Goal: Feedback & Contribution: Contribute content

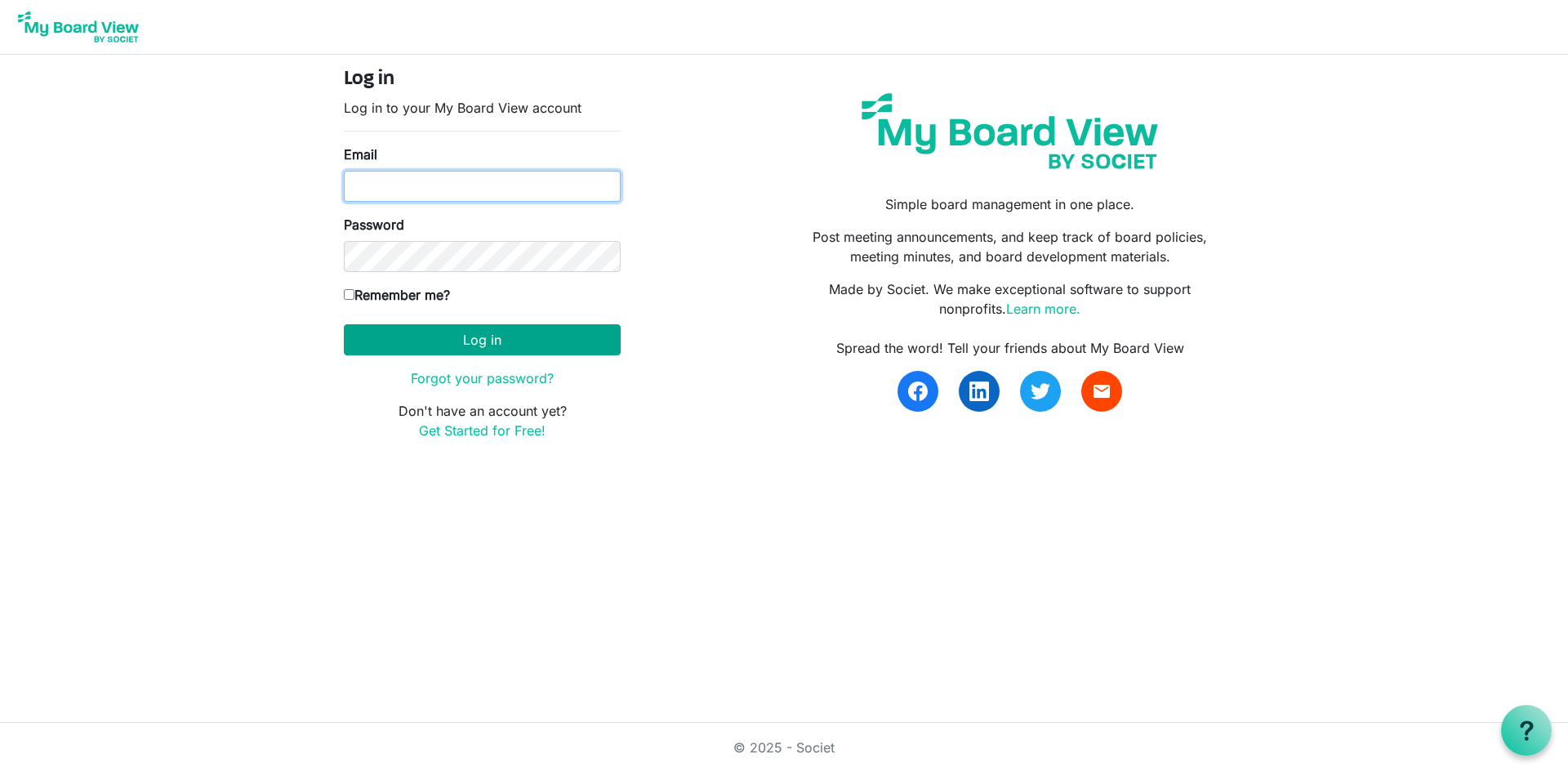
type input "ed@nbis.ca"
click at [483, 341] on button "Log in" at bounding box center [482, 340] width 277 height 31
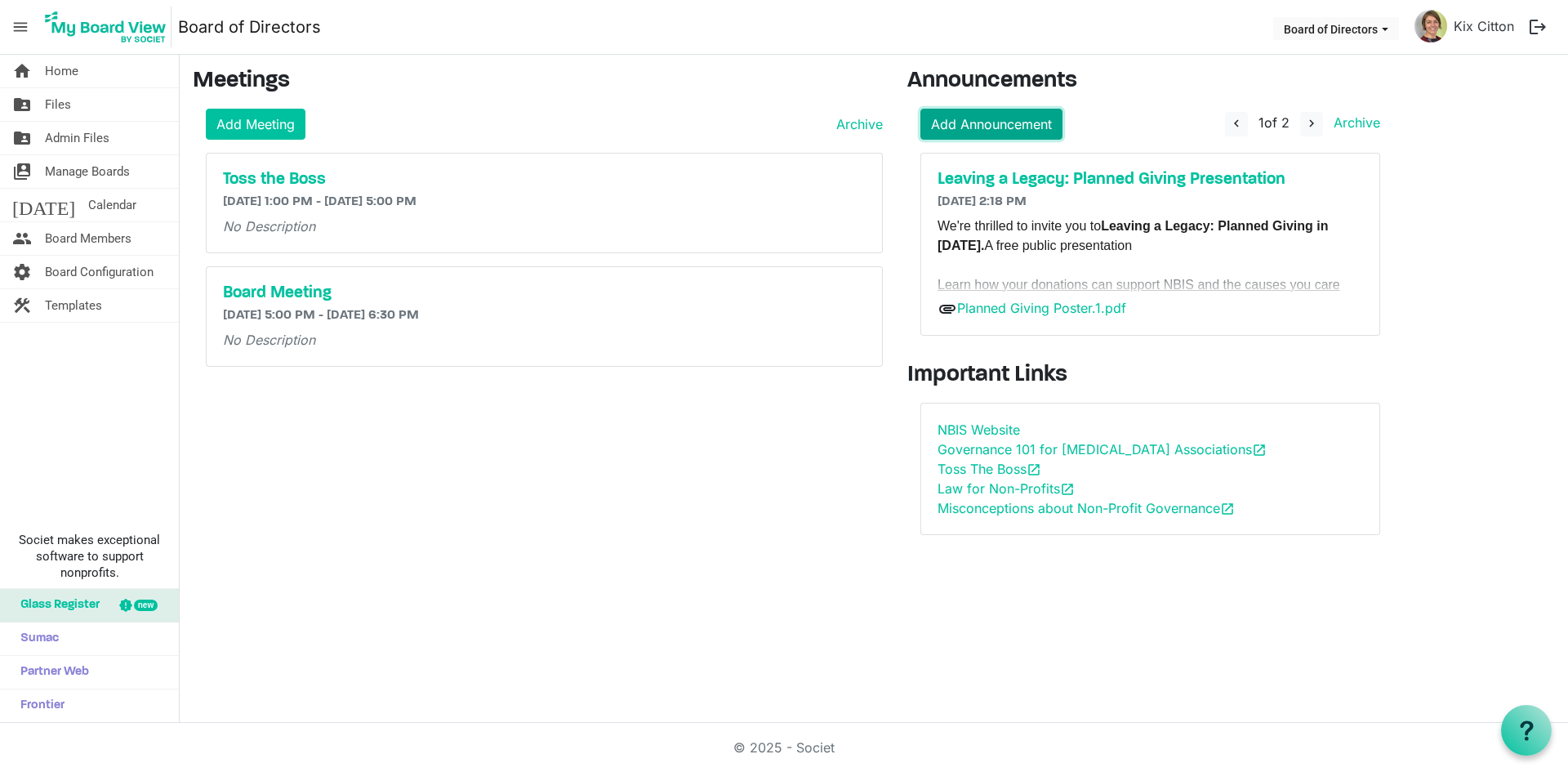
click at [973, 124] on link "Add Announcement" at bounding box center [991, 124] width 142 height 31
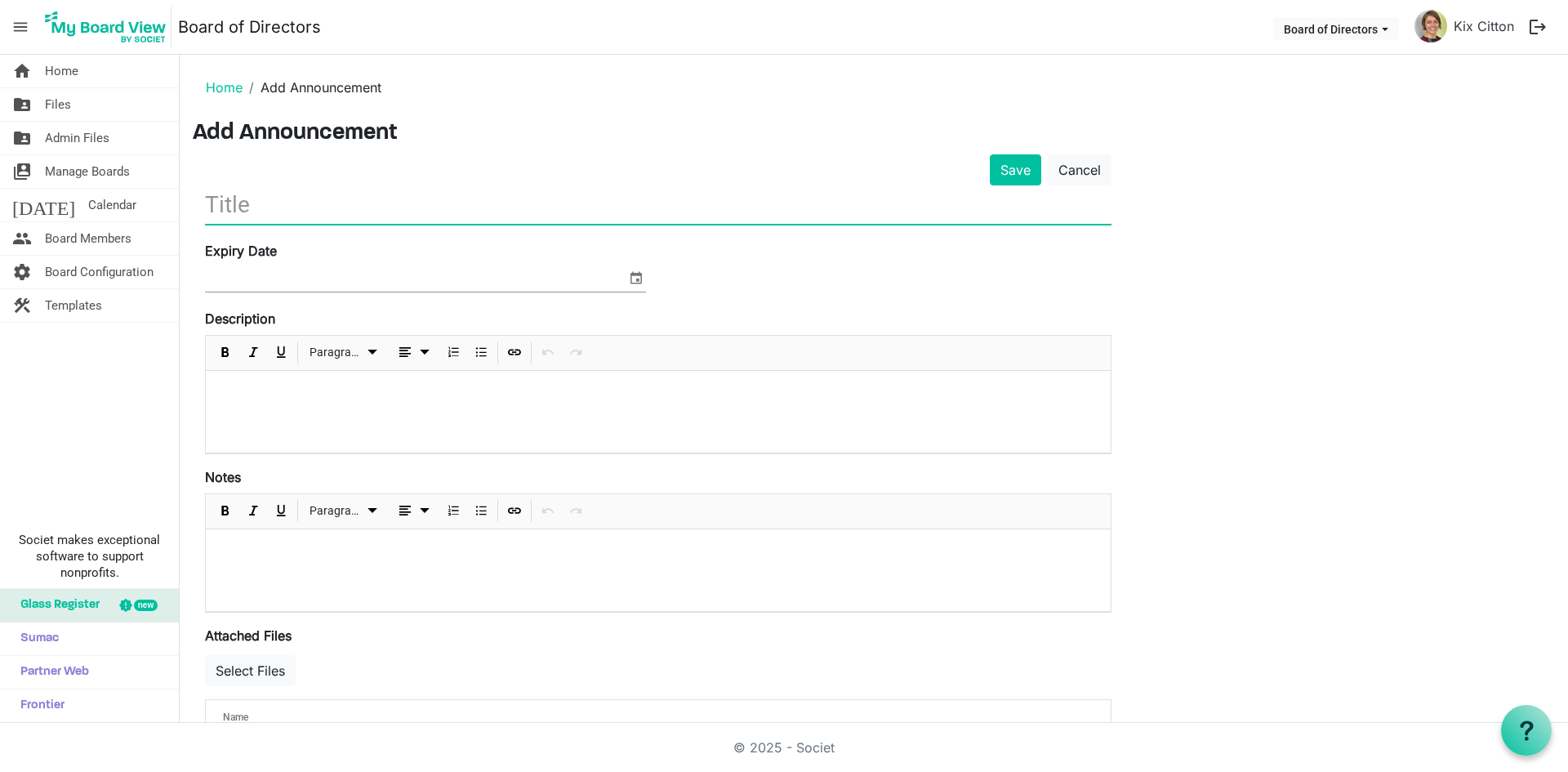
click at [253, 208] on input "text" at bounding box center [658, 204] width 907 height 38
click at [211, 207] on input "text" at bounding box center [658, 204] width 907 height 38
type input "C"
type input "T"
click at [255, 210] on input "text" at bounding box center [658, 204] width 907 height 38
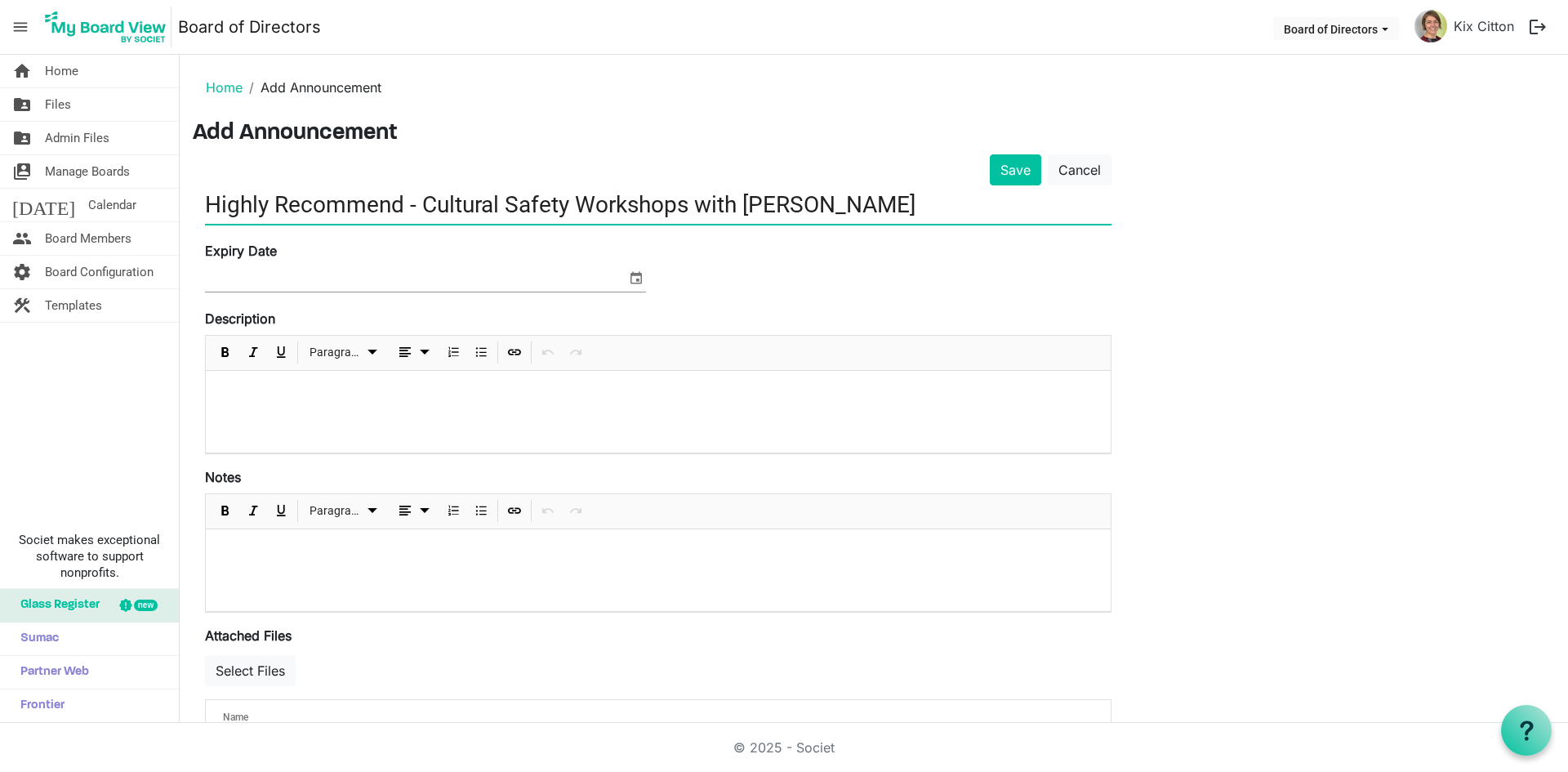
type input "Highly Recommend - Cultural Safety Workshops with [PERSON_NAME]"
click at [638, 282] on div "Expiry Date" at bounding box center [425, 269] width 466 height 55
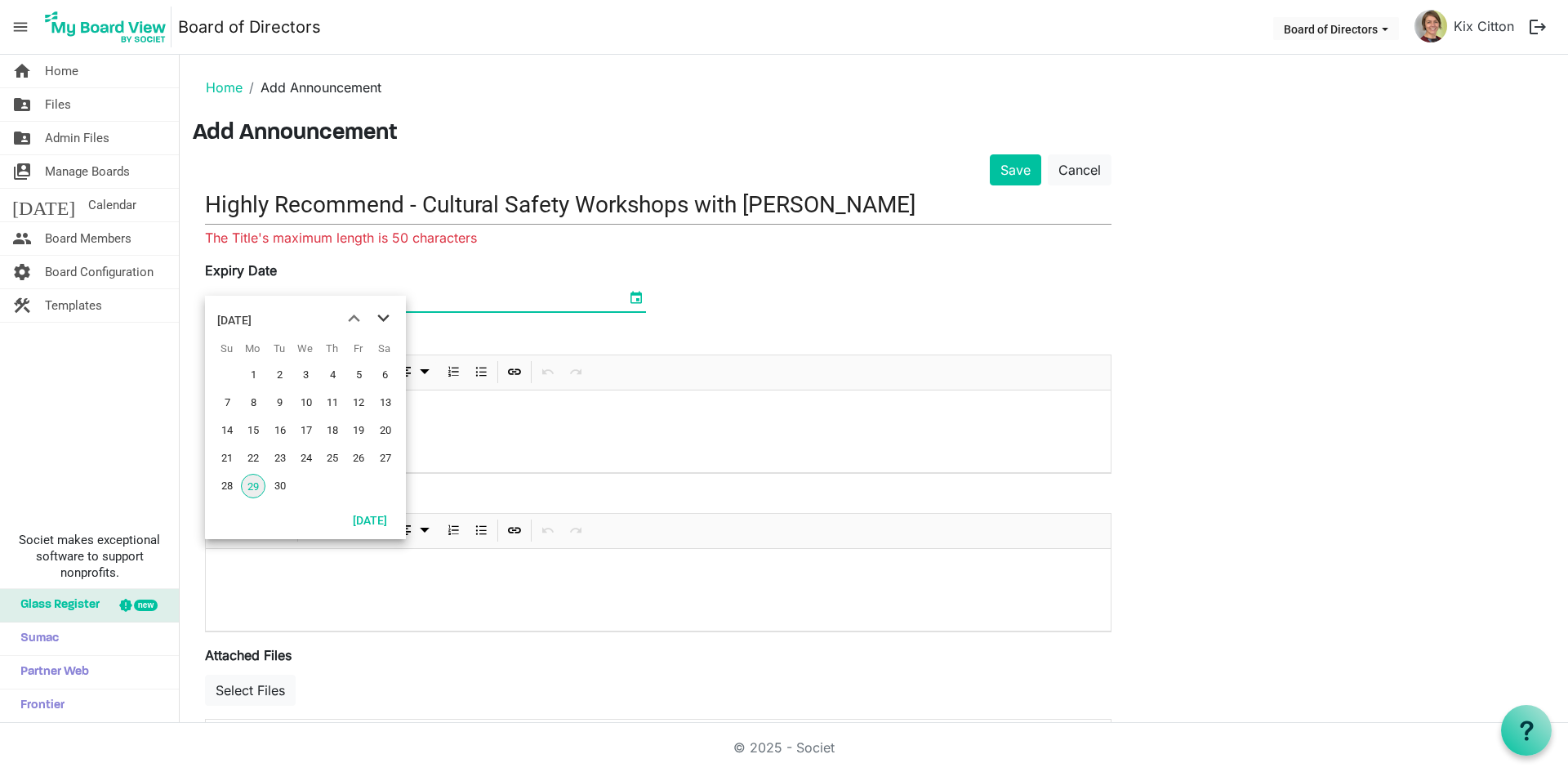
click at [386, 323] on span "next month" at bounding box center [384, 318] width 28 height 29
click at [385, 430] on span "18" at bounding box center [385, 431] width 25 height 25
type input "10/18/2025"
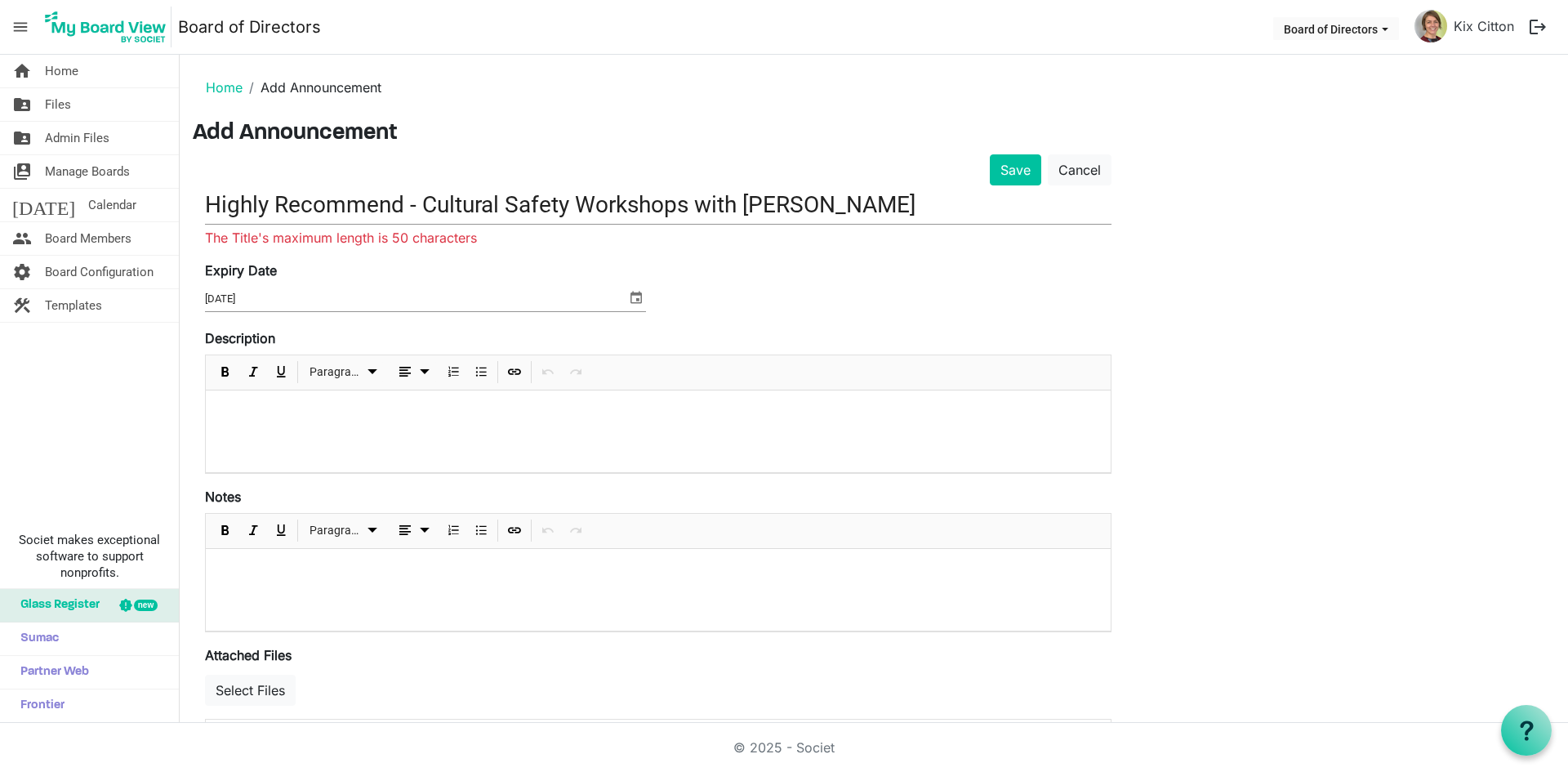
click at [240, 407] on p at bounding box center [658, 411] width 879 height 17
drag, startPoint x: 422, startPoint y: 199, endPoint x: 202, endPoint y: 191, distance: 220.1
click at [202, 191] on div "Save Cancel Highly Recommend - Cultural Safety Workshops with Kathi Camilleri T…" at bounding box center [658, 478] width 931 height 646
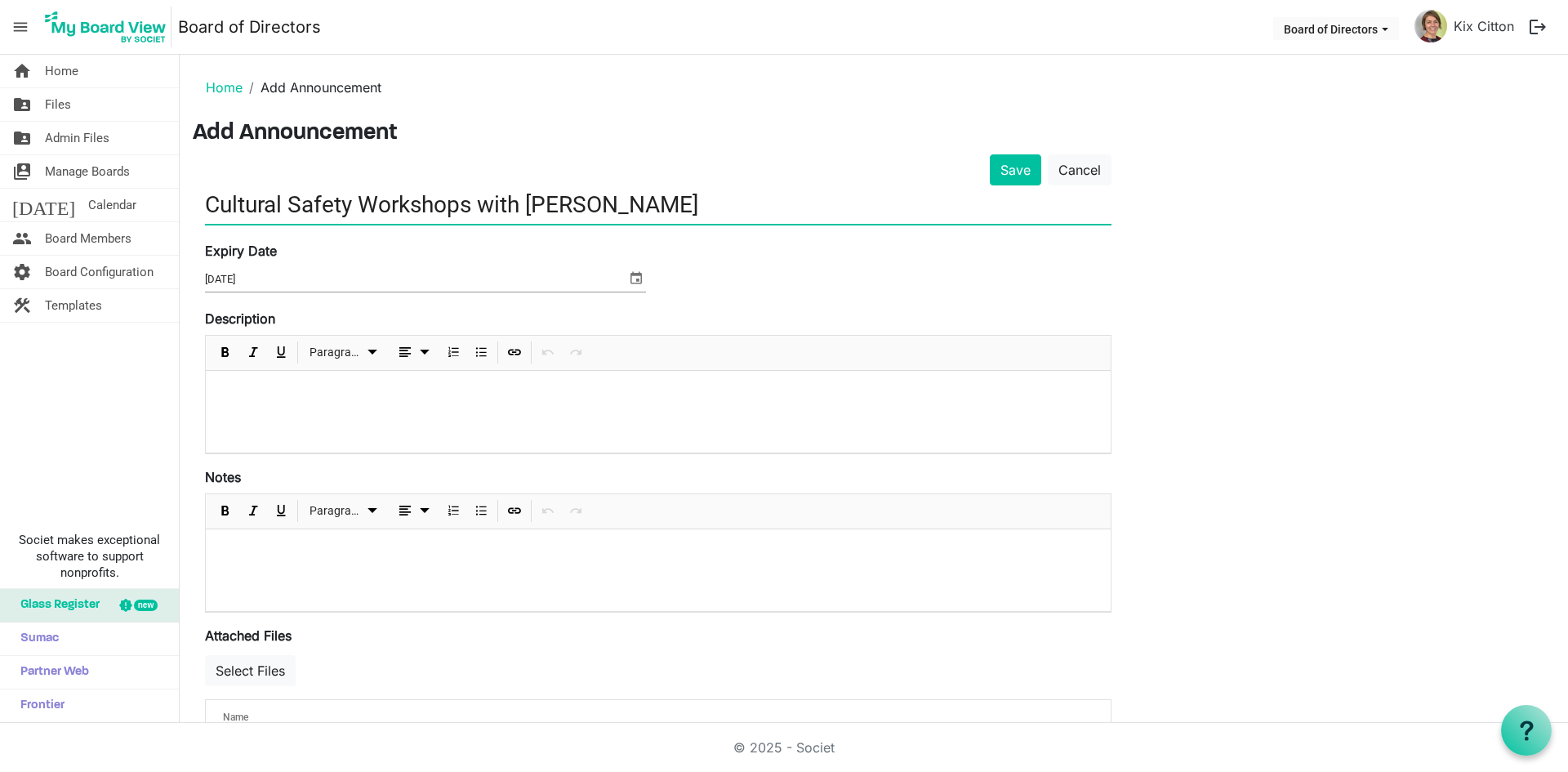
type input "Cultural Safety Workshops with Kathi Camilleri"
click at [241, 380] on div at bounding box center [658, 412] width 905 height 81
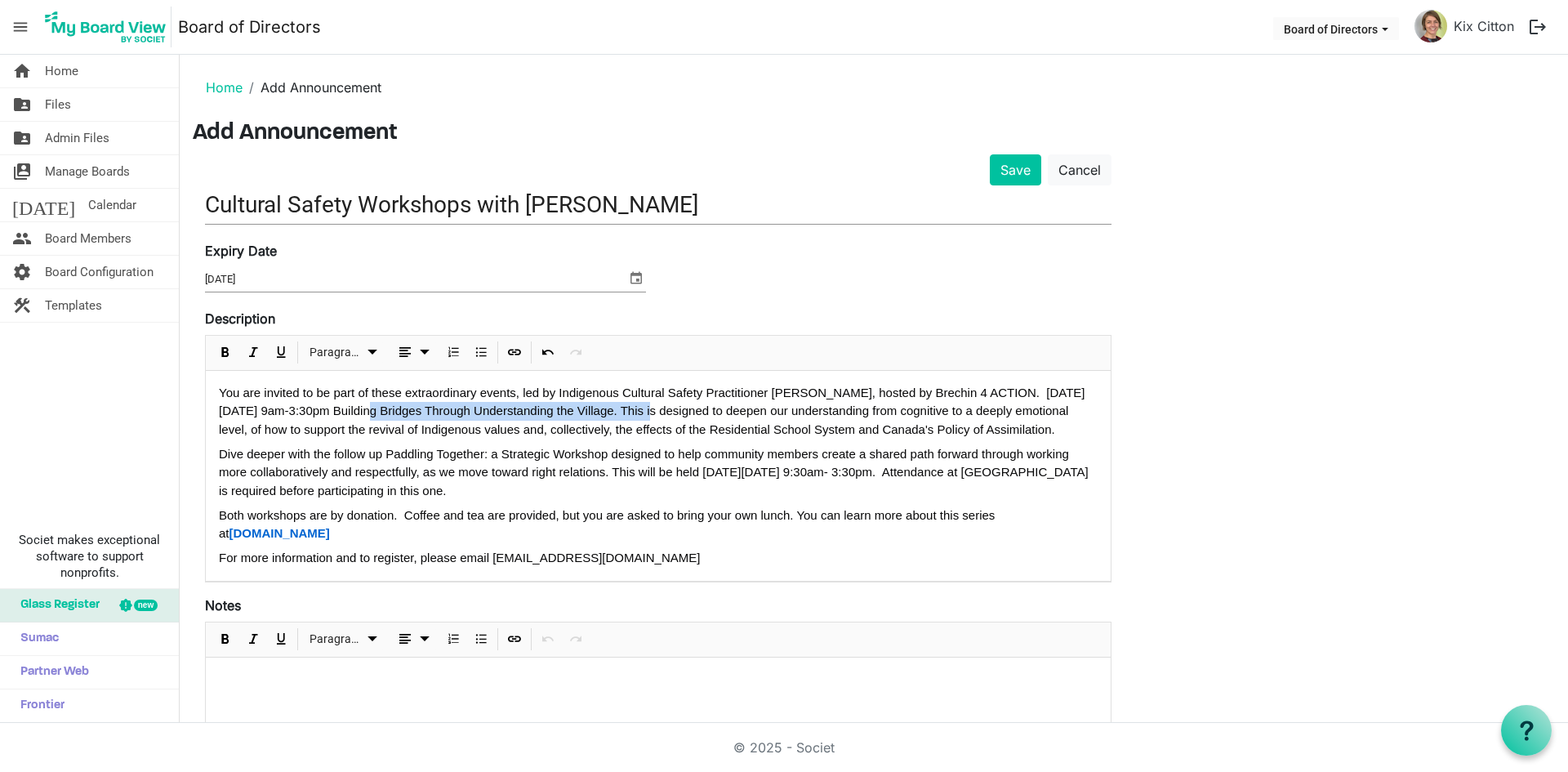
drag, startPoint x: 653, startPoint y: 413, endPoint x: 369, endPoint y: 409, distance: 284.0
click at [369, 409] on div "You are invited to be part of these extraordinary events, led by Indigenous Cul…" at bounding box center [658, 411] width 879 height 56
click at [223, 357] on span "Bold" at bounding box center [225, 352] width 19 height 20
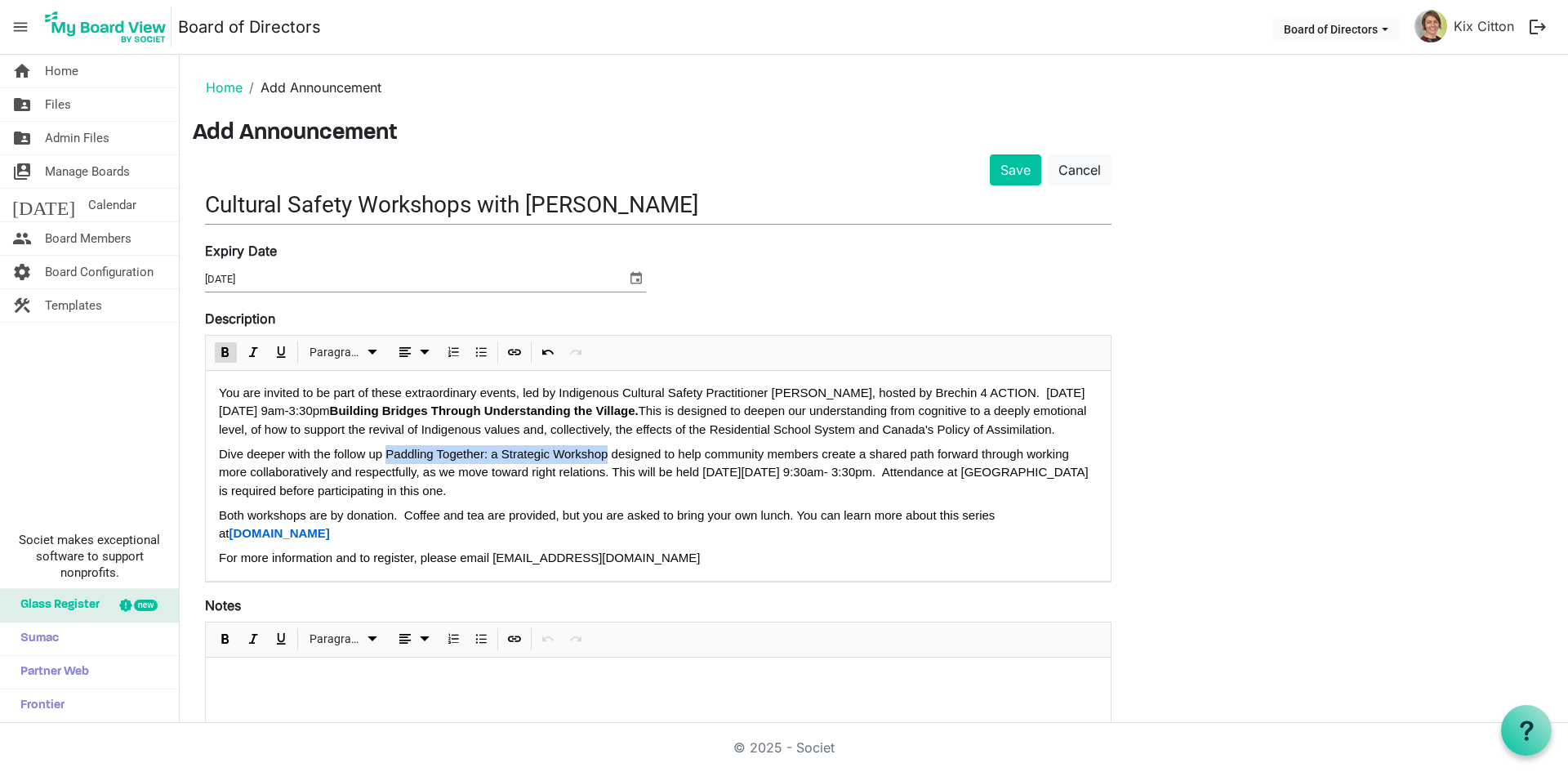
drag, startPoint x: 606, startPoint y: 474, endPoint x: 390, endPoint y: 470, distance: 216.0
click at [390, 470] on div "Dive deeper with the follow up Paddling Together: a Strategic Workshop designed…" at bounding box center [658, 473] width 879 height 56
click at [220, 355] on span "Bold" at bounding box center [225, 352] width 19 height 20
click at [455, 440] on div "You are invited to be part of these extraordinary events, led by Indigenous Cul…" at bounding box center [658, 411] width 879 height 56
click at [217, 390] on div "You are invited to be part of these extraordinary events, led by Indigenous Cul…" at bounding box center [658, 476] width 905 height 210
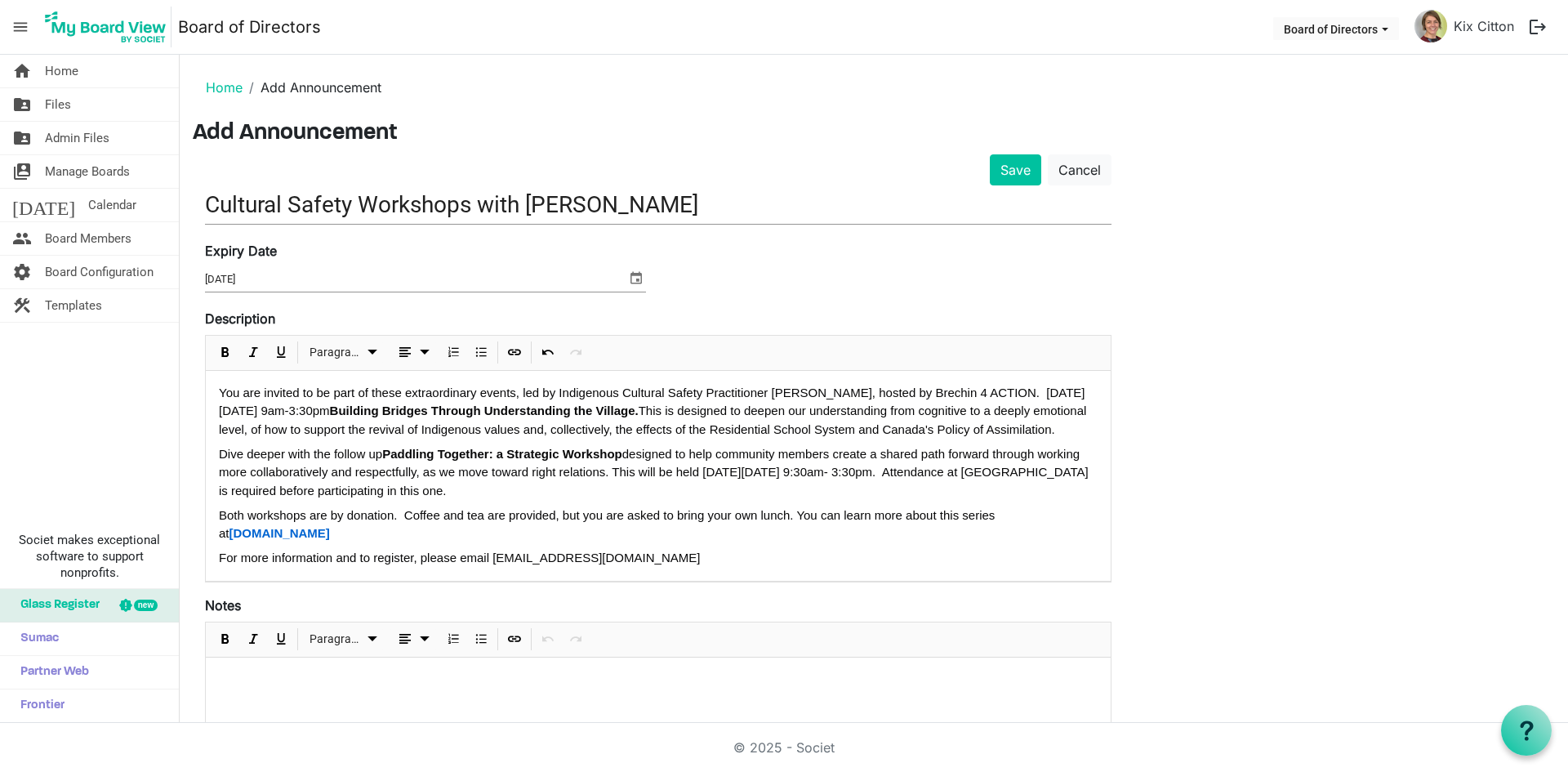
click at [217, 390] on div "You are invited to be part of these extraordinary events, led by Indigenous Cul…" at bounding box center [658, 476] width 905 height 210
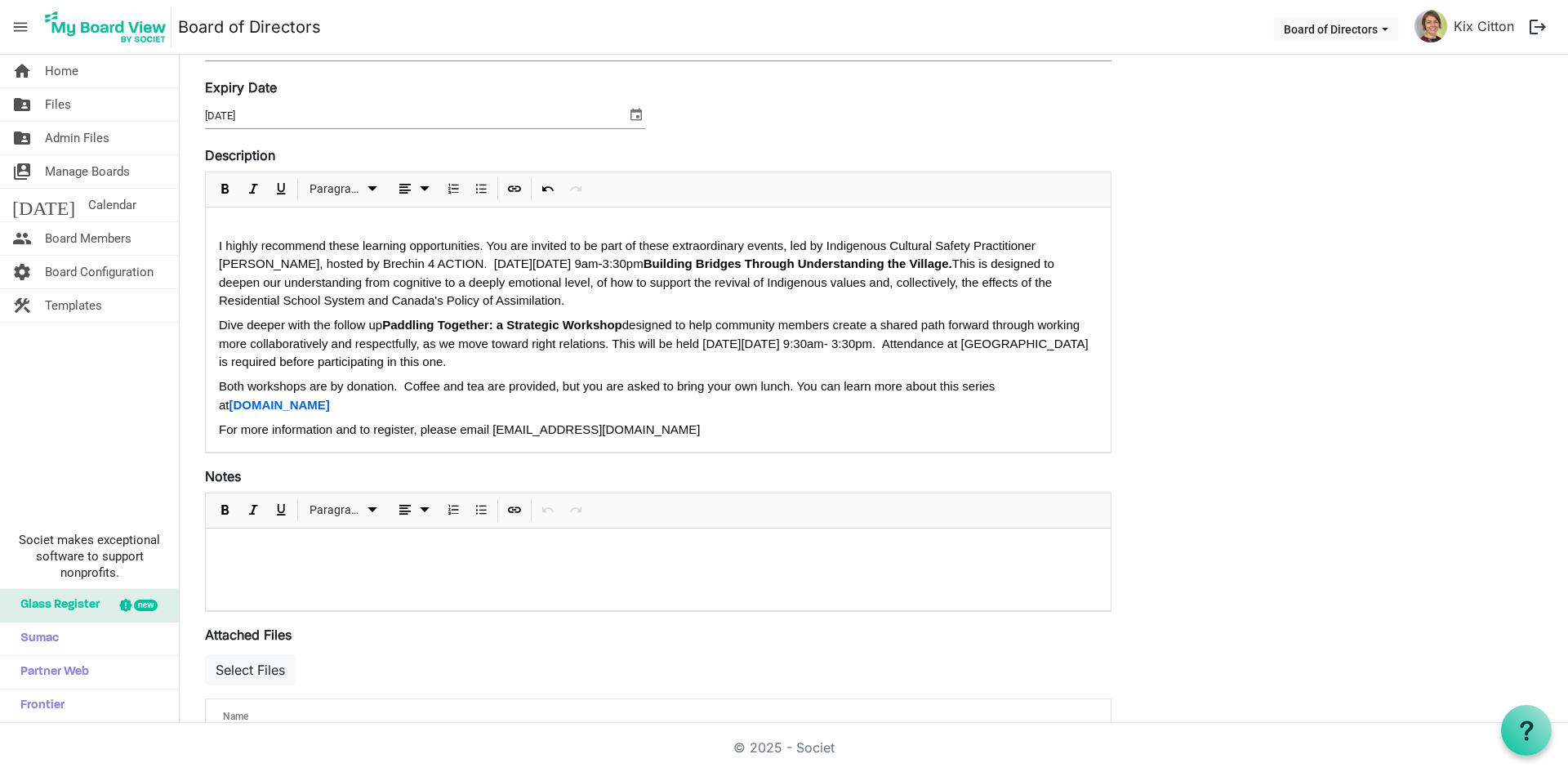
scroll to position [233, 0]
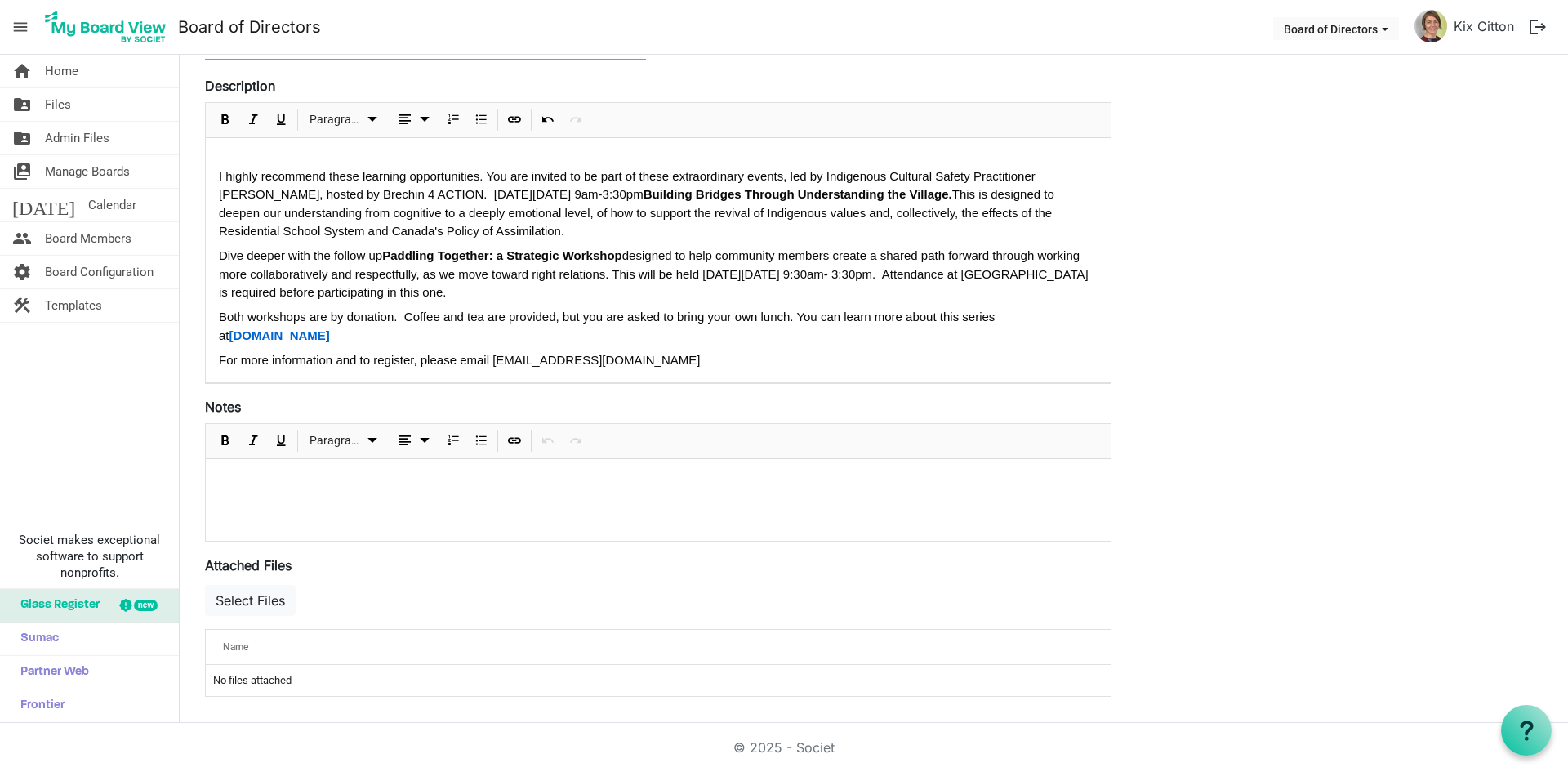
click at [458, 358] on div "For more information and to register, please email brechin4action@gmail.com" at bounding box center [658, 360] width 879 height 19
click at [479, 358] on div "For more information and to register, please call email brechin4action@gmail.com" at bounding box center [658, 360] width 879 height 19
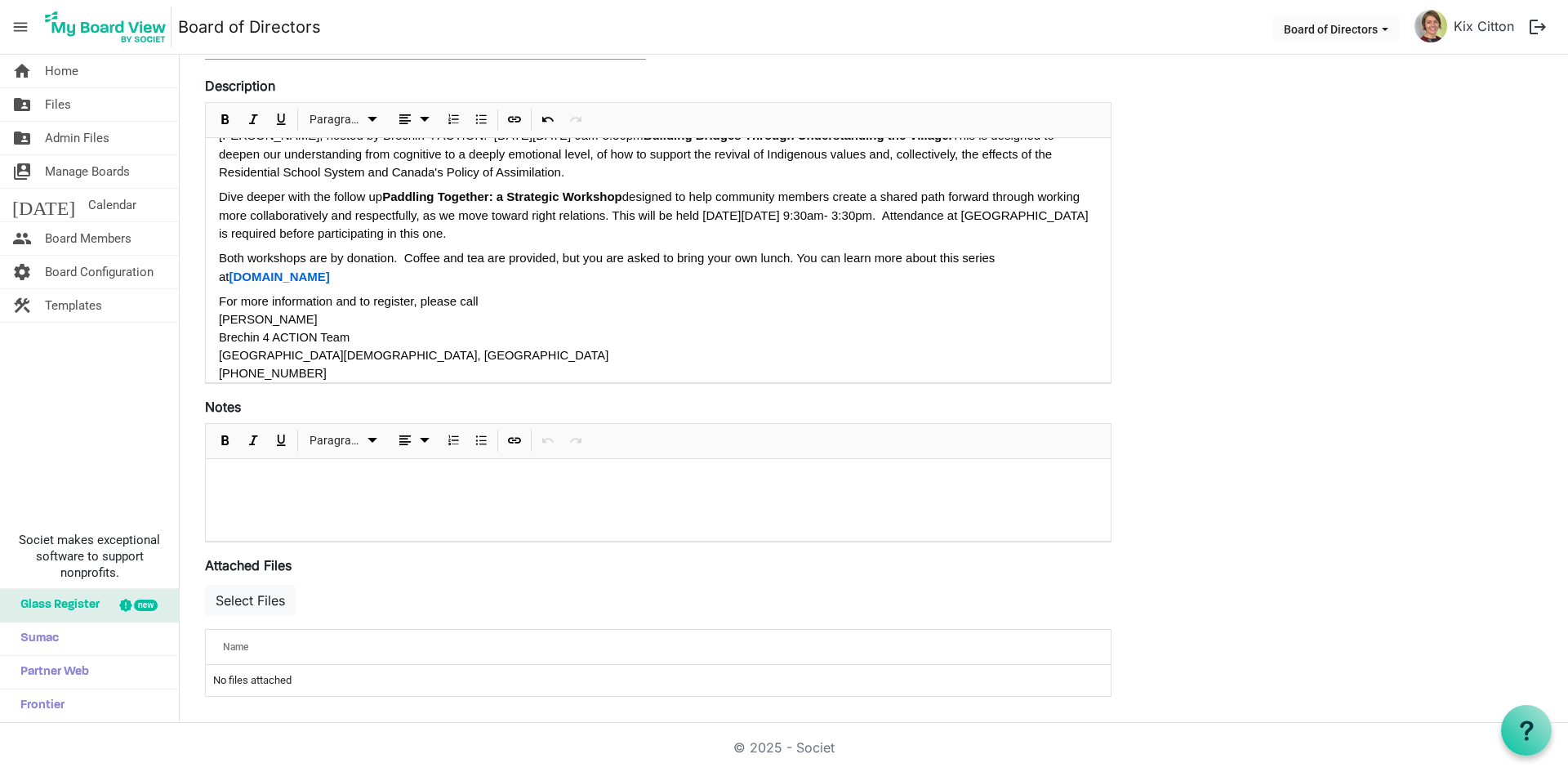
scroll to position [111, 0]
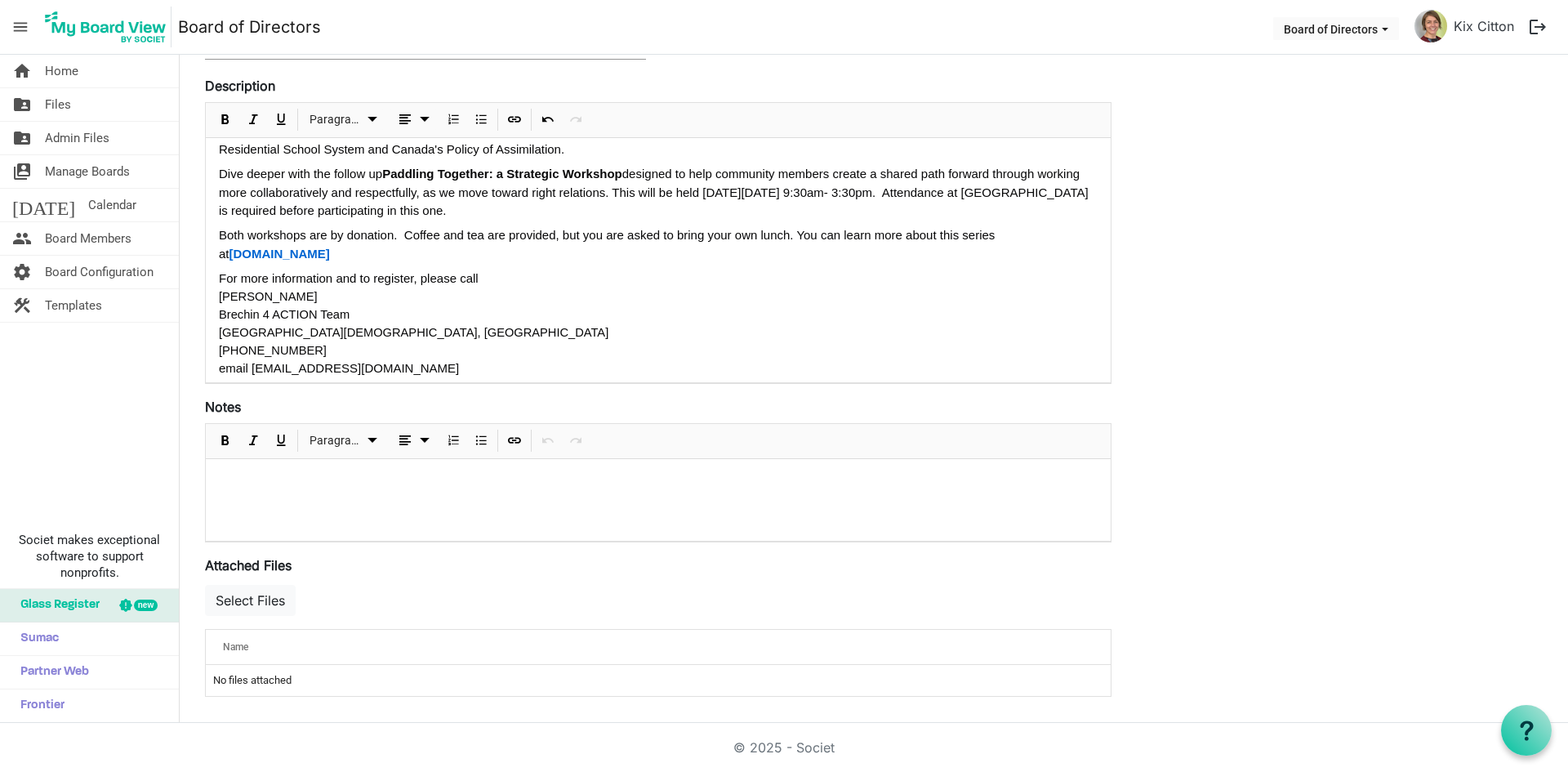
click at [299, 350] on p "778-269-0090" at bounding box center [658, 350] width 879 height 18
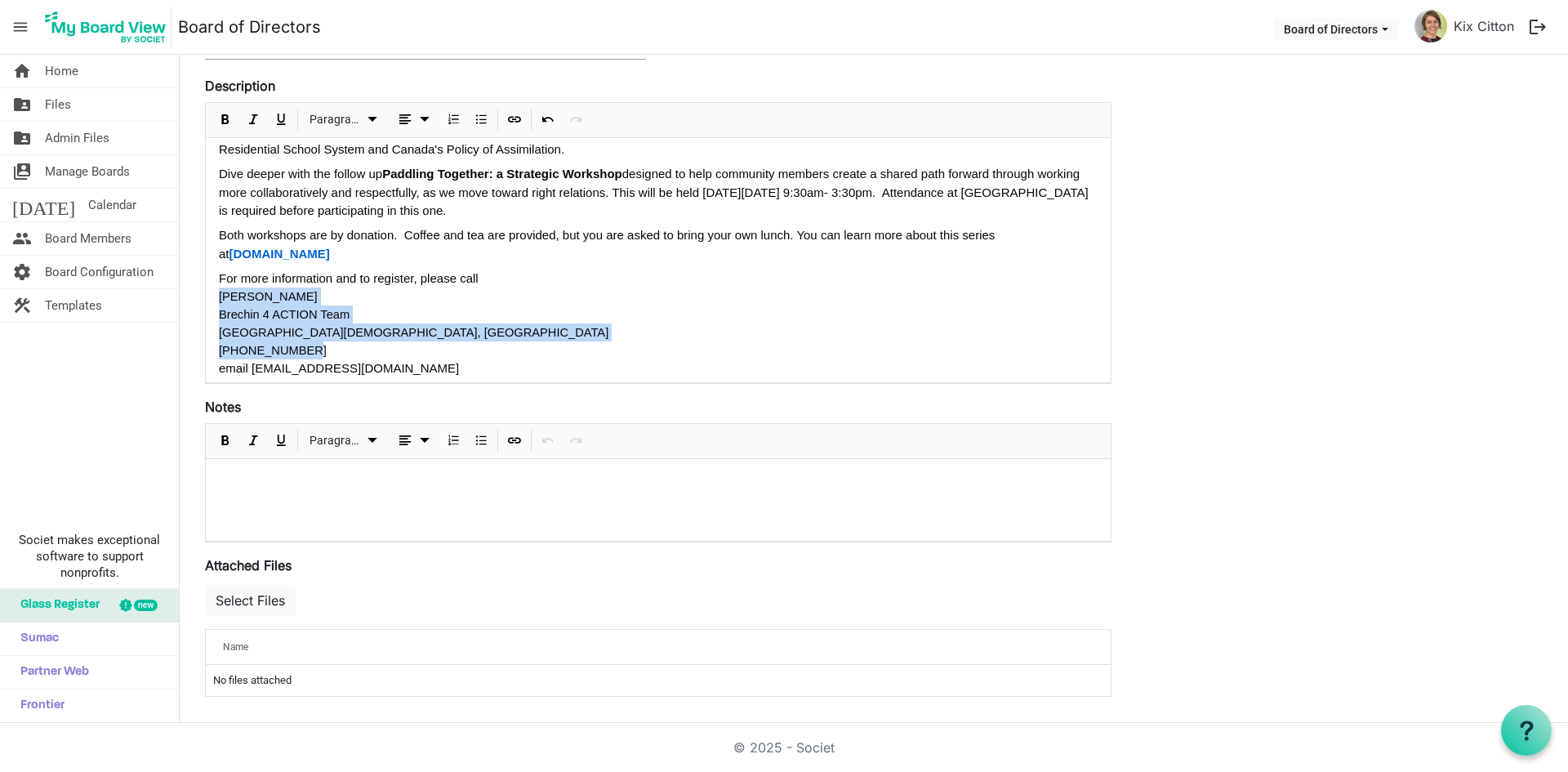
drag, startPoint x: 295, startPoint y: 345, endPoint x: 213, endPoint y: 295, distance: 96.0
click at [213, 295] on div "Dear Board Members I highly recommend these learning opportunities. You are inv…" at bounding box center [658, 209] width 905 height 363
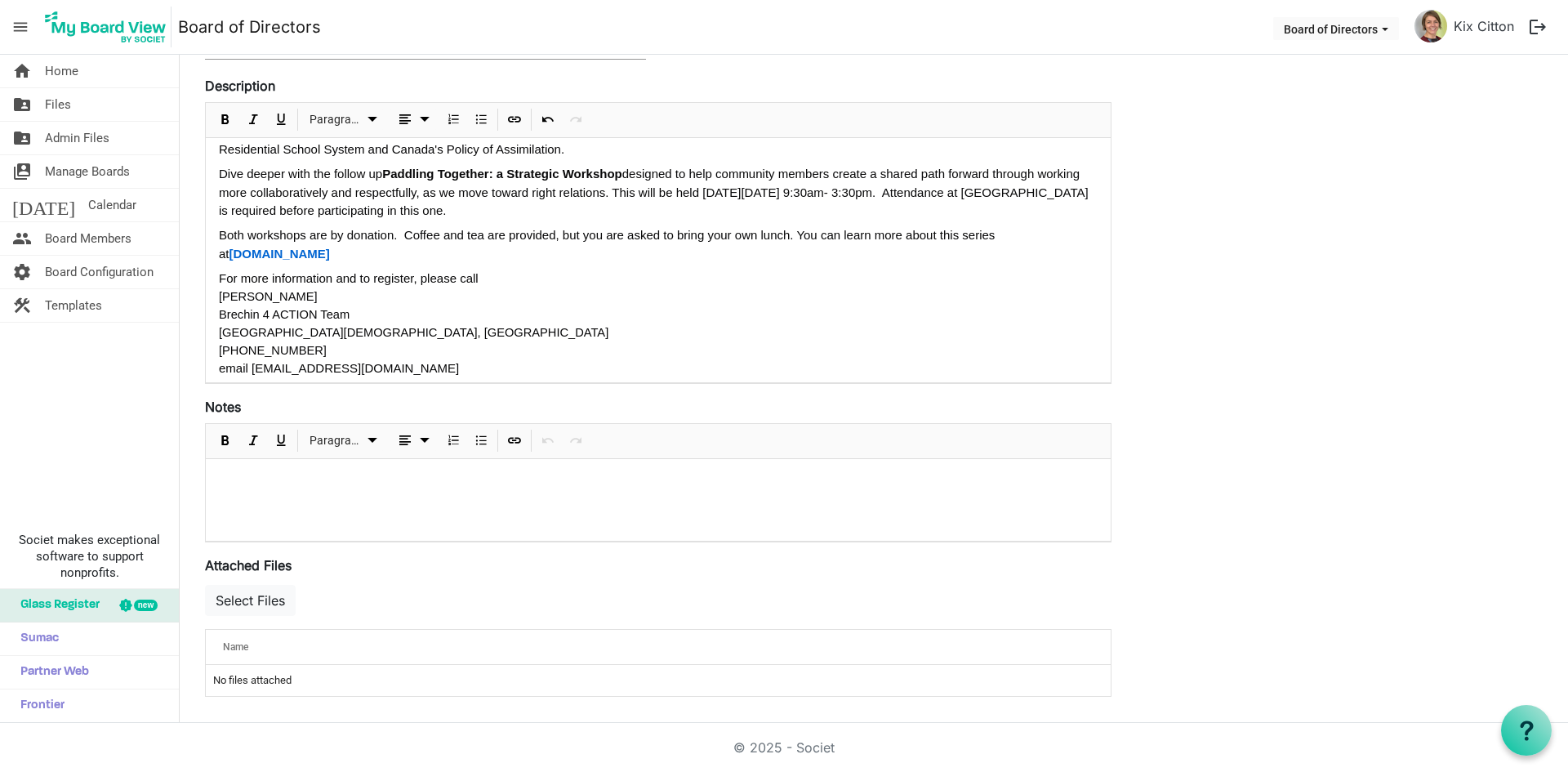
click at [493, 283] on div "For more information and to register, please call" at bounding box center [658, 279] width 879 height 19
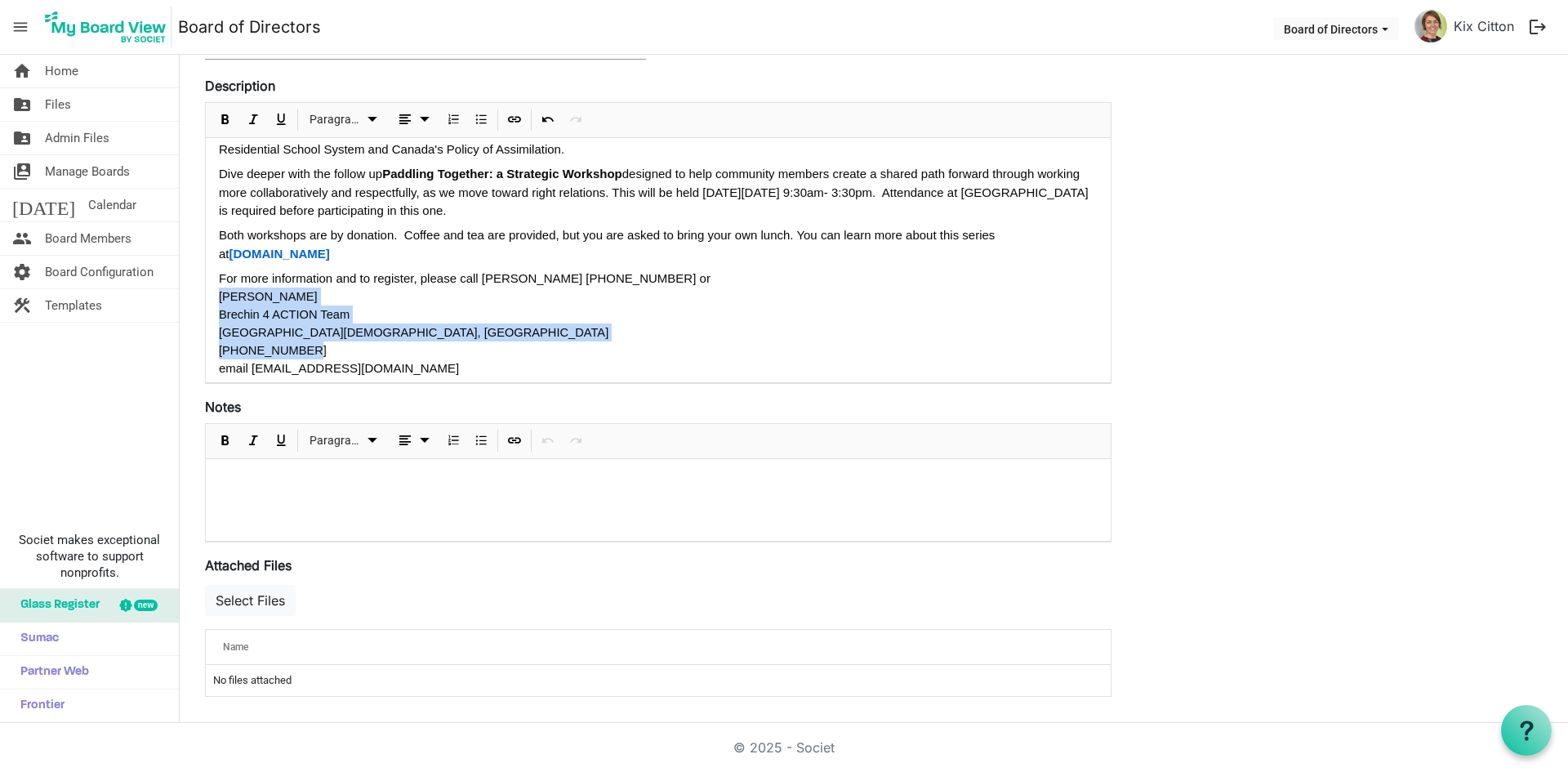
drag, startPoint x: 293, startPoint y: 350, endPoint x: 217, endPoint y: 303, distance: 89.4
click at [217, 303] on div "Dear Board Members I highly recommend these learning opportunities. You are inv…" at bounding box center [658, 209] width 905 height 363
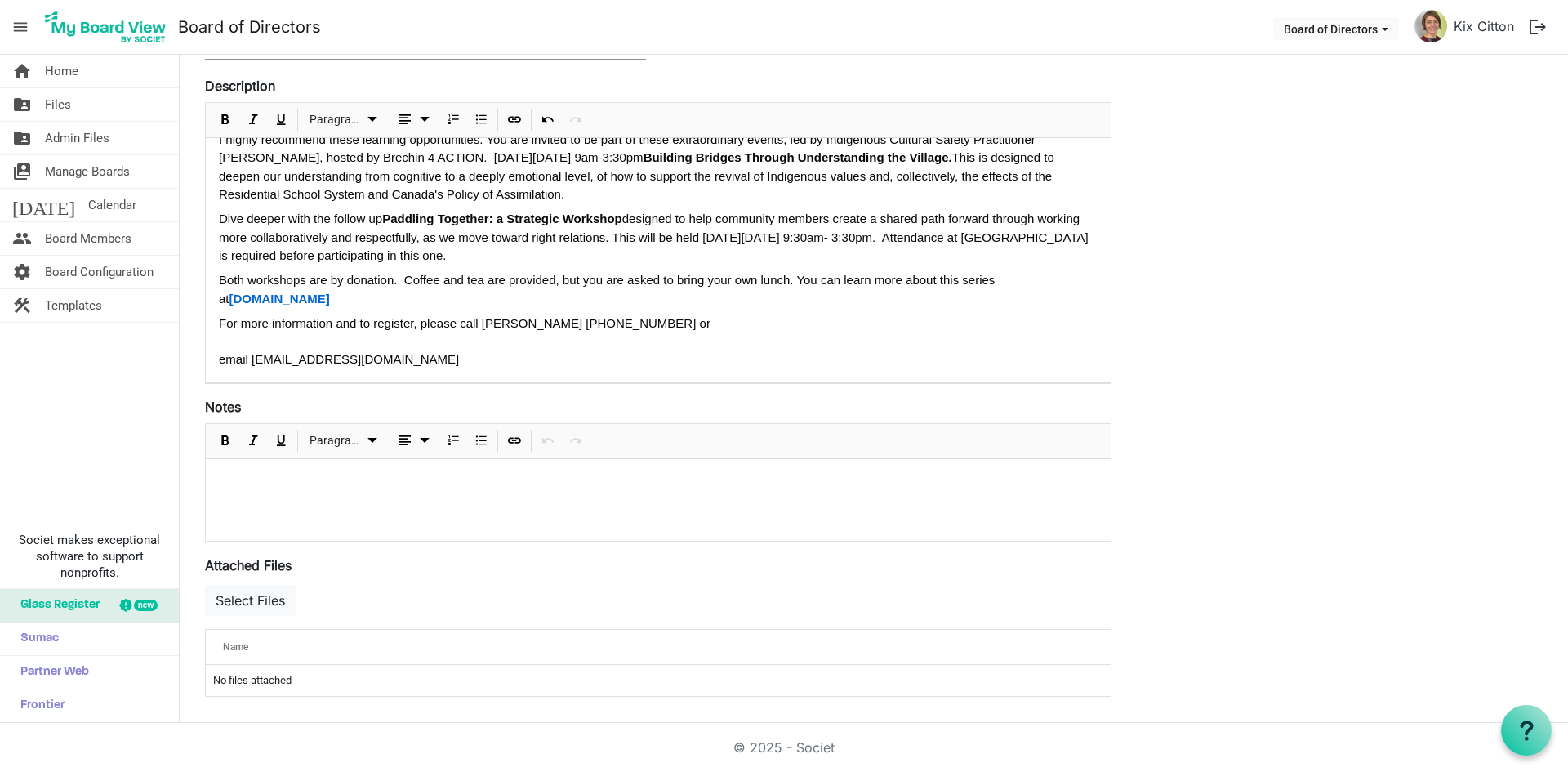
scroll to position [65, 0]
click at [218, 361] on div "Dear Board Members I highly recommend these learning opportunities. You are inv…" at bounding box center [658, 227] width 905 height 310
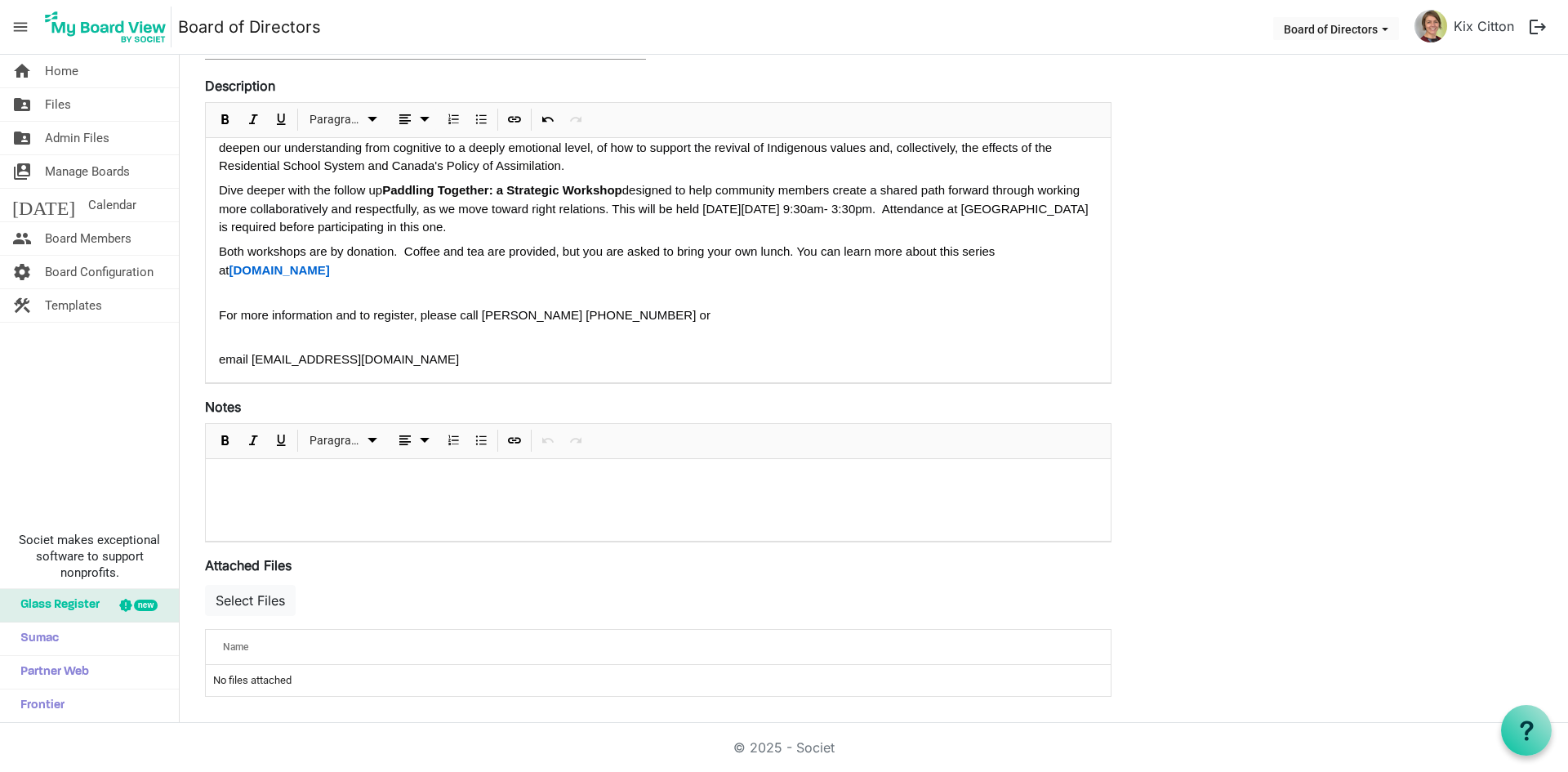
click at [215, 356] on div "Dear Board Members I highly recommend these learning opportunities. You are inv…" at bounding box center [658, 213] width 905 height 339
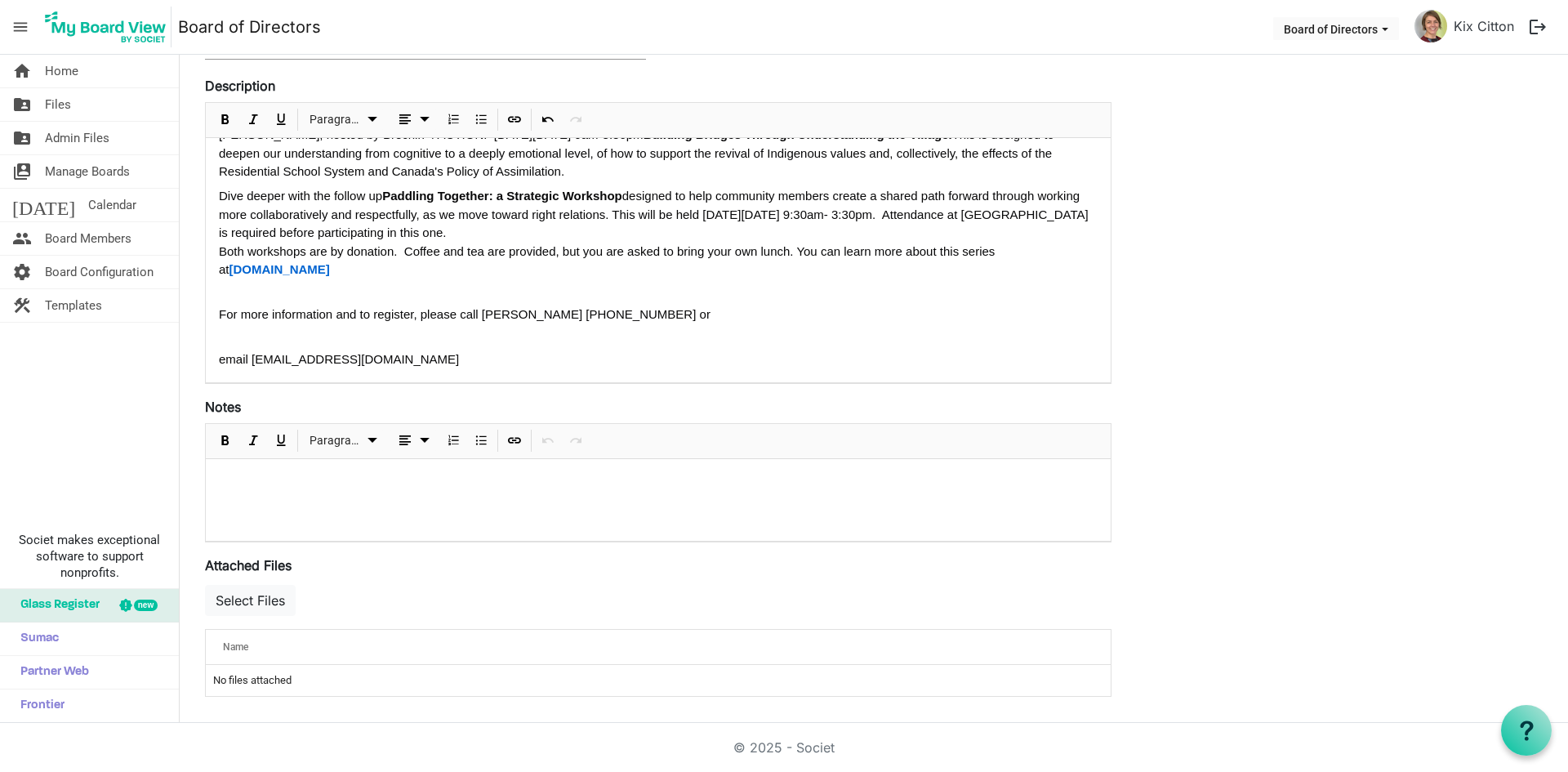
scroll to position [88, 0]
click at [217, 361] on div "Dear Board Members I highly recommend these learning opportunities. You are inv…" at bounding box center [658, 216] width 905 height 332
click at [218, 361] on div "Dear Board Members I highly recommend these learning opportunities. You are inv…" at bounding box center [658, 216] width 905 height 332
drag, startPoint x: 407, startPoint y: 363, endPoint x: 209, endPoint y: 355, distance: 198.2
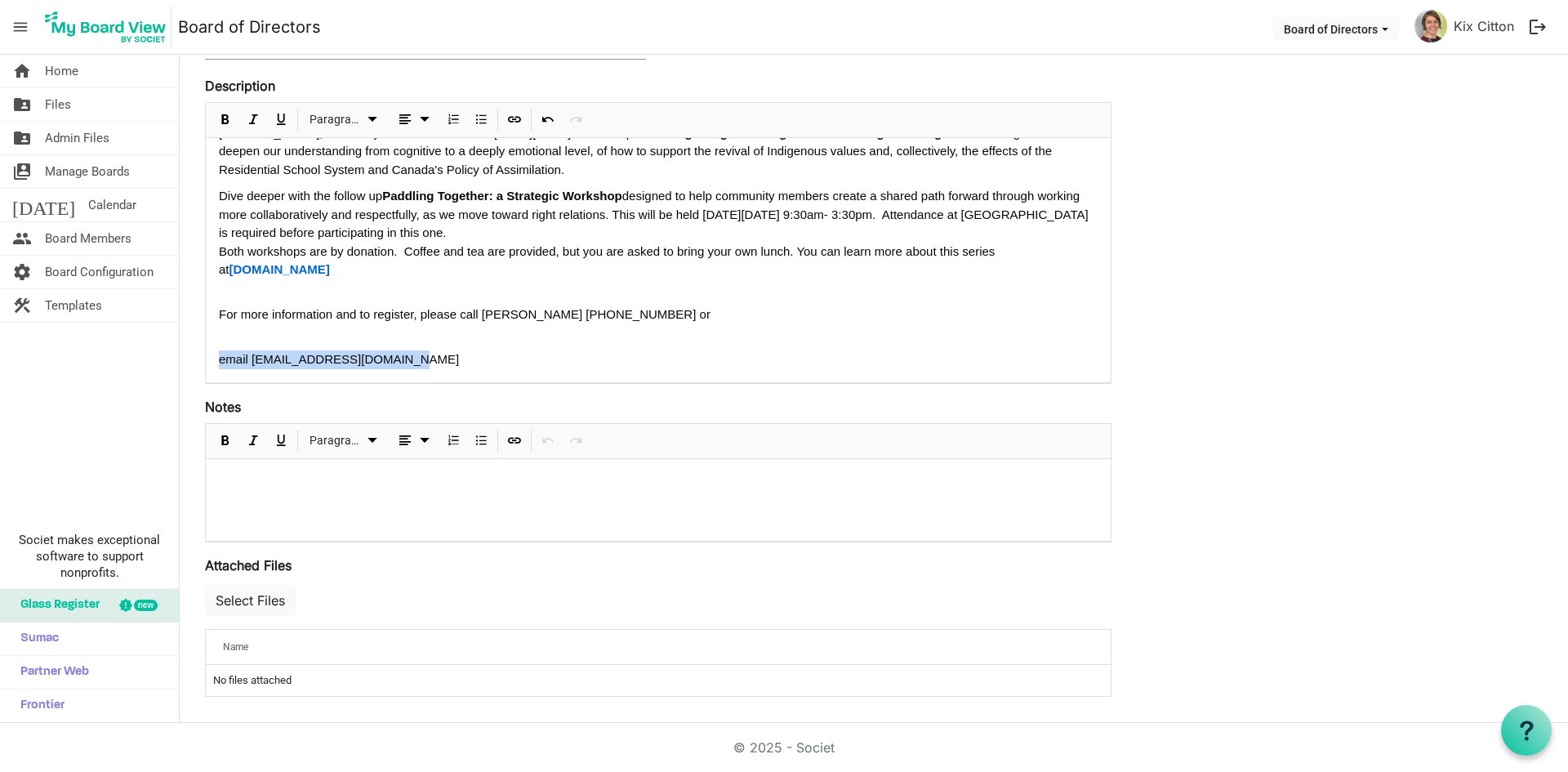
click at [209, 355] on div "Dear Board Members I highly recommend these learning opportunities. You are inv…" at bounding box center [658, 225] width 905 height 317
click at [686, 317] on p "For more information and to register, please call Colleen Crossland 778-269-009…" at bounding box center [658, 315] width 879 height 19
click at [243, 371] on div "Dear Board Members I highly recommend these learning opportunities. You are inv…" at bounding box center [658, 228] width 905 height 308
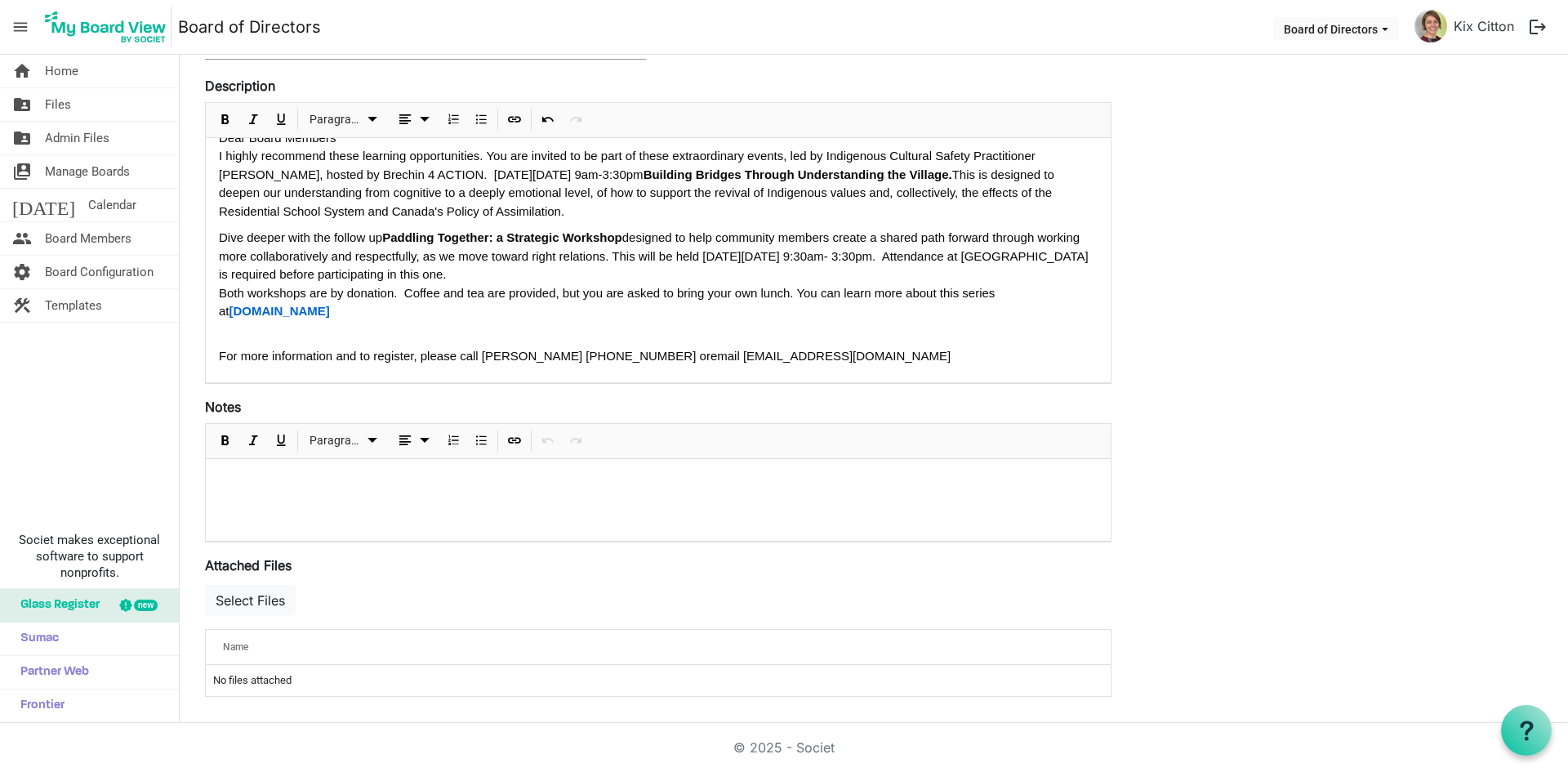
scroll to position [0, 0]
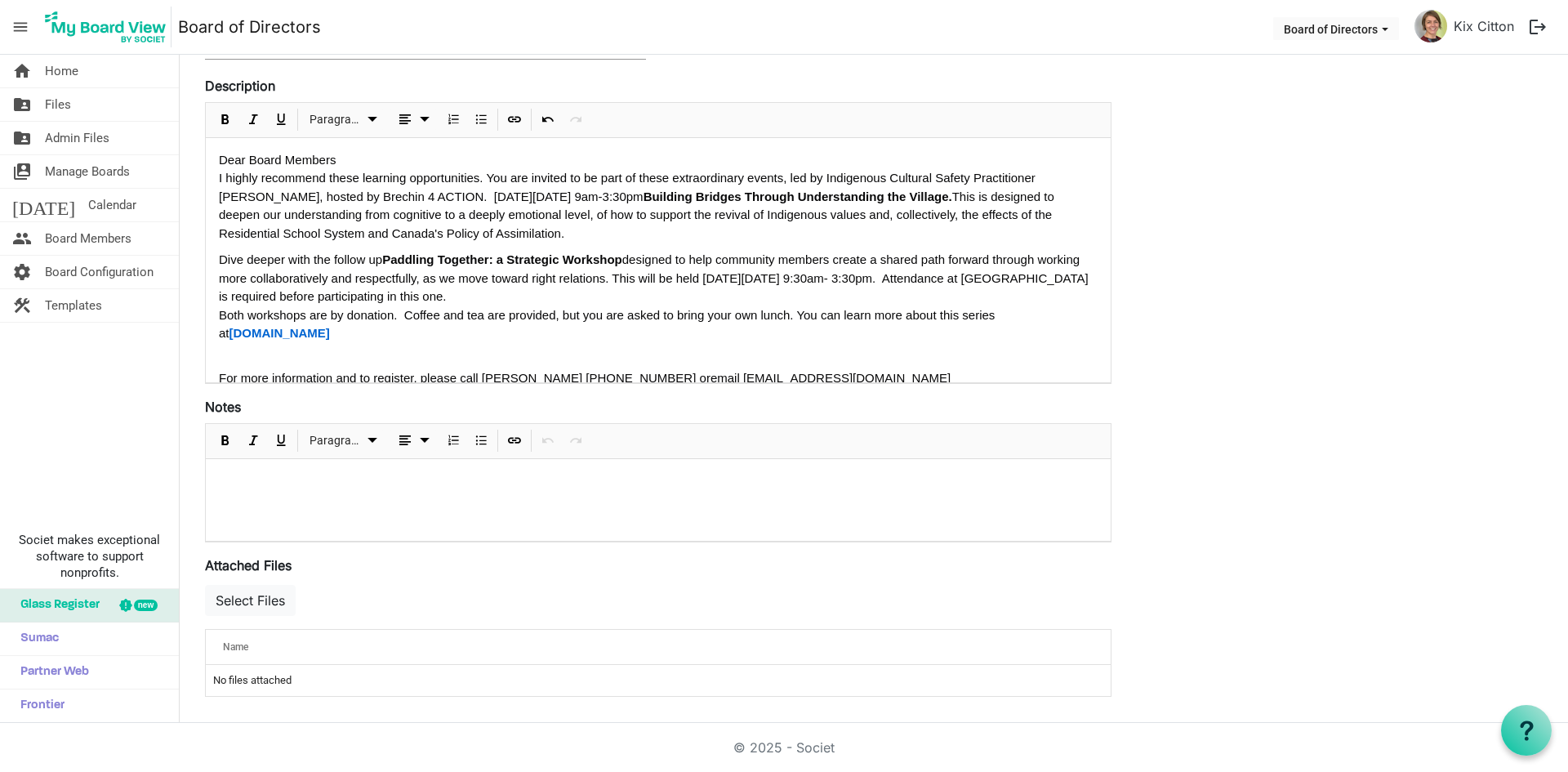
click at [342, 160] on div "Dear Board Members" at bounding box center [658, 160] width 879 height 19
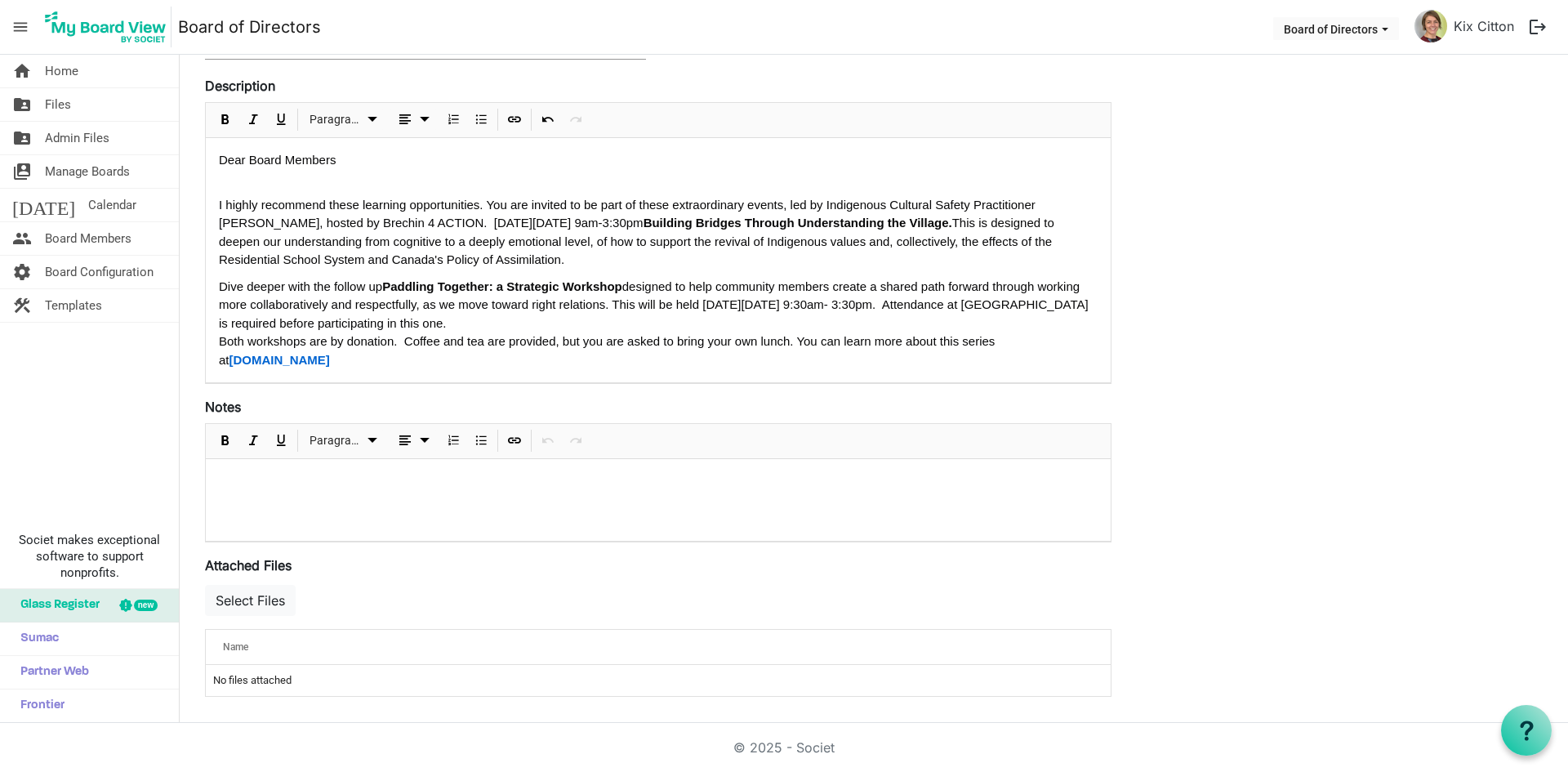
click at [215, 187] on div "Dear Board Members I highly recommend these learning opportunities. You are inv…" at bounding box center [658, 296] width 905 height 317
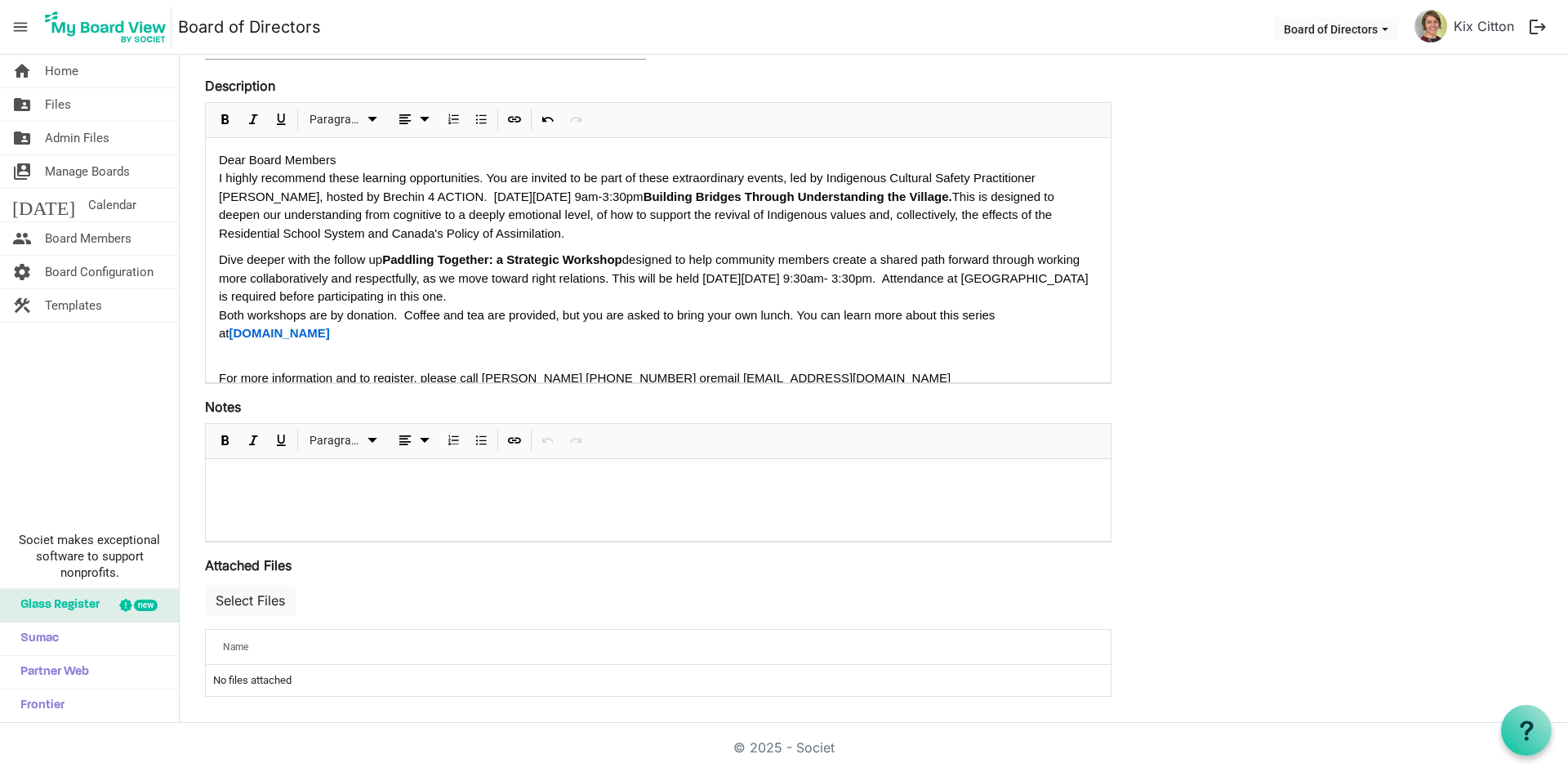
click at [361, 168] on div "Dear Board Members" at bounding box center [658, 160] width 879 height 19
click at [216, 179] on div "Dear Board Members I highly recommend these learning opportunities. You are inv…" at bounding box center [658, 282] width 905 height 289
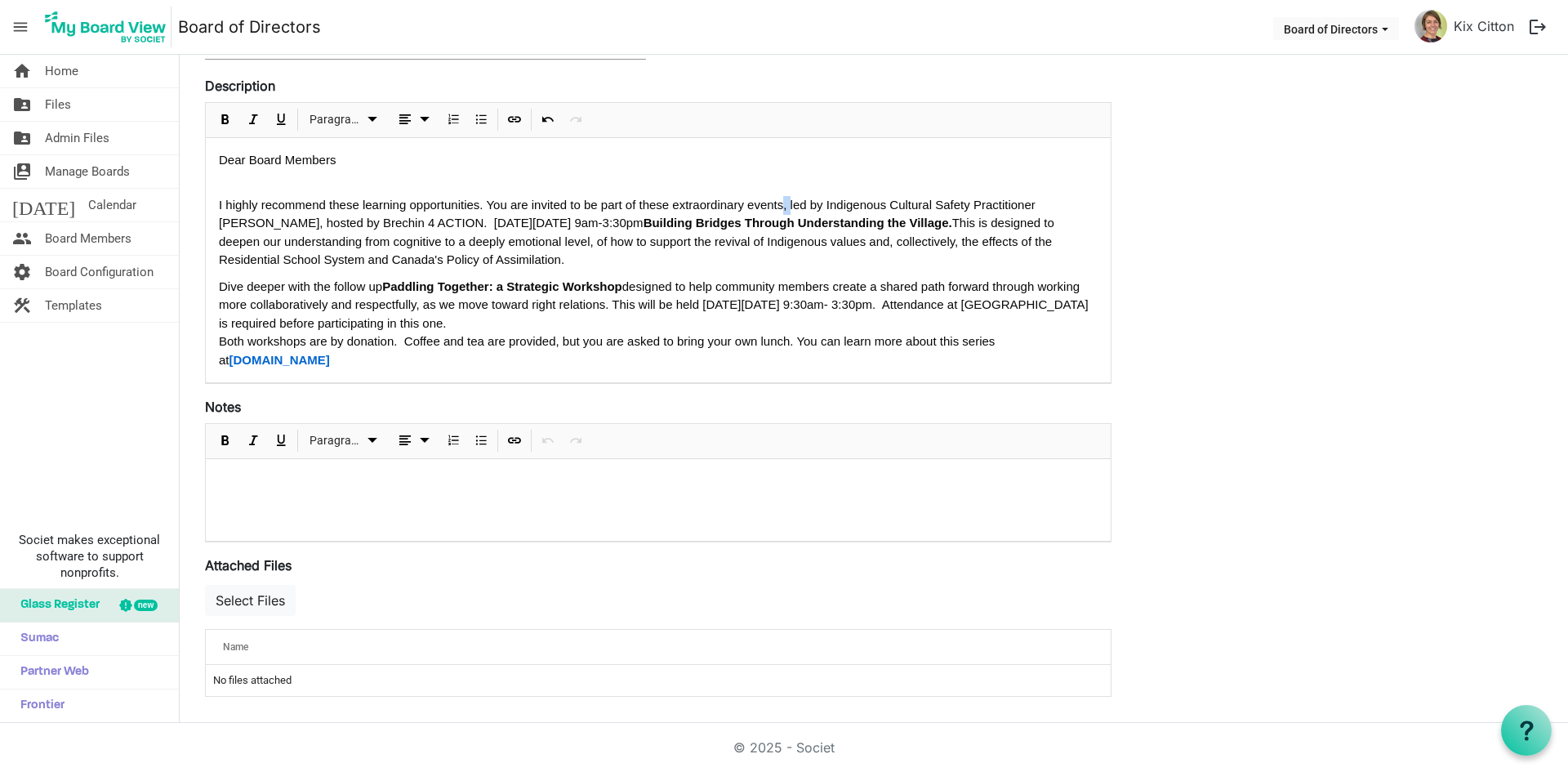
click at [787, 205] on p "I highly recommend these learning opportunities. You are invited to be part of …" at bounding box center [658, 233] width 879 height 73
click at [780, 205] on p "I highly recommend these learning opportunities. You are invited to be part of …" at bounding box center [658, 233] width 879 height 73
drag, startPoint x: 789, startPoint y: 204, endPoint x: 504, endPoint y: 208, distance: 285.0
click at [504, 208] on p "I highly recommend these learning opportunities. You are invited to be part of …" at bounding box center [658, 233] width 879 height 73
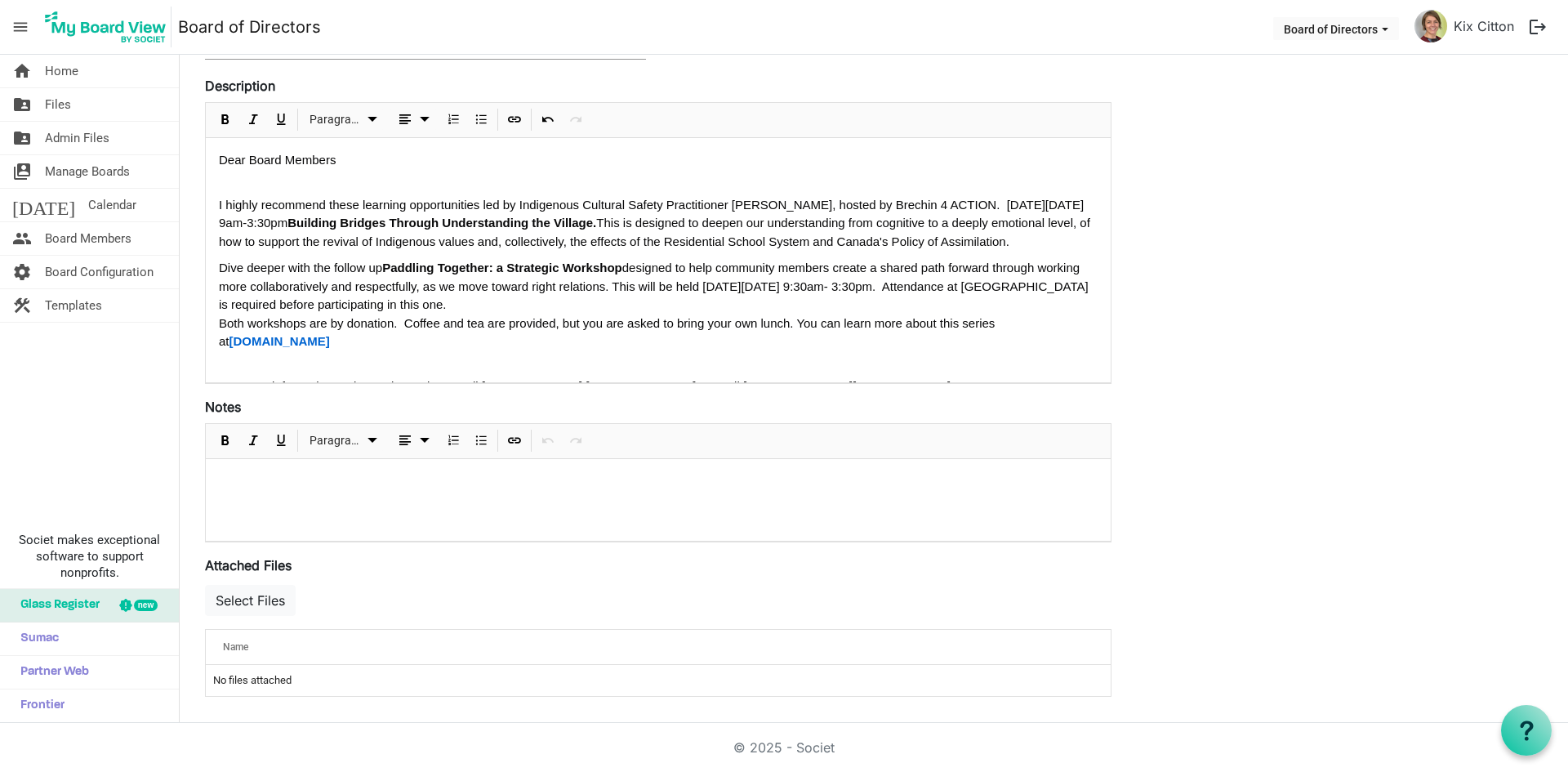
click at [982, 207] on p "I highly recommend these learning opportunities led by Indigenous Cultural Safe…" at bounding box center [658, 224] width 879 height 56
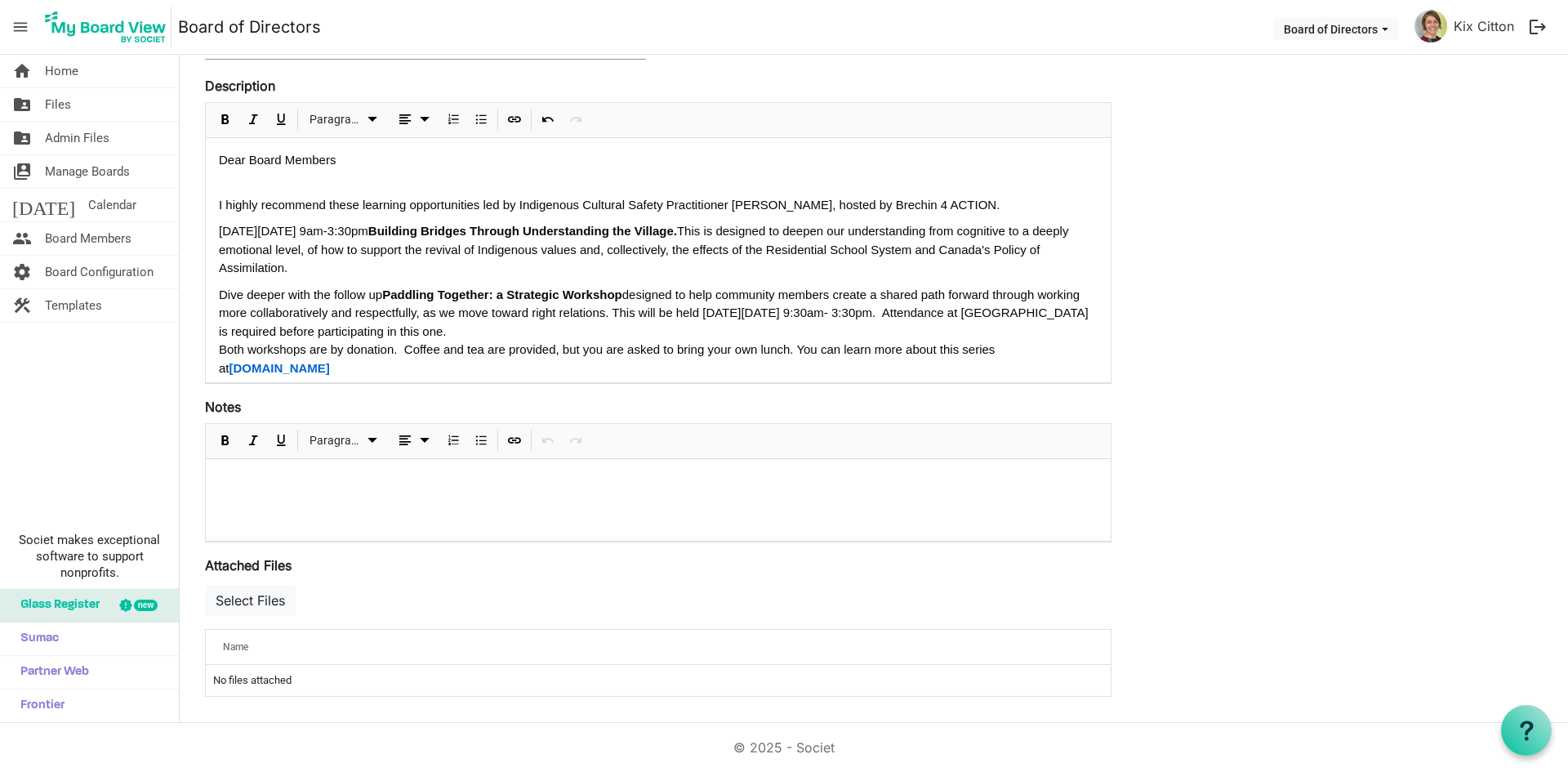
scroll to position [80, 0]
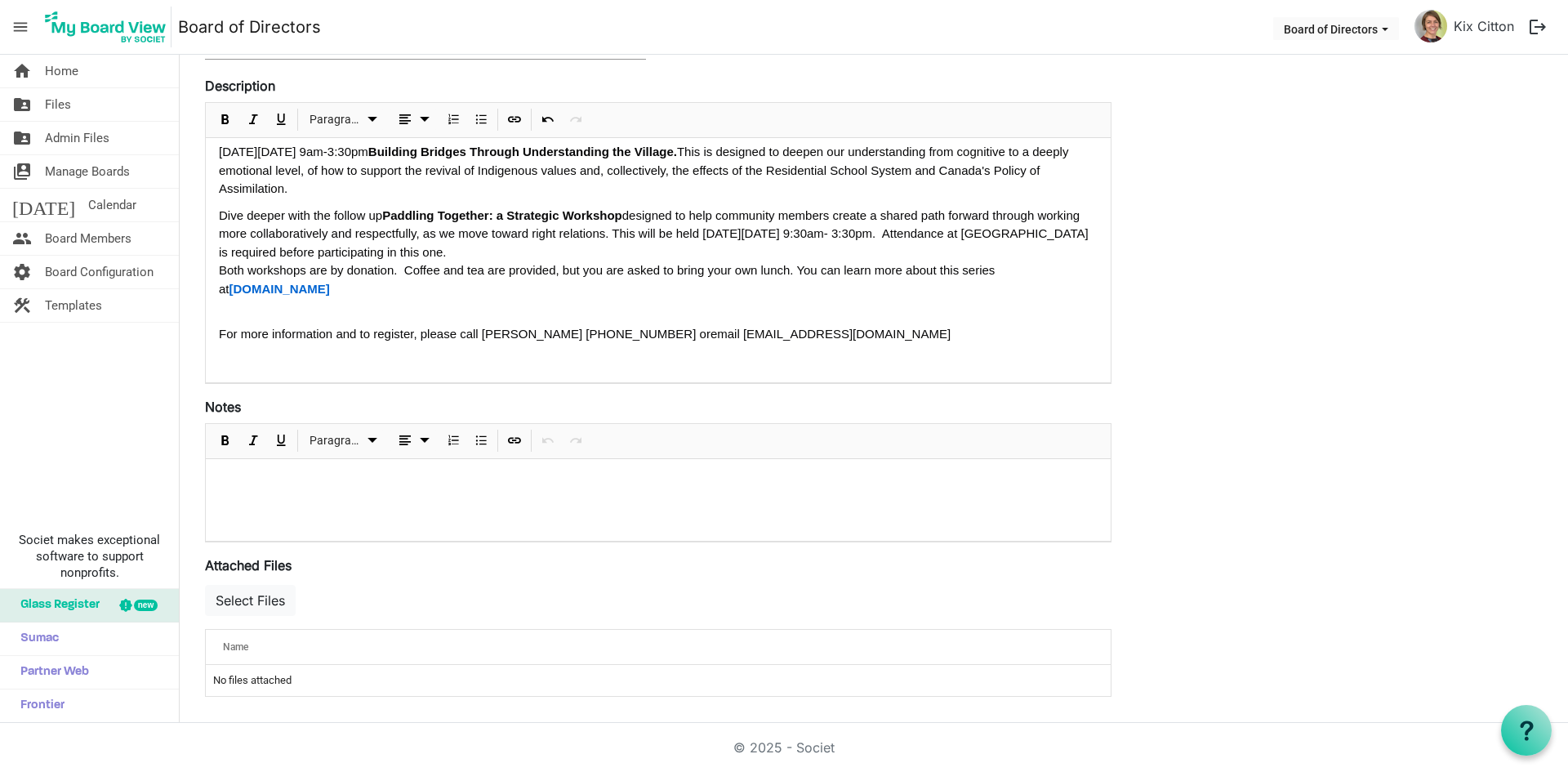
click at [214, 269] on div "Dear Board Members I highly recommend these learning opportunities led by Indig…" at bounding box center [658, 221] width 905 height 325
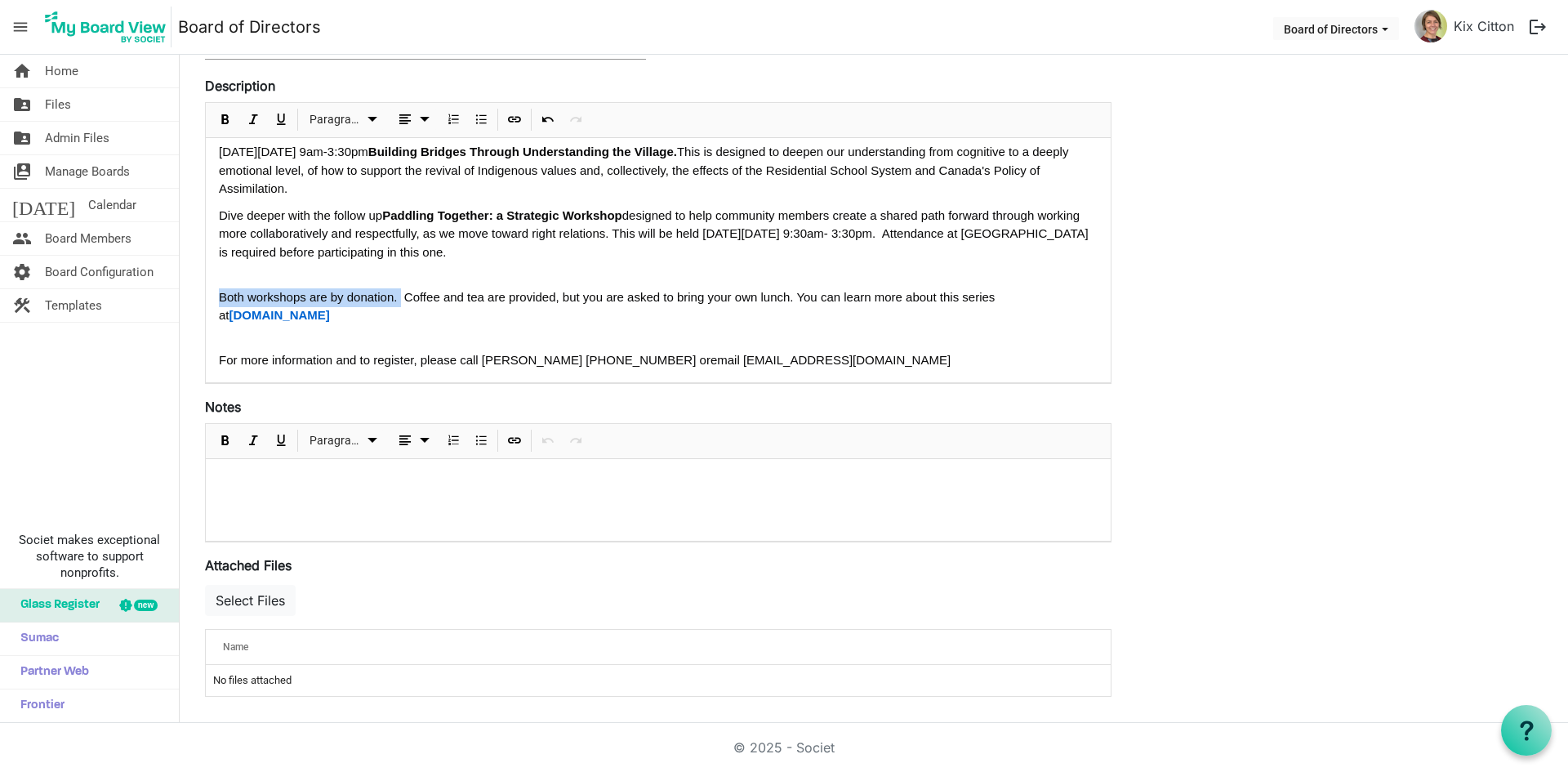
drag, startPoint x: 400, startPoint y: 294, endPoint x: 210, endPoint y: 317, distance: 191.4
click at [210, 294] on div "Dear Board Members I highly recommend these learning opportunities led by Indig…" at bounding box center [658, 234] width 905 height 350
click at [221, 435] on span "Bold" at bounding box center [225, 440] width 19 height 20
drag, startPoint x: 400, startPoint y: 303, endPoint x: 217, endPoint y: 300, distance: 183.0
click at [217, 300] on div "Dear Board Members I highly recommend these learning opportunities led by Indig…" at bounding box center [658, 234] width 905 height 350
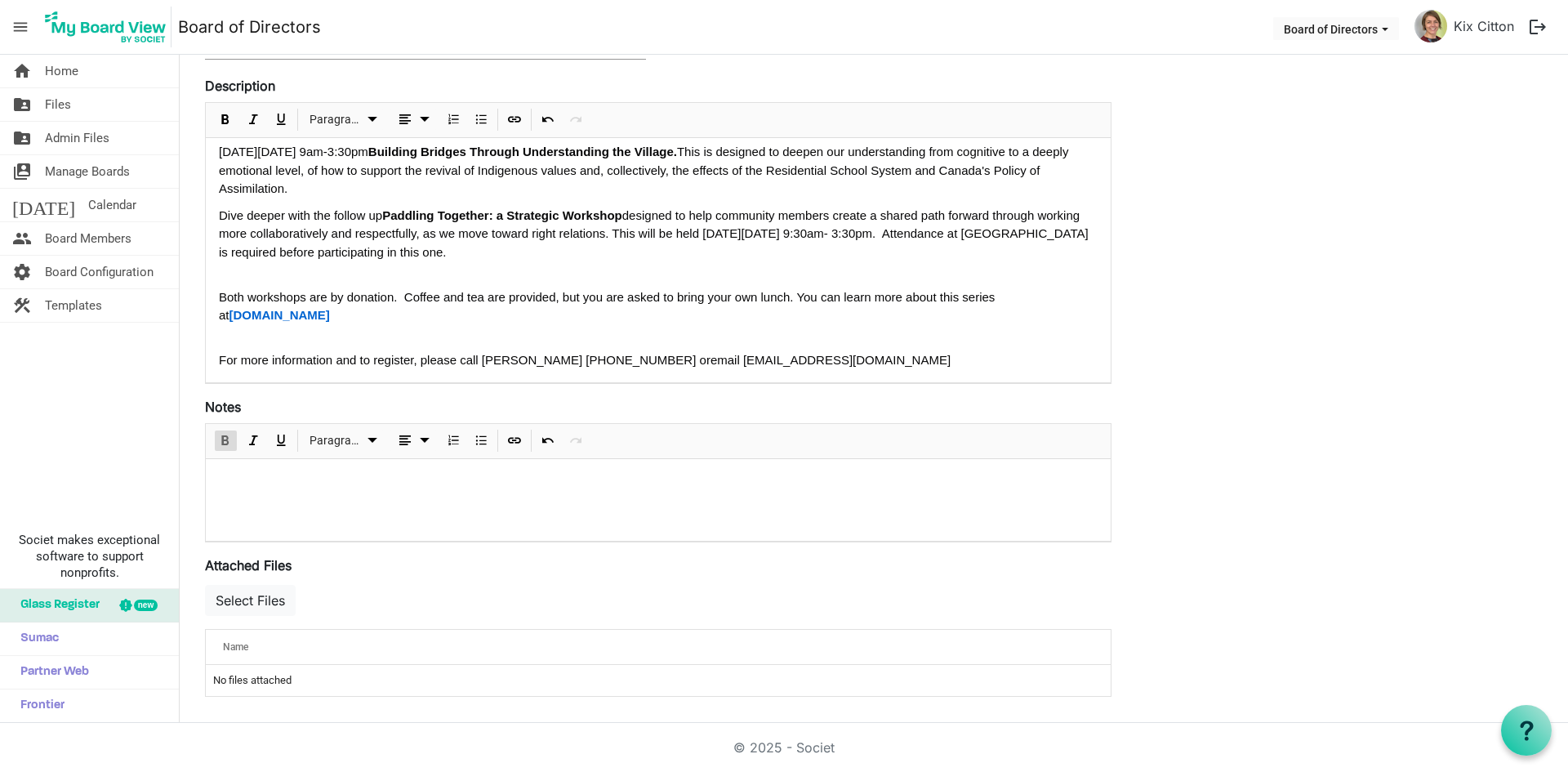
click at [232, 441] on span "Bold" at bounding box center [225, 440] width 19 height 20
drag, startPoint x: 402, startPoint y: 294, endPoint x: 201, endPoint y: 296, distance: 201.0
click at [201, 296] on div "Save Cancel Cultural Safety Workshops with Kathi Camilleri Expiry Date 10/18/20…" at bounding box center [658, 316] width 931 height 789
click at [225, 115] on span "Bold" at bounding box center [225, 119] width 19 height 20
click at [214, 363] on div "Dear Board Members I highly recommend these learning opportunities led by Indig…" at bounding box center [658, 234] width 905 height 350
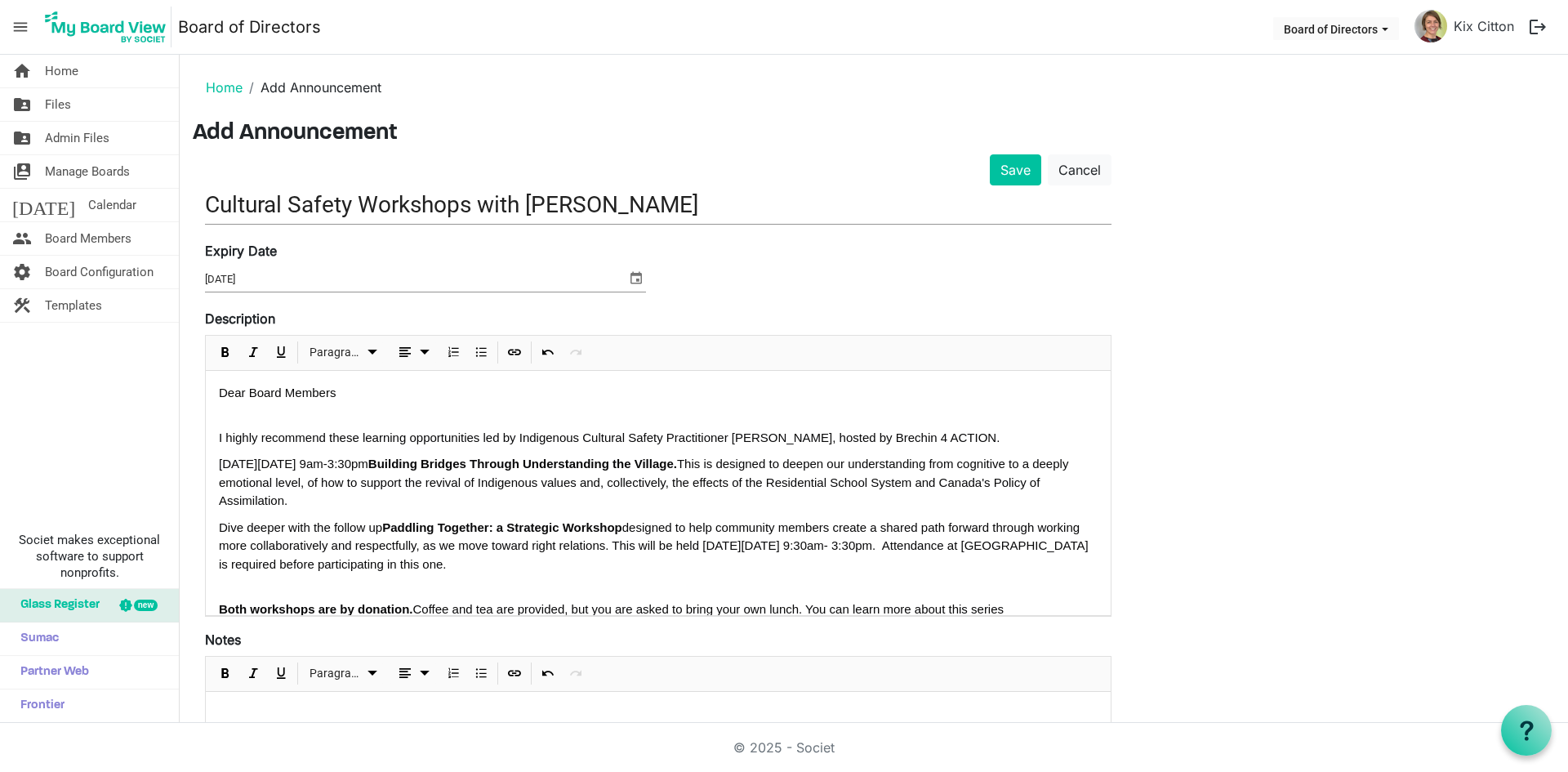
scroll to position [233, 0]
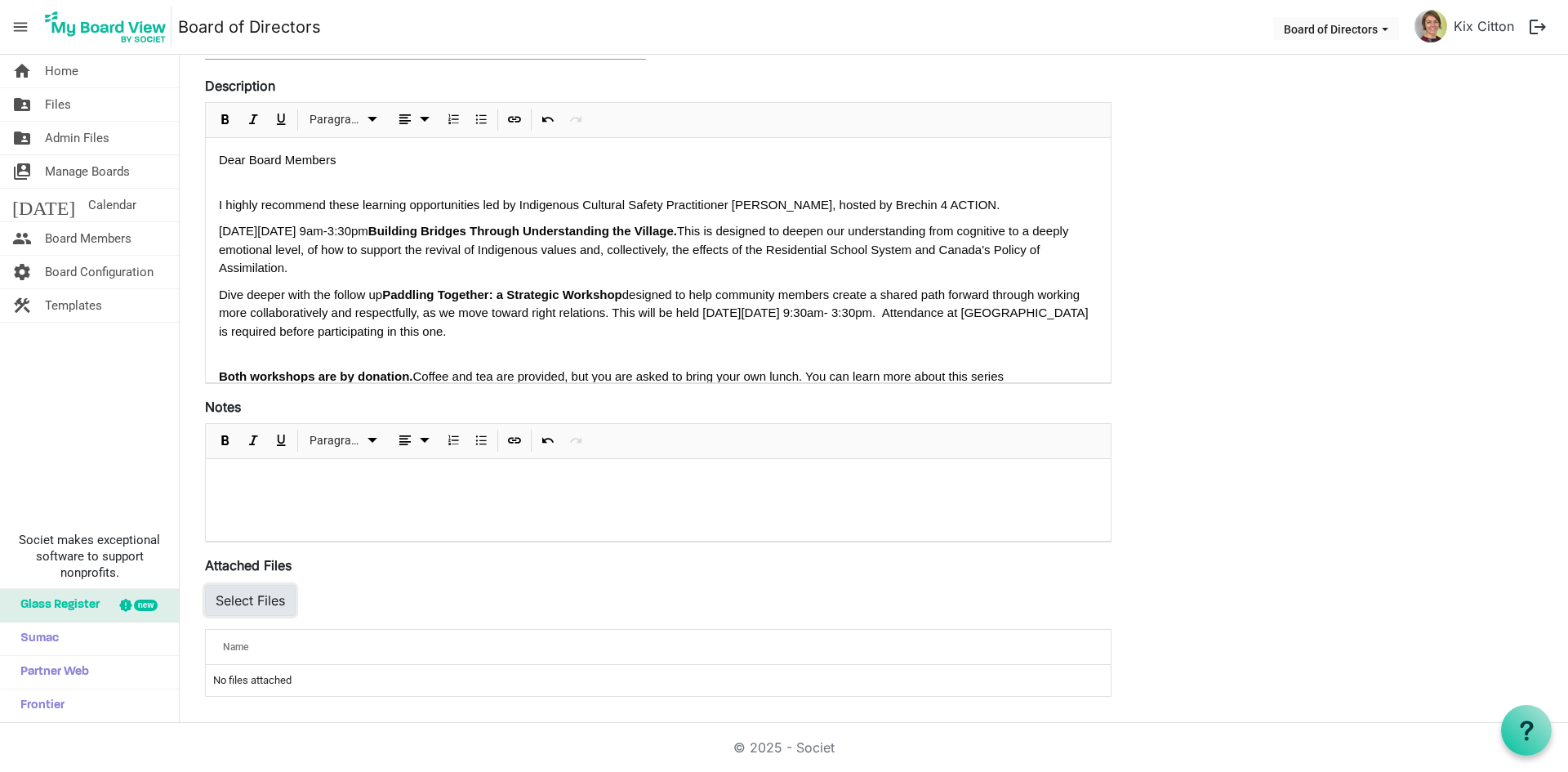
click at [252, 602] on button "Select Files" at bounding box center [250, 600] width 91 height 31
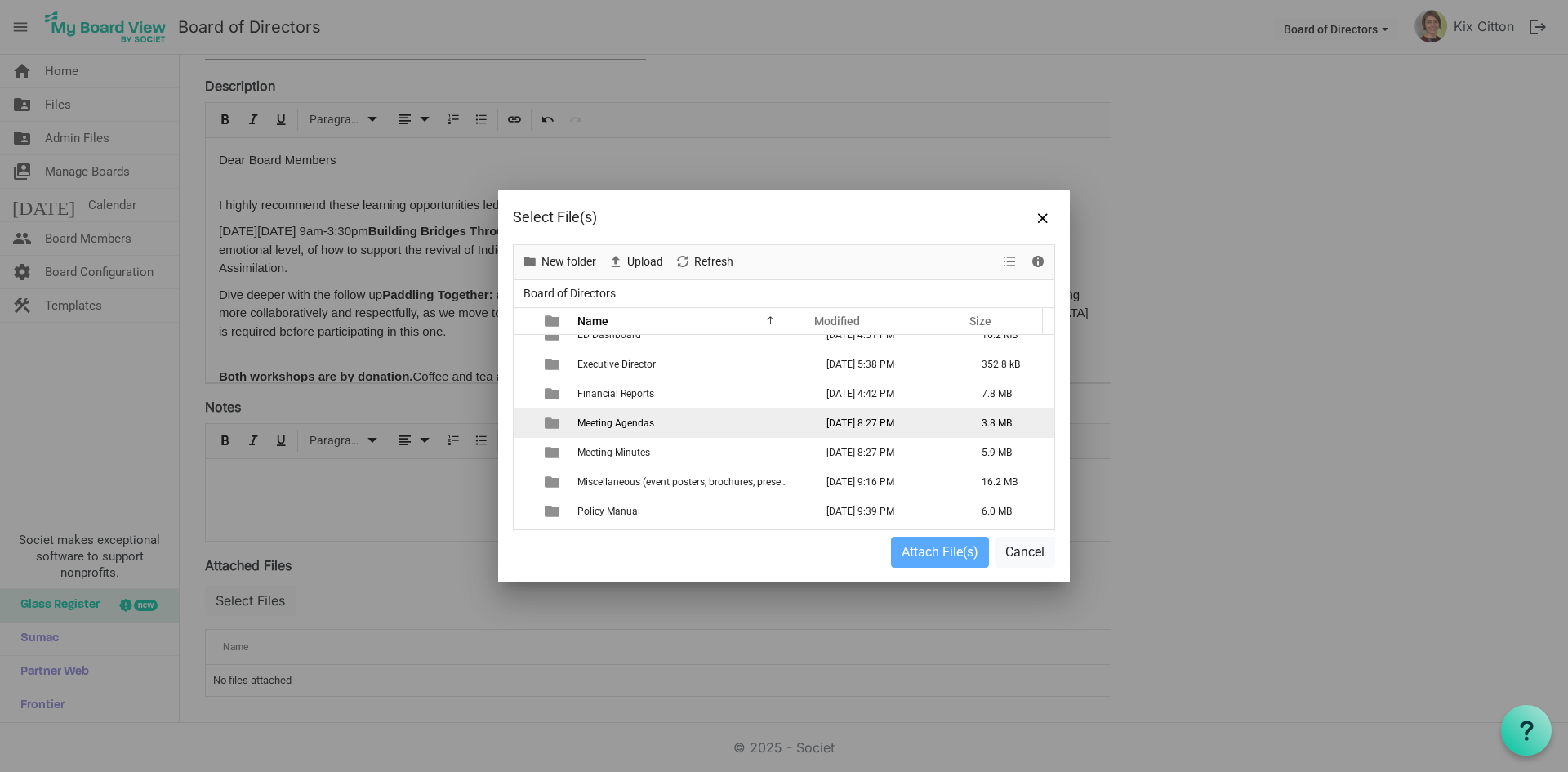
scroll to position [164, 0]
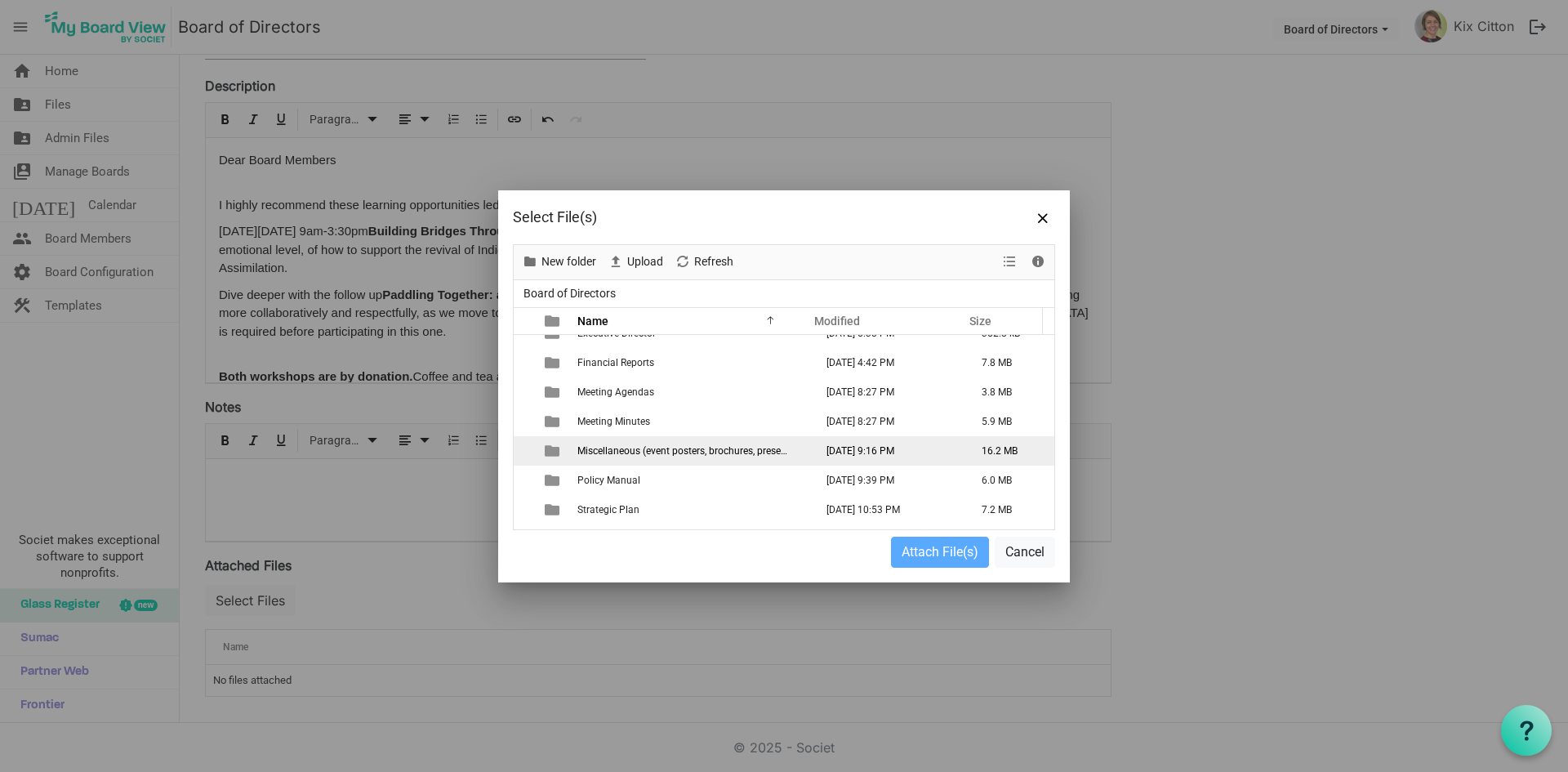
click at [688, 448] on span "Miscellaneous (event posters, brochures, presentations)" at bounding box center [698, 451] width 243 height 11
click at [664, 448] on span "Miscellaneous (event posters, brochures, presentations)" at bounding box center [698, 451] width 243 height 11
click at [637, 260] on span "Upload" at bounding box center [645, 262] width 39 height 20
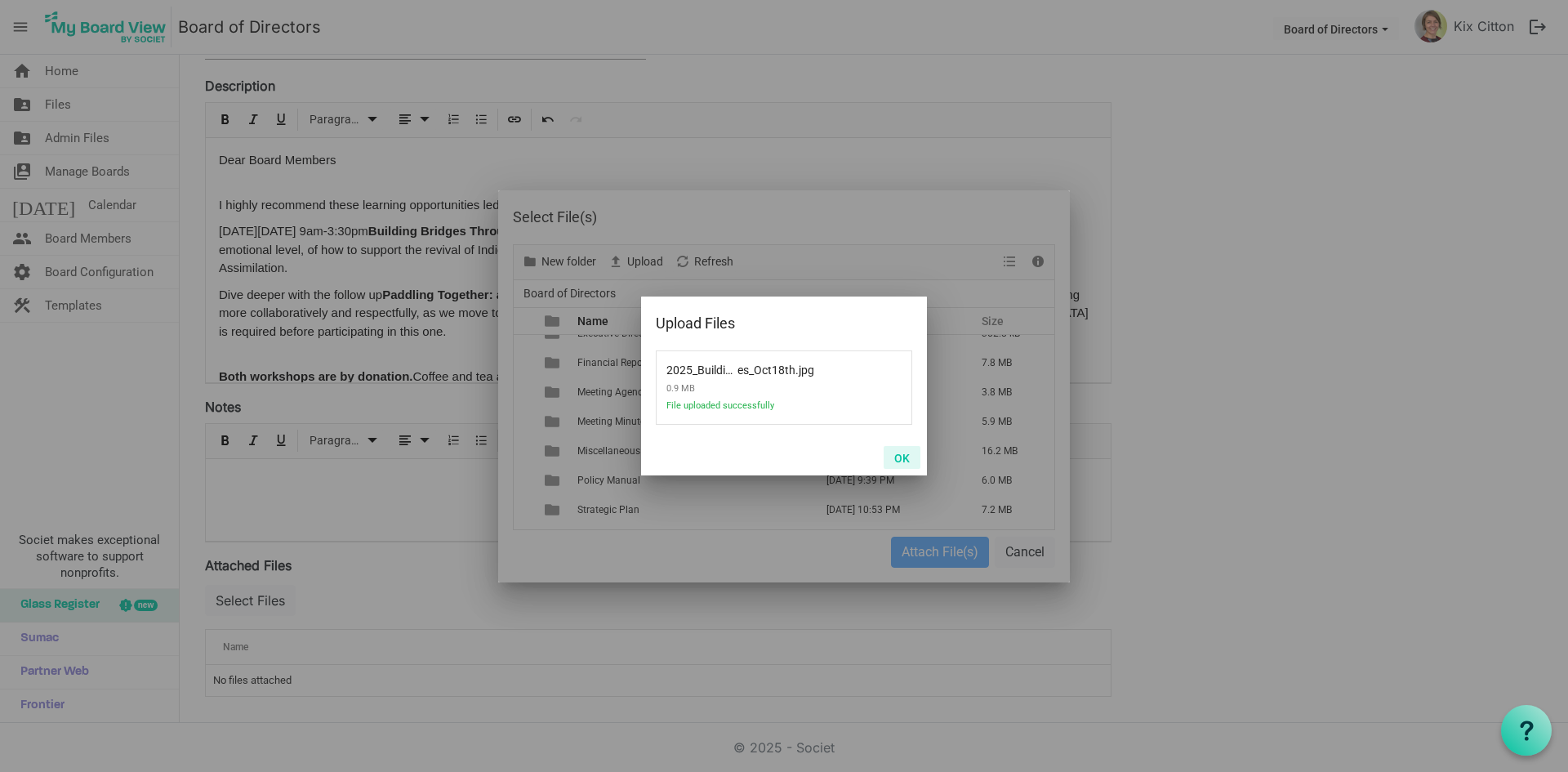
click at [902, 459] on button "OK" at bounding box center [902, 458] width 37 height 23
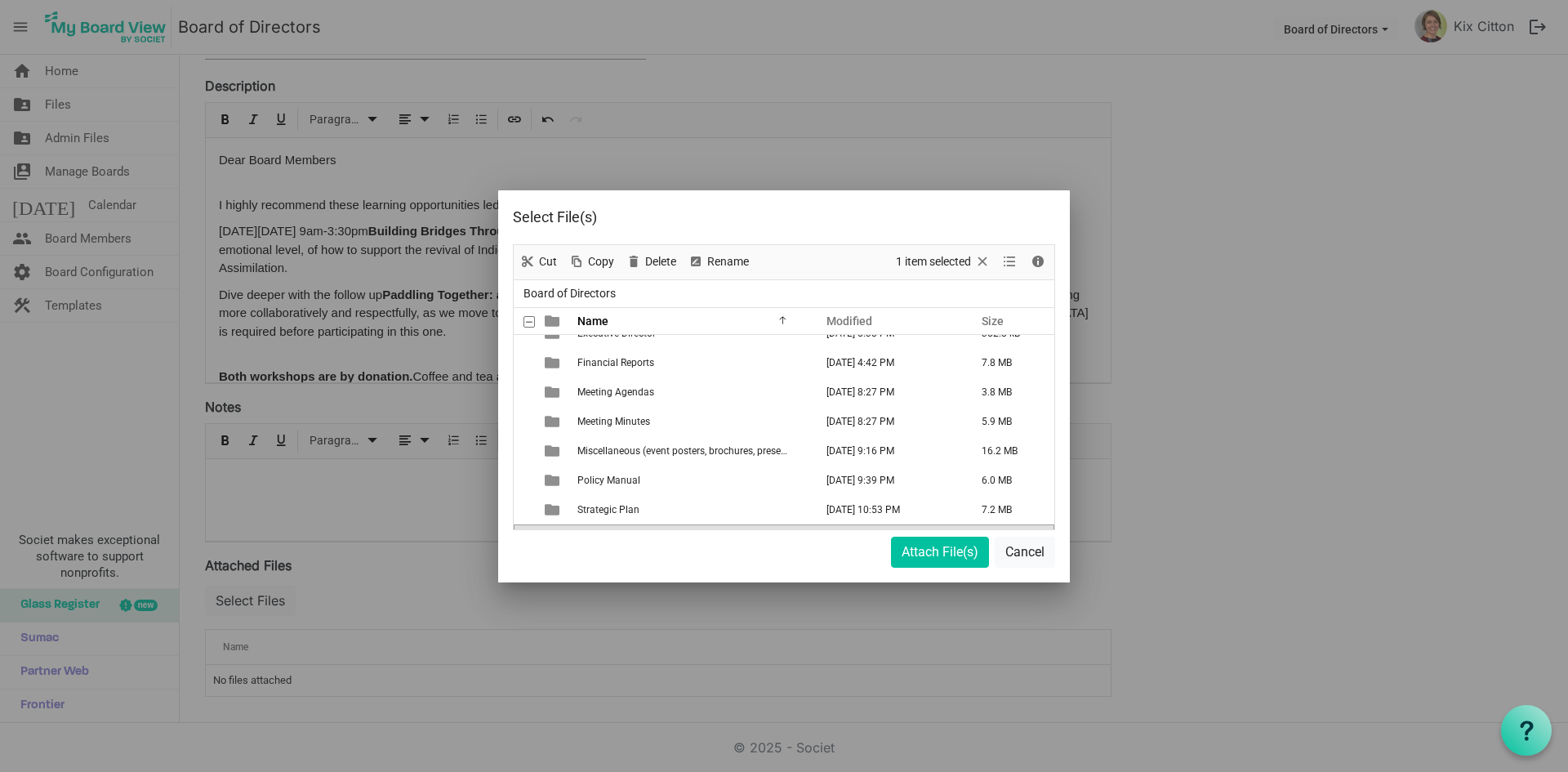
scroll to position [218, 0]
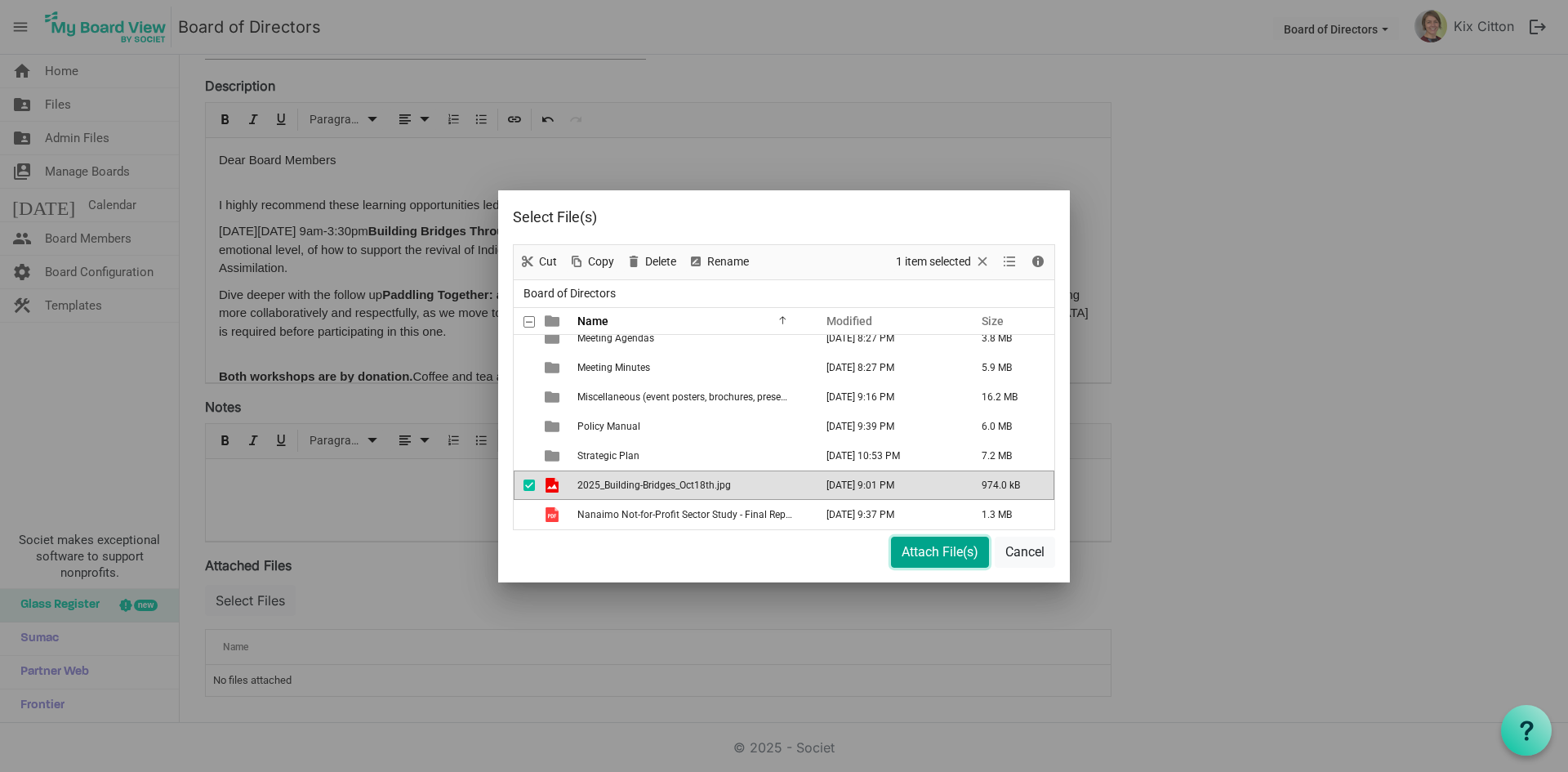
click at [916, 553] on button "Attach File(s)" at bounding box center [940, 552] width 98 height 31
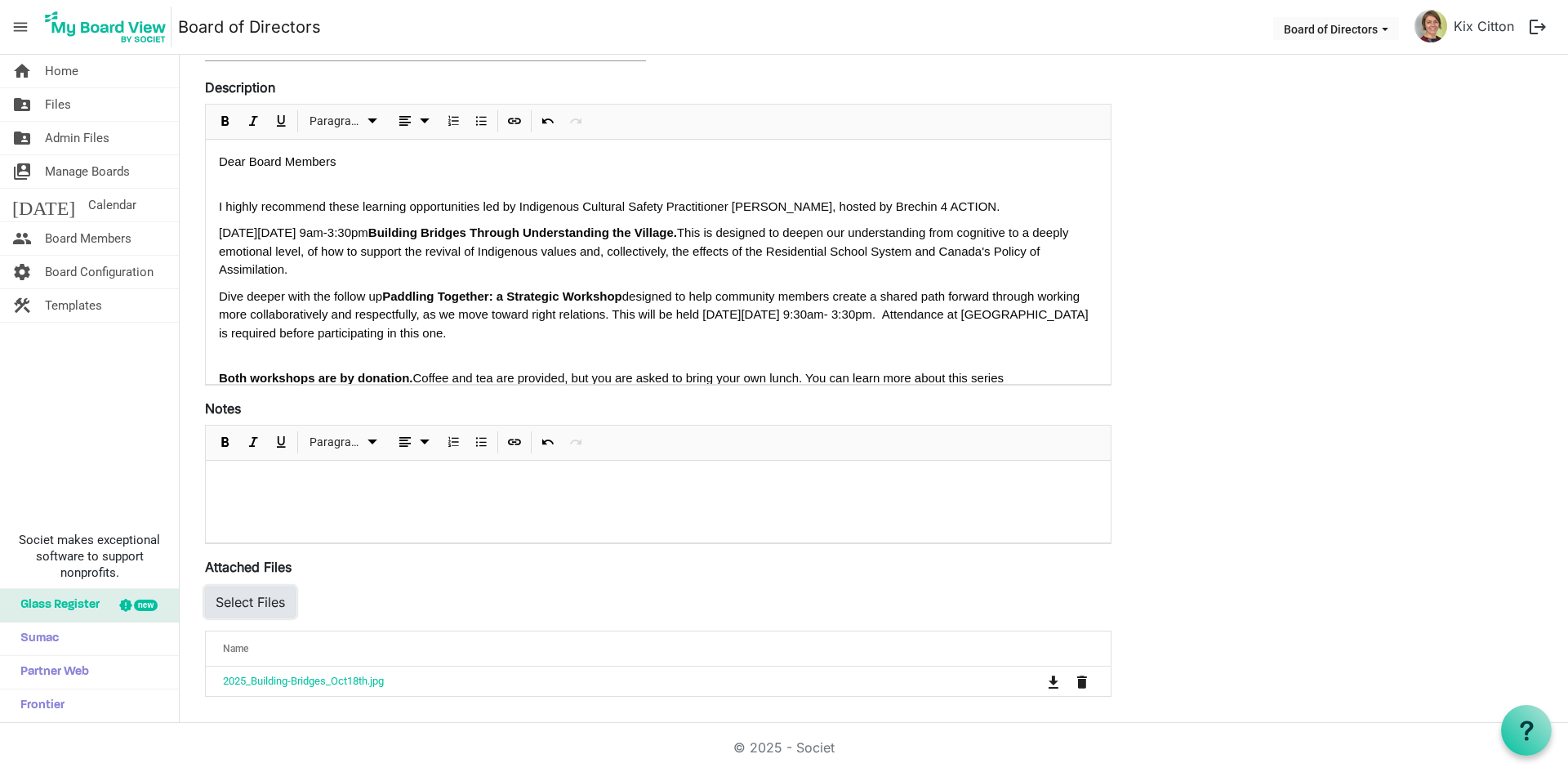
click at [254, 598] on button "Select Files" at bounding box center [250, 601] width 91 height 31
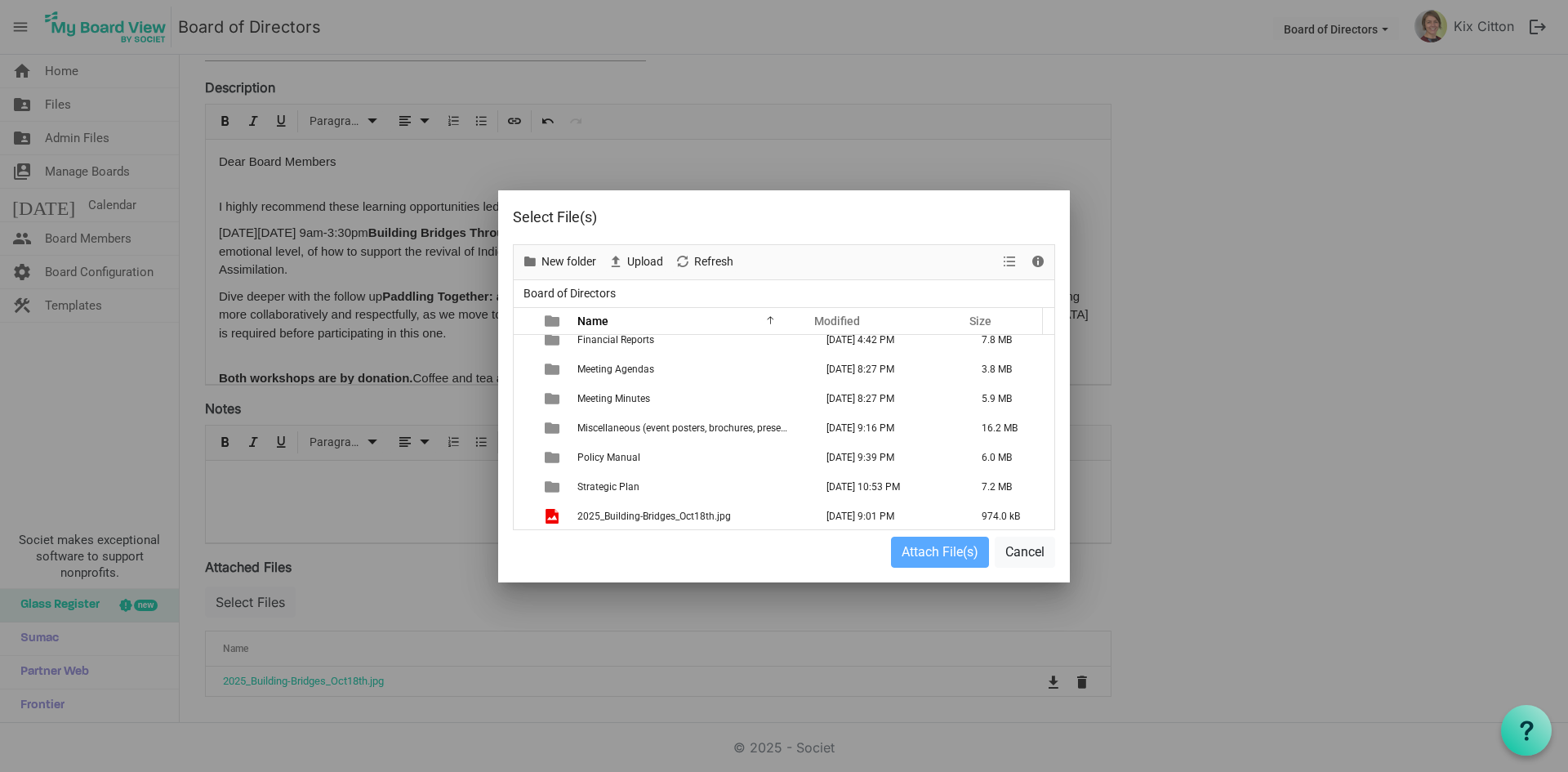
scroll to position [218, 0]
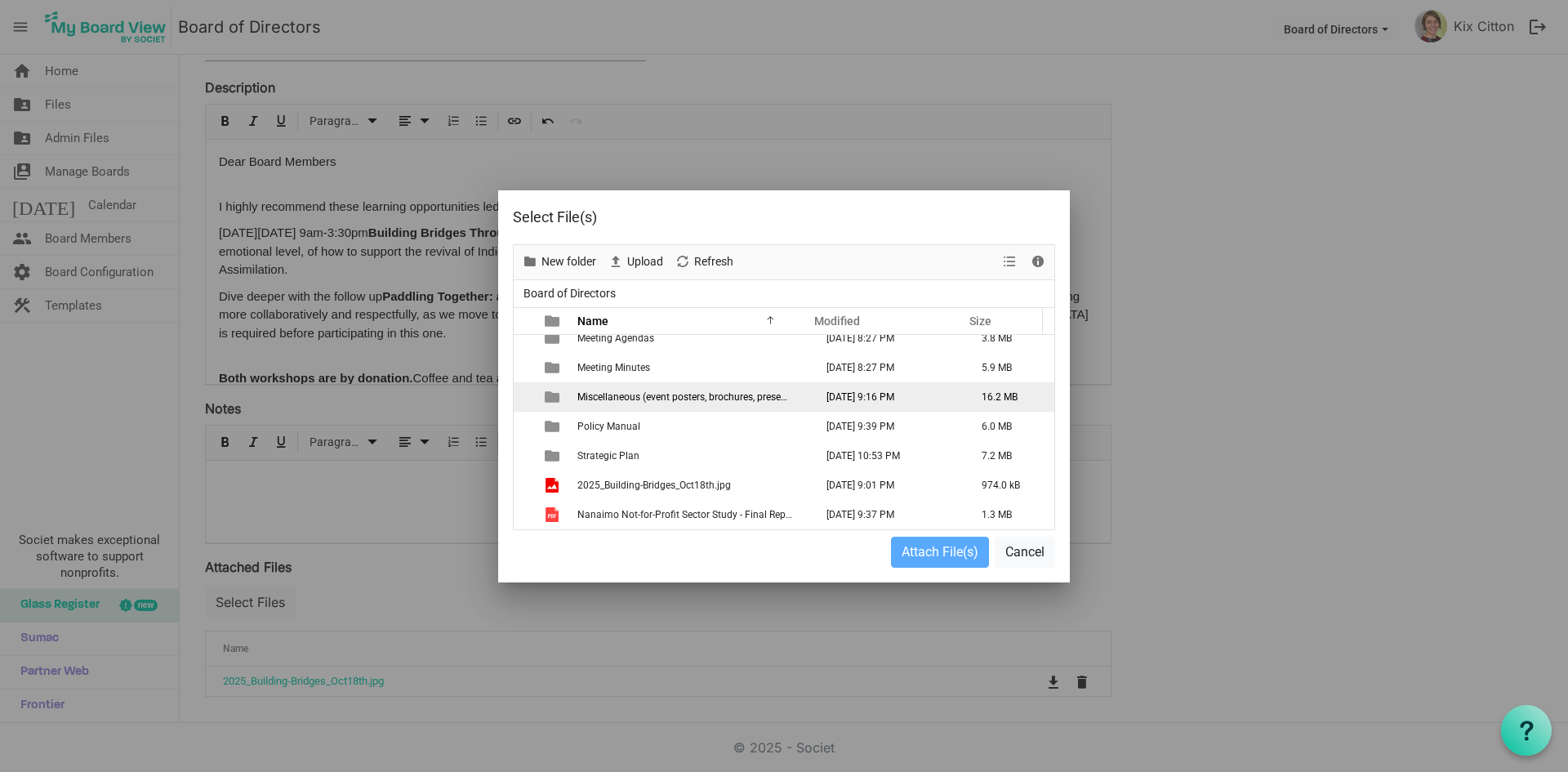
click at [692, 394] on span "Miscellaneous (event posters, brochures, presentations)" at bounding box center [698, 397] width 243 height 11
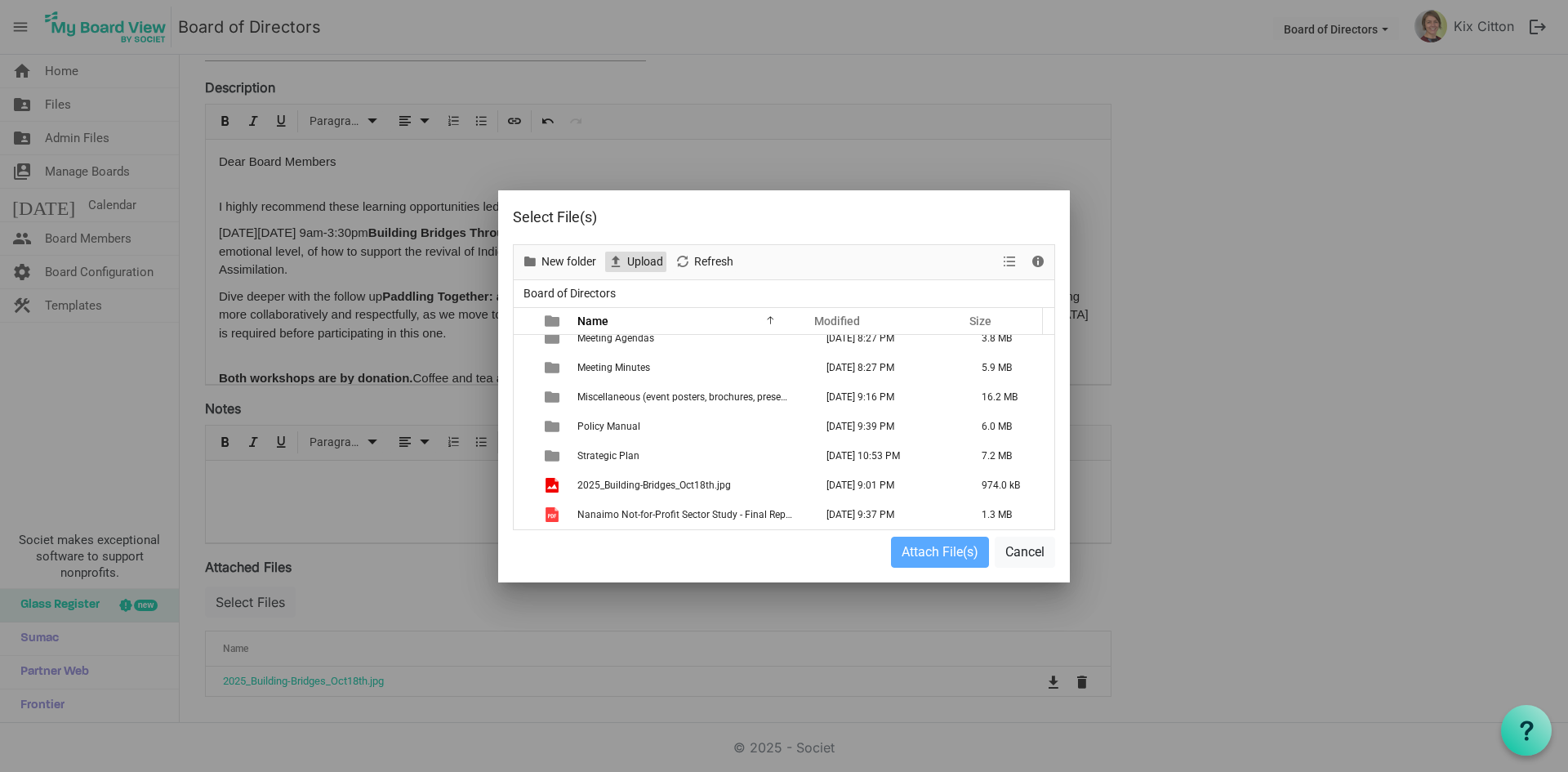
click at [640, 257] on span "Upload" at bounding box center [645, 262] width 39 height 20
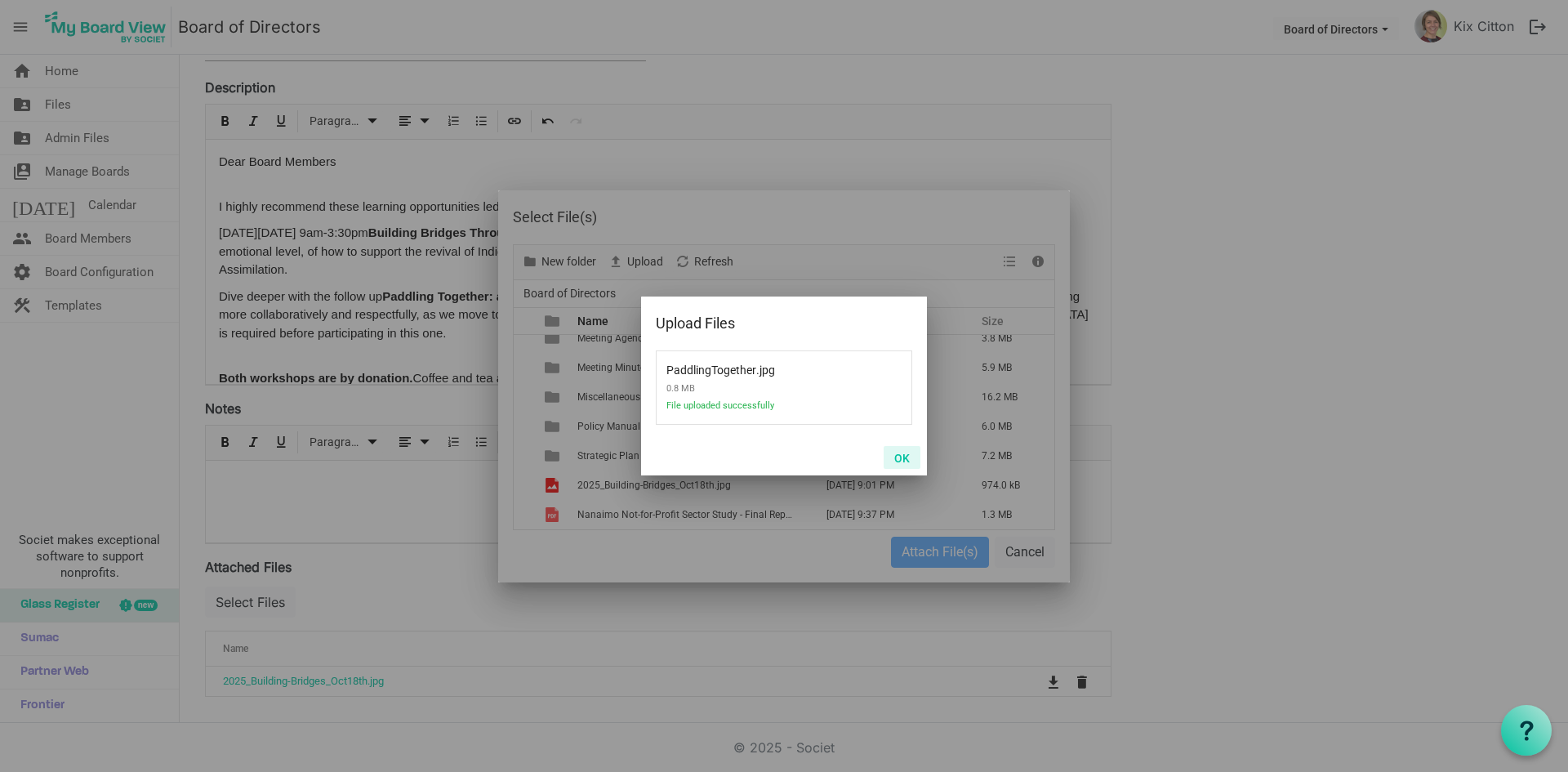
click at [900, 455] on button "OK" at bounding box center [902, 458] width 37 height 23
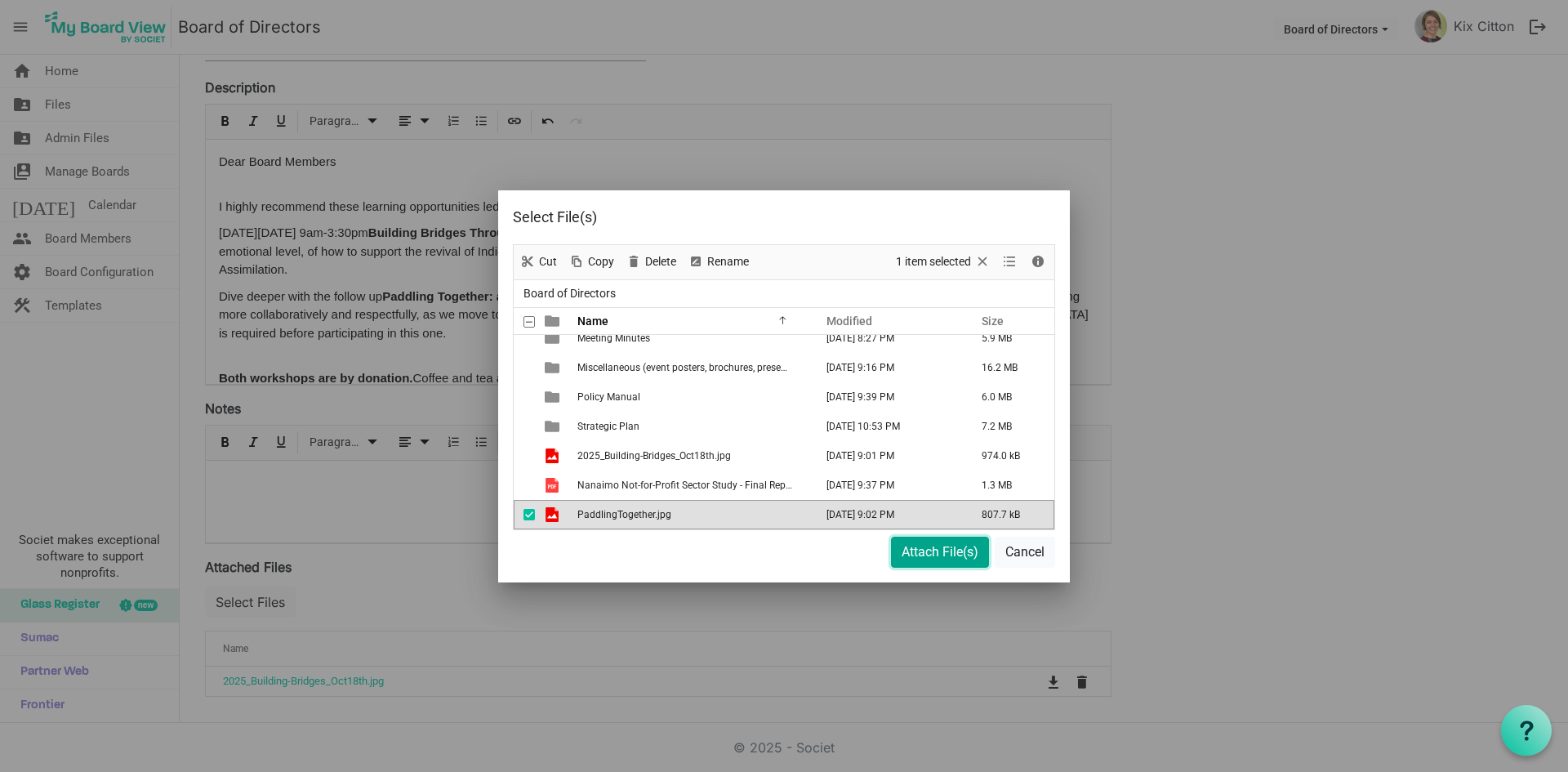
click at [915, 552] on button "Attach File(s)" at bounding box center [940, 552] width 98 height 31
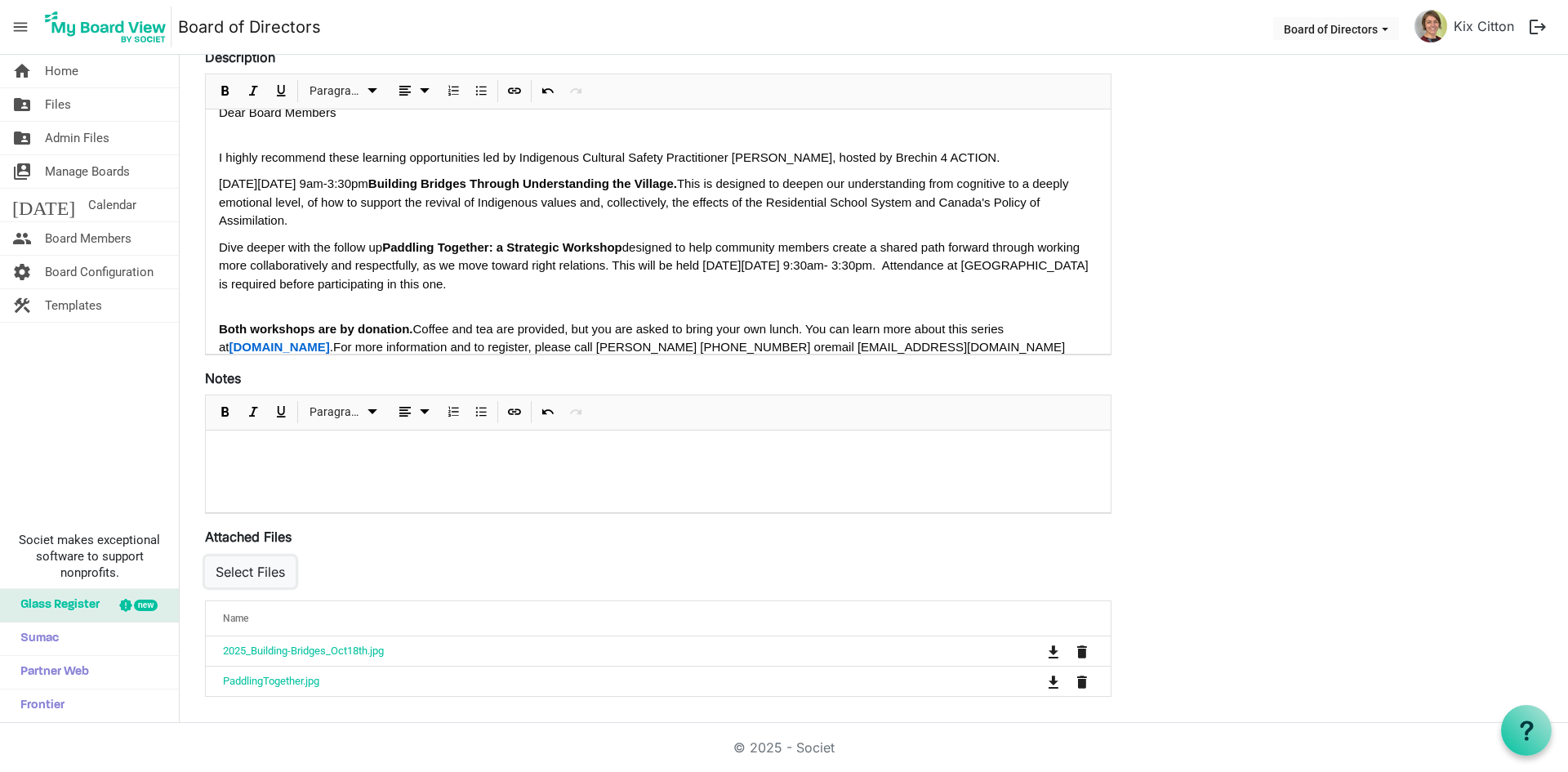
scroll to position [0, 0]
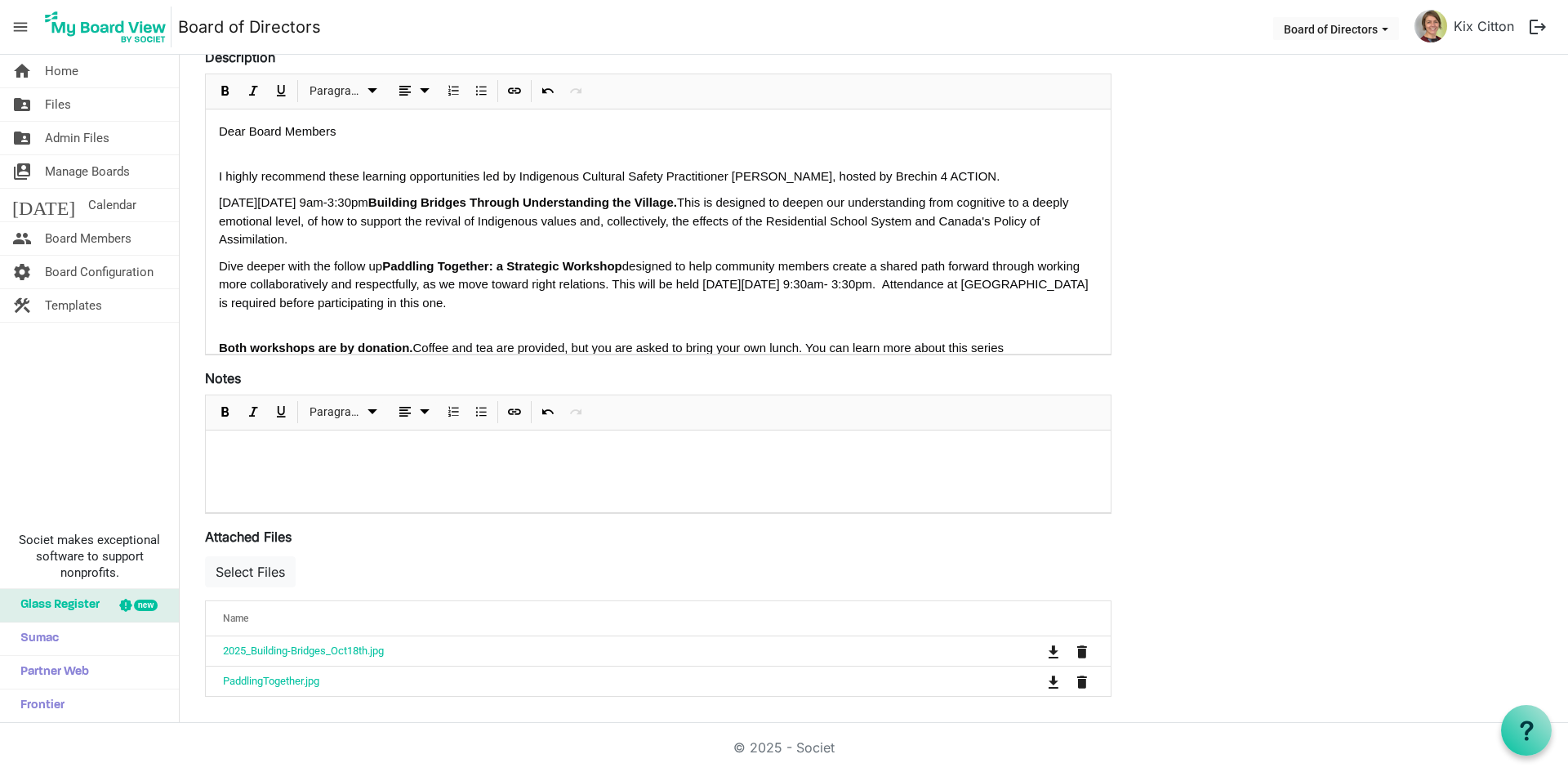
drag, startPoint x: 991, startPoint y: 163, endPoint x: 994, endPoint y: 180, distance: 17.3
click at [994, 180] on div "Dear Board Members I highly recommend these learning opportunities led by Indig…" at bounding box center [658, 258] width 879 height 271
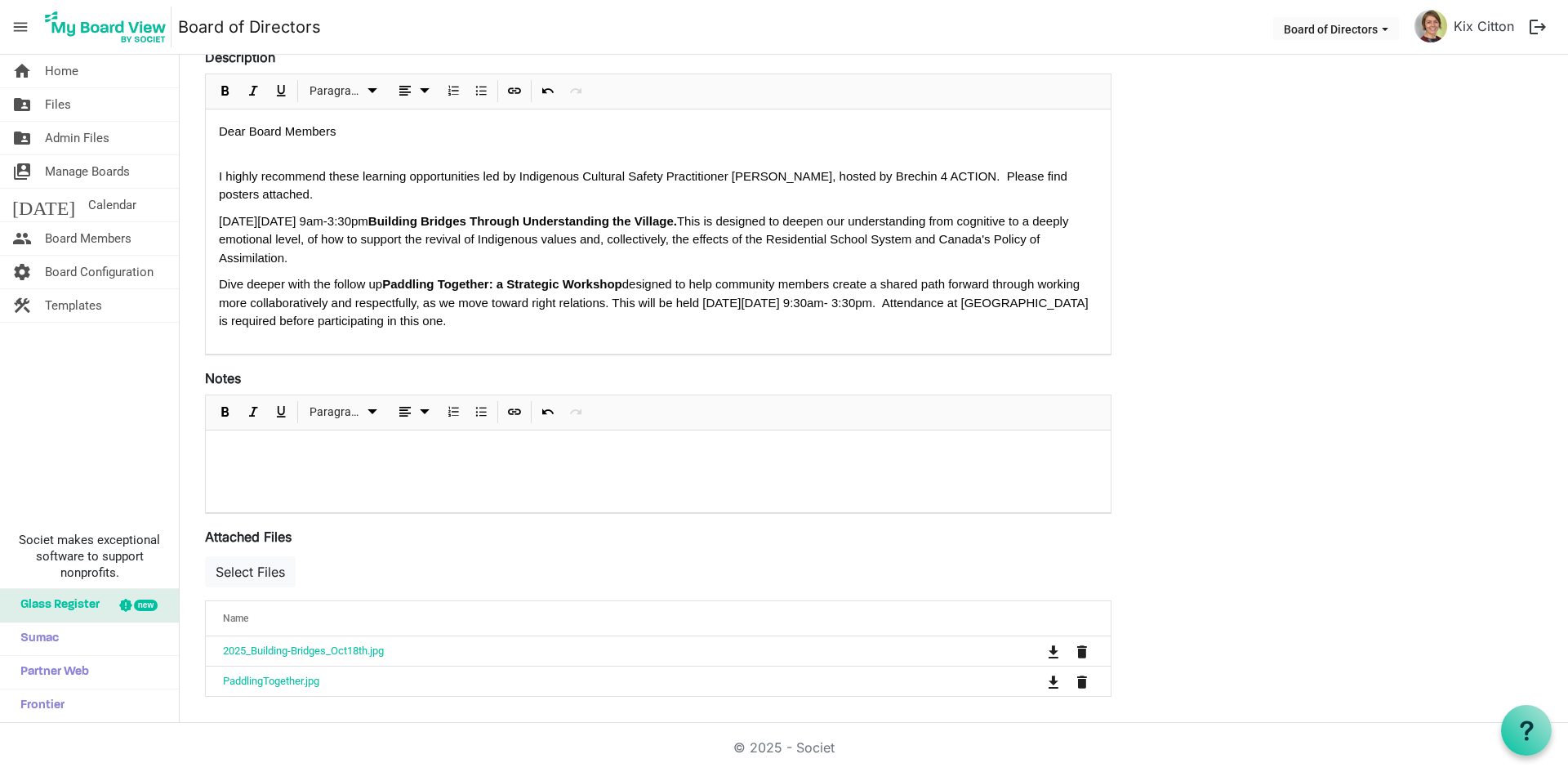
click at [215, 170] on div "Dear Board Members I highly recommend these learning opportunities led by Indig…" at bounding box center [658, 268] width 905 height 317
click at [297, 178] on p "In the spirit of Truth and Reconciliation, I highly recommend these learning op…" at bounding box center [658, 186] width 879 height 37
drag, startPoint x: 299, startPoint y: 179, endPoint x: 221, endPoint y: 178, distance: 78.0
click at [221, 178] on p "In the spirit of Truth and Reconciliation, I highly recommend these learning op…" at bounding box center [658, 186] width 879 height 37
click at [461, 177] on p "In honor of National Truth and Reconciliation, I highly recommend these learnin…" at bounding box center [658, 186] width 879 height 37
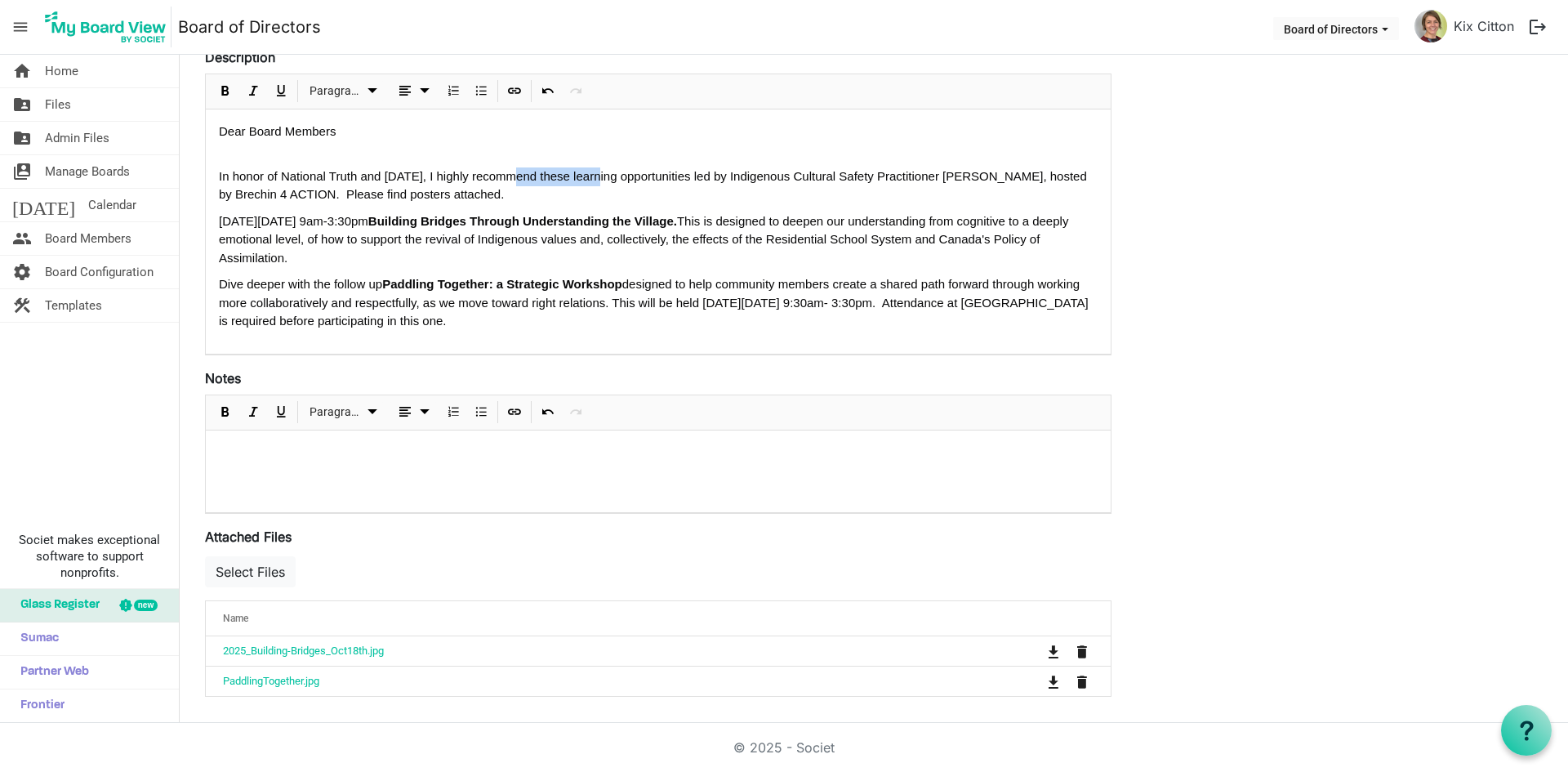
drag, startPoint x: 598, startPoint y: 178, endPoint x: 501, endPoint y: 175, distance: 97.0
click at [501, 175] on p "In honor of National Truth and Reconciliation Day, I highly recommend these lea…" at bounding box center [658, 186] width 879 height 37
click at [606, 197] on p "In honor of National Truth and Reconciliation Day, I am pleased to share these …" at bounding box center [658, 186] width 879 height 37
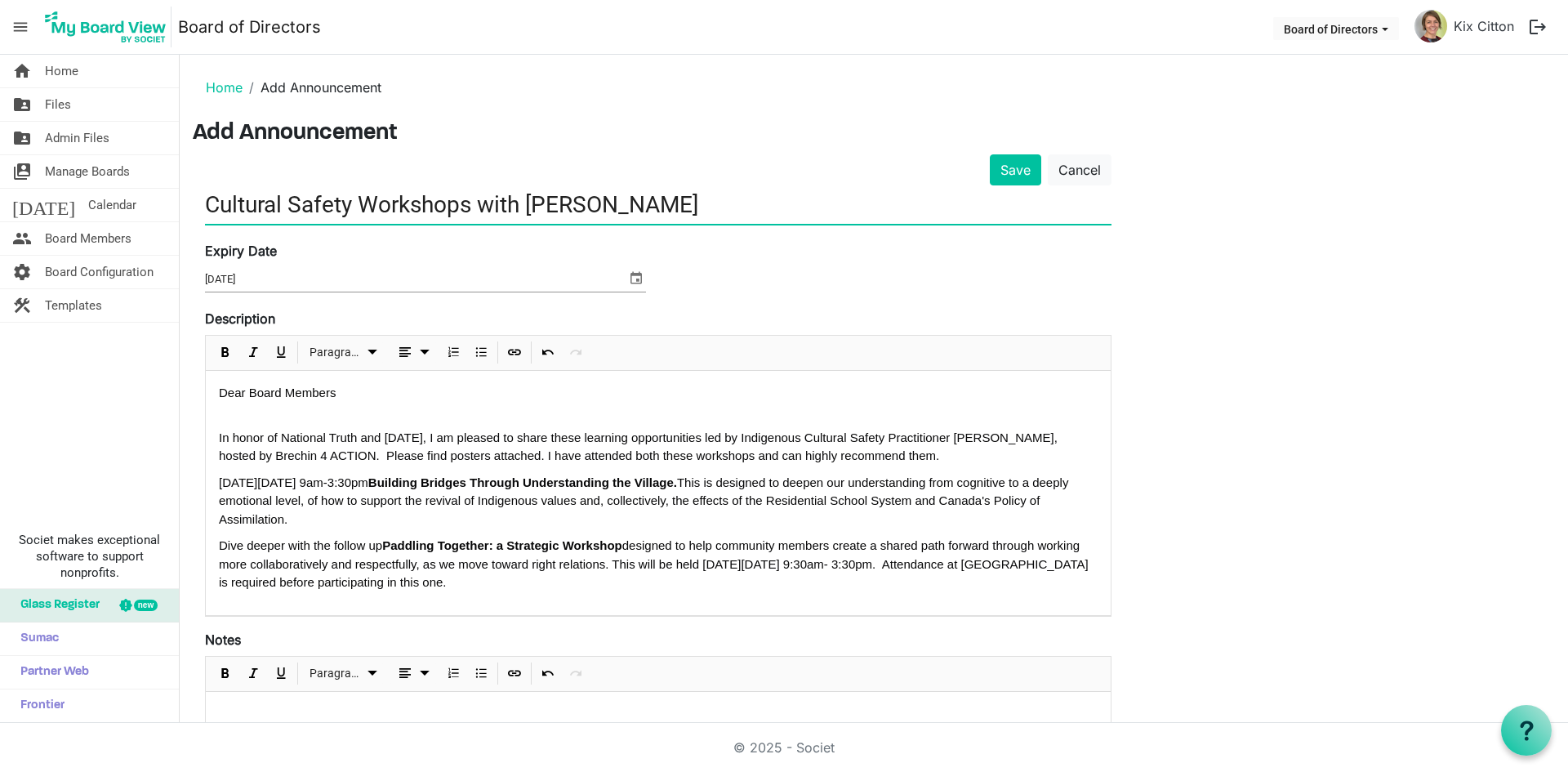
click at [209, 204] on input "Cultural Safety Workshops with Kathi Camilleri" at bounding box center [658, 204] width 907 height 38
type input "Cultural Safety Workshops with Kathi Camilleri"
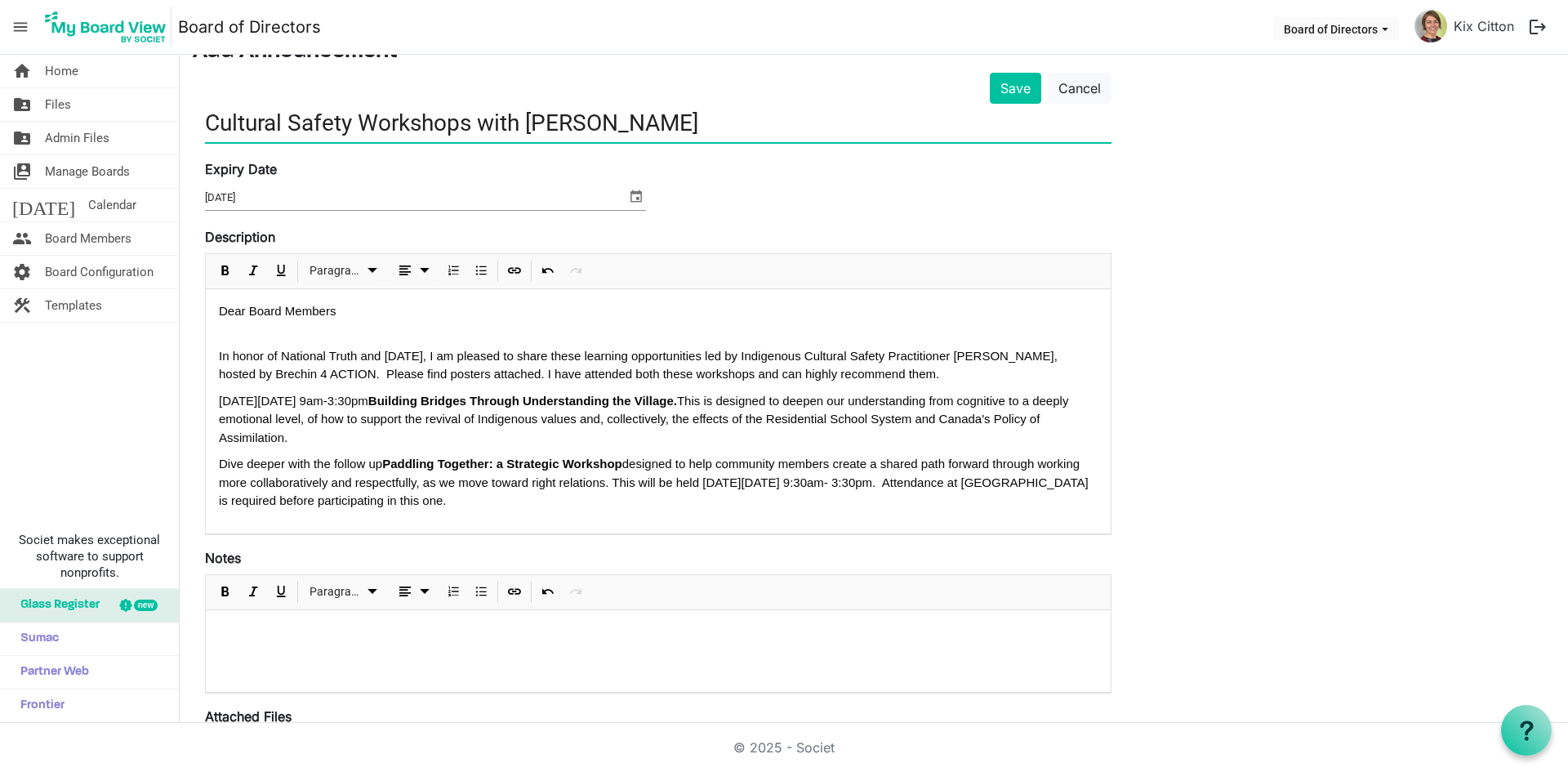
scroll to position [71, 0]
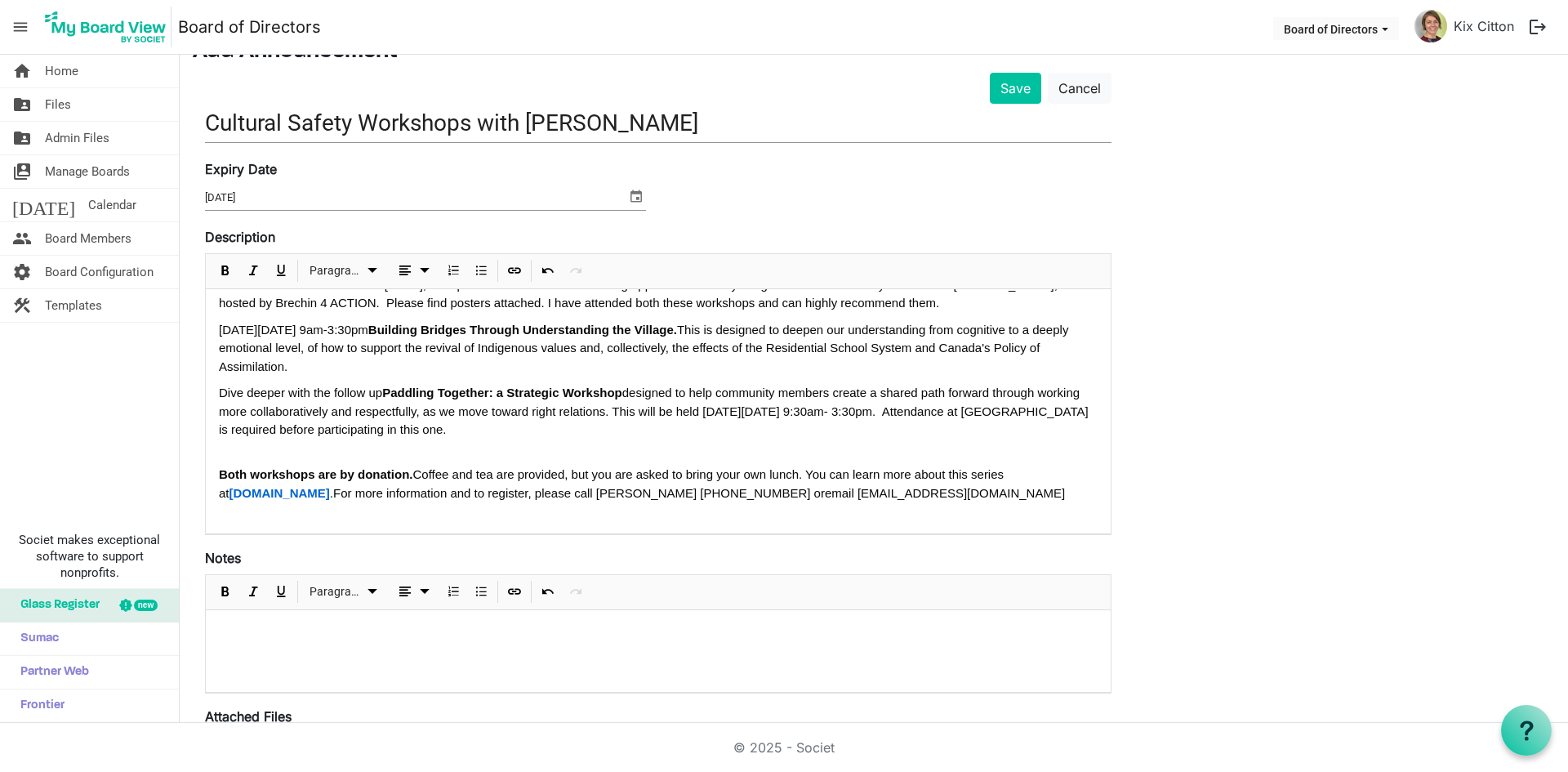
drag, startPoint x: 436, startPoint y: 332, endPoint x: 241, endPoint y: 333, distance: 195.0
click at [241, 333] on p "On Saturday October 18th, 9am-3:30pm Building Bridges Through Understanding the…" at bounding box center [658, 348] width 879 height 56
click at [284, 270] on span "Underline" at bounding box center [281, 271] width 19 height 20
drag, startPoint x: 944, startPoint y: 413, endPoint x: 720, endPoint y: 415, distance: 224.0
click at [720, 415] on div "Dive deeper with the follow up Paddling Together: a Strategic Workshop designed…" at bounding box center [658, 411] width 879 height 56
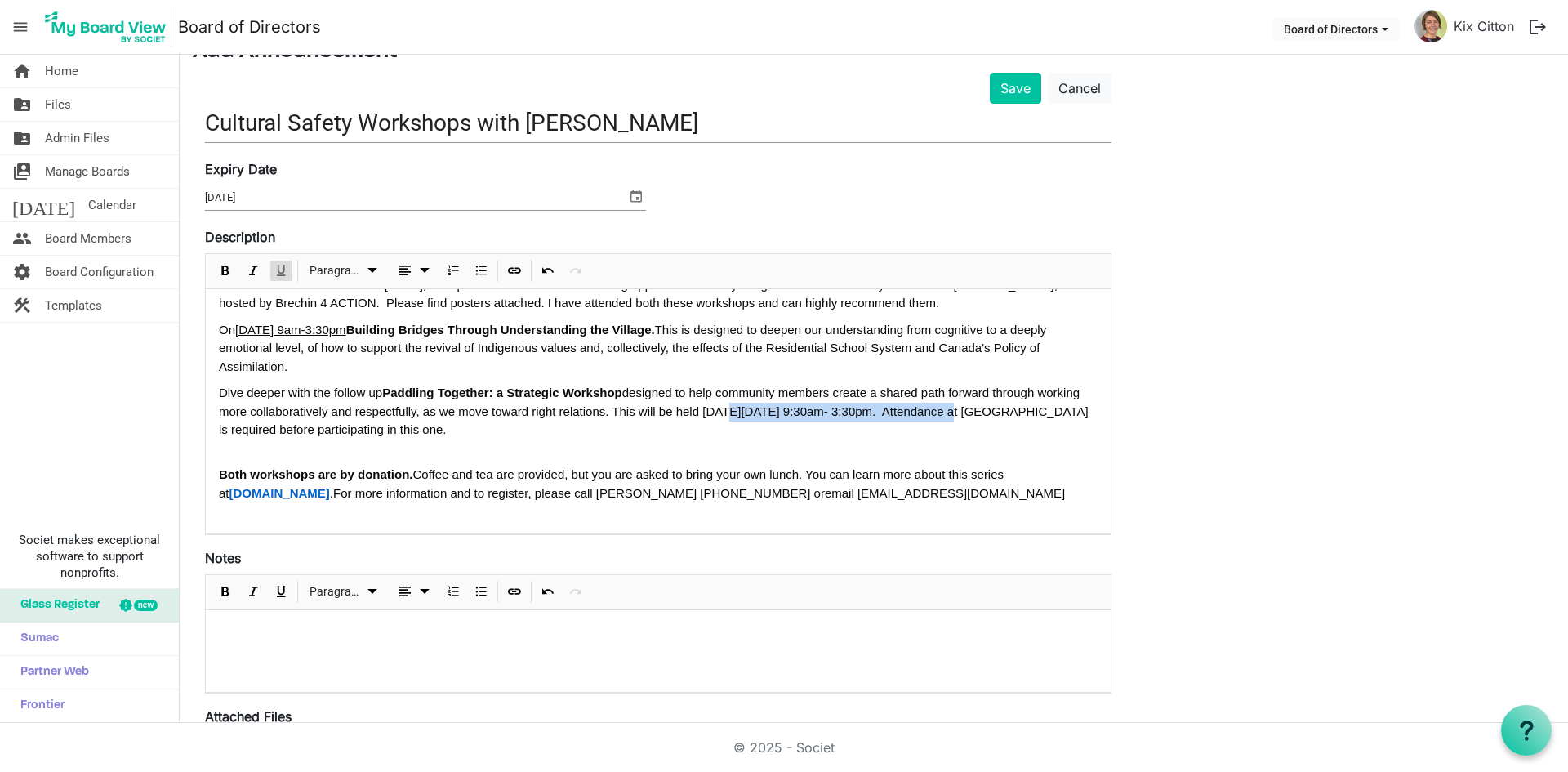
click at [281, 269] on span "Underline" at bounding box center [281, 271] width 19 height 20
click at [623, 462] on div "Dear Board Members In honor of National Truth and Reconciliation Day, I am plea…" at bounding box center [658, 377] width 879 height 290
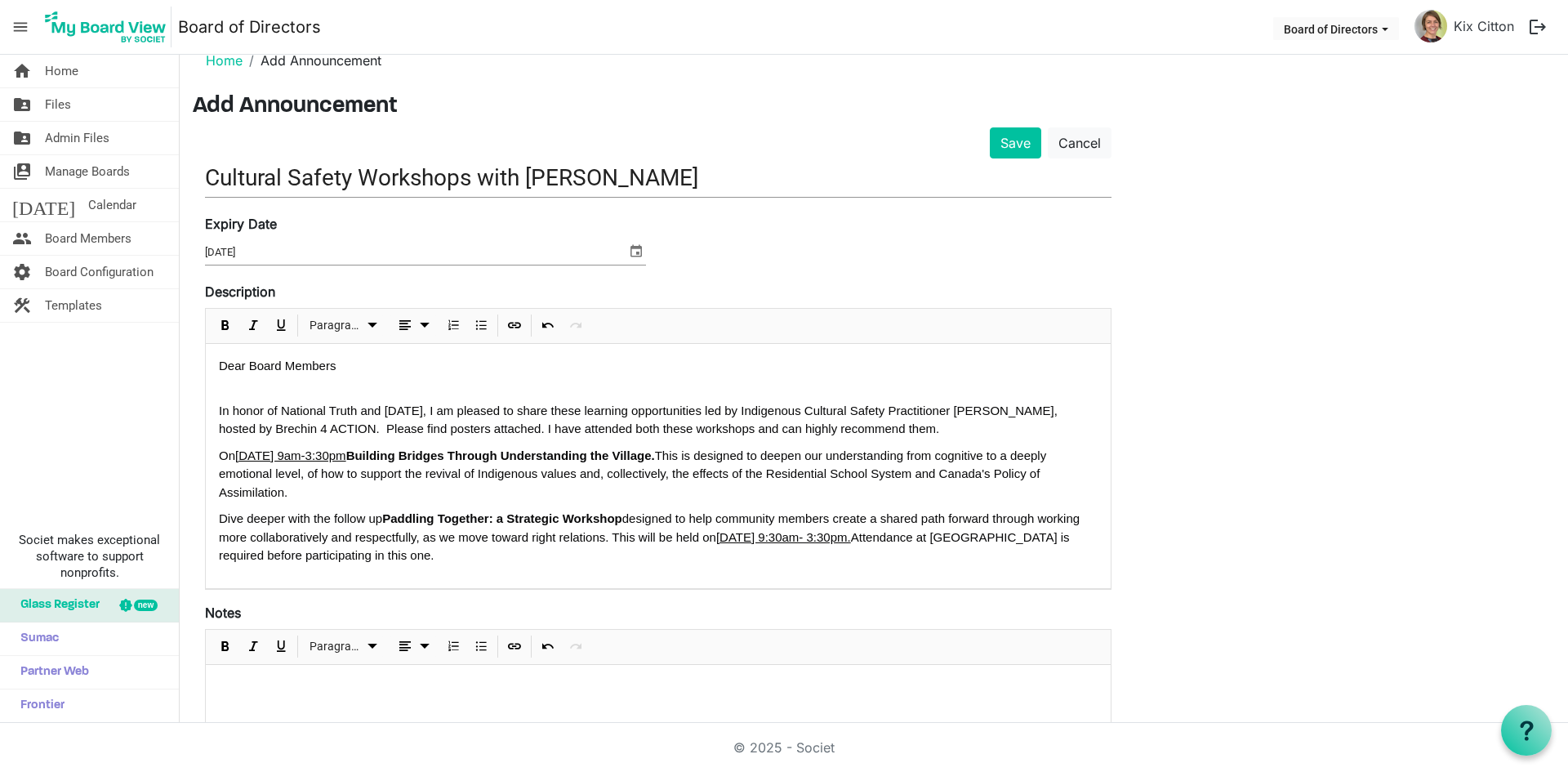
scroll to position [0, 0]
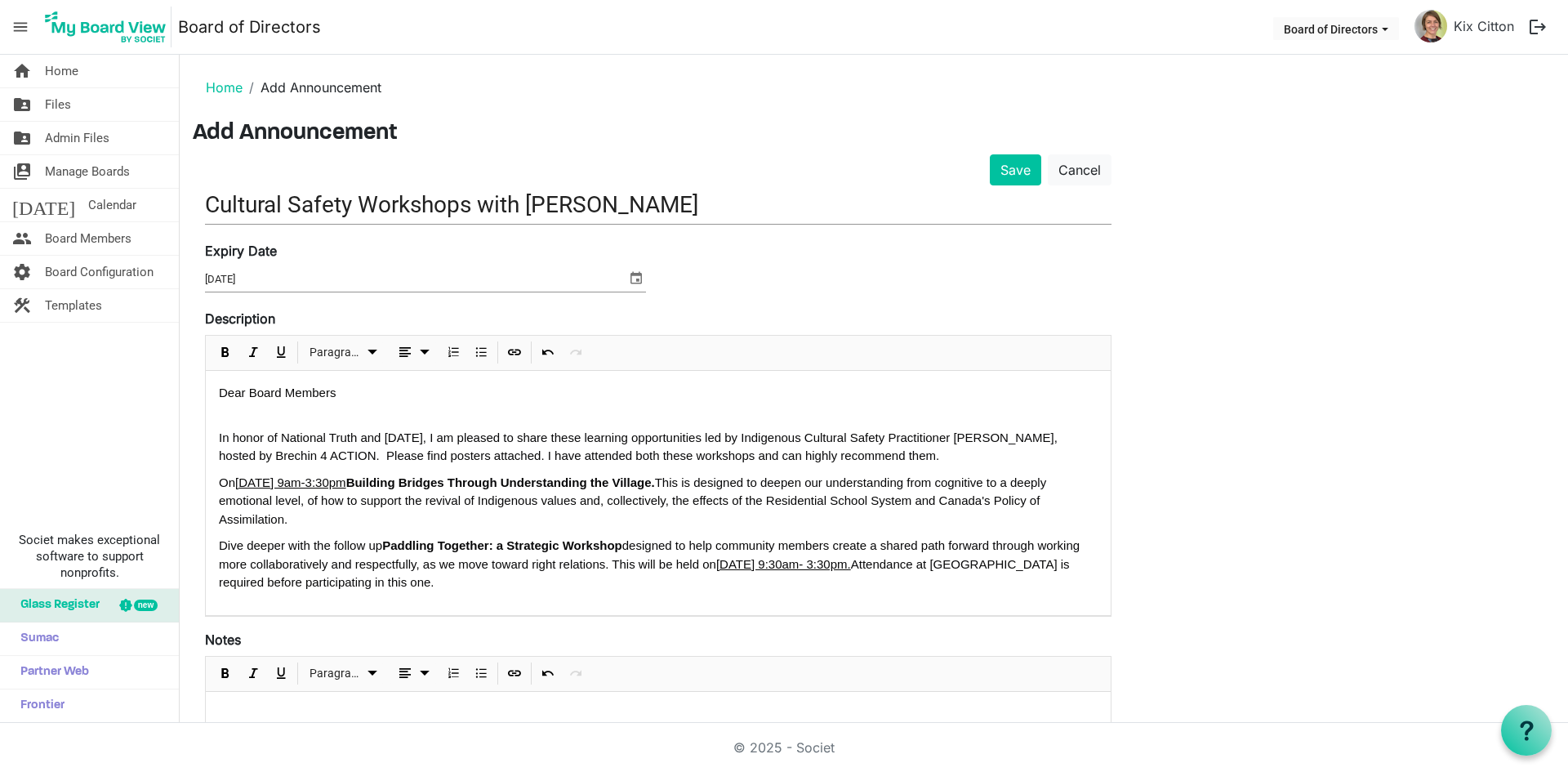
click at [800, 457] on p "In honor of National Truth and Reconciliation Day, I am pleased to share these …" at bounding box center [658, 447] width 879 height 37
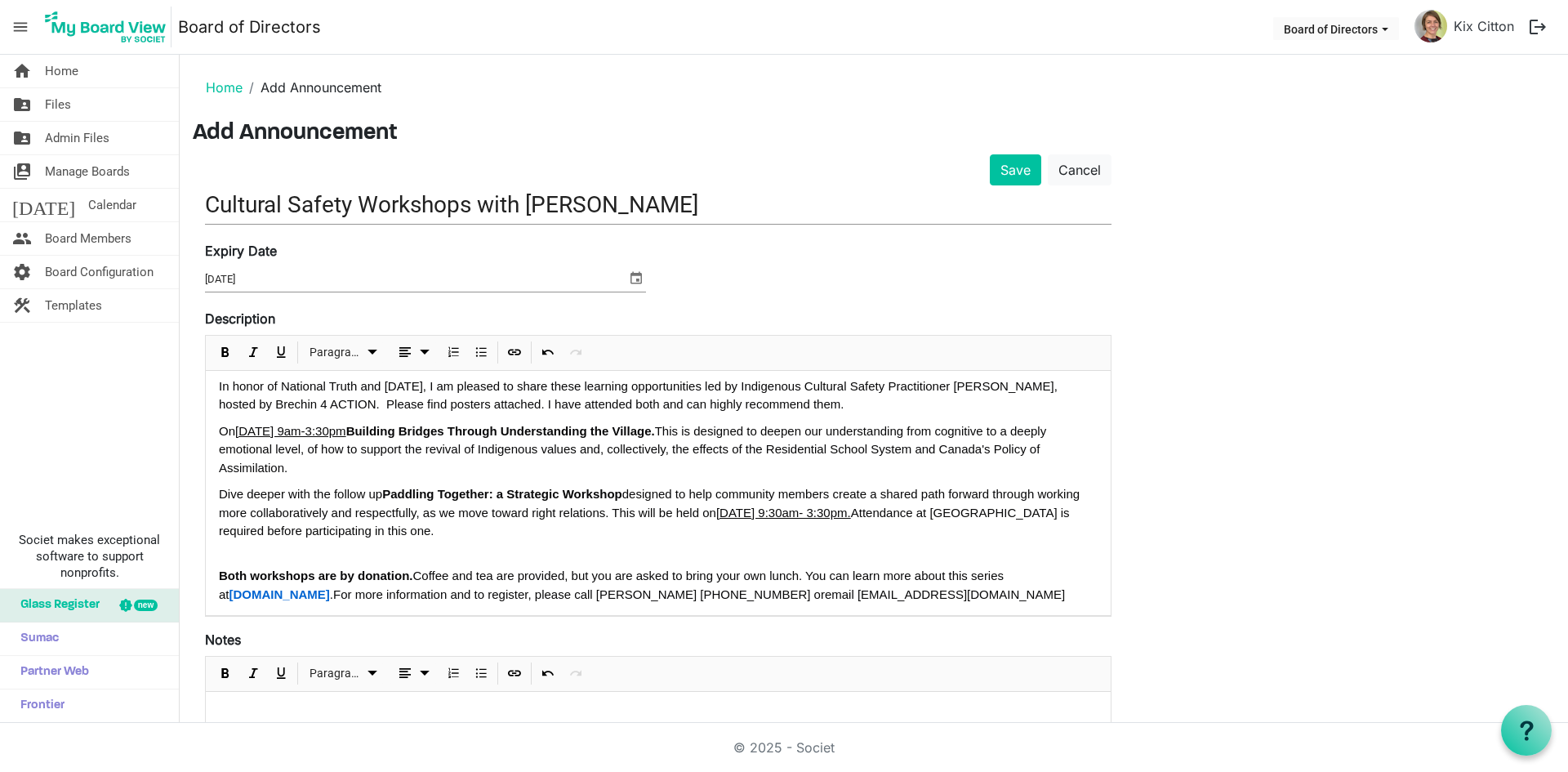
scroll to position [71, 0]
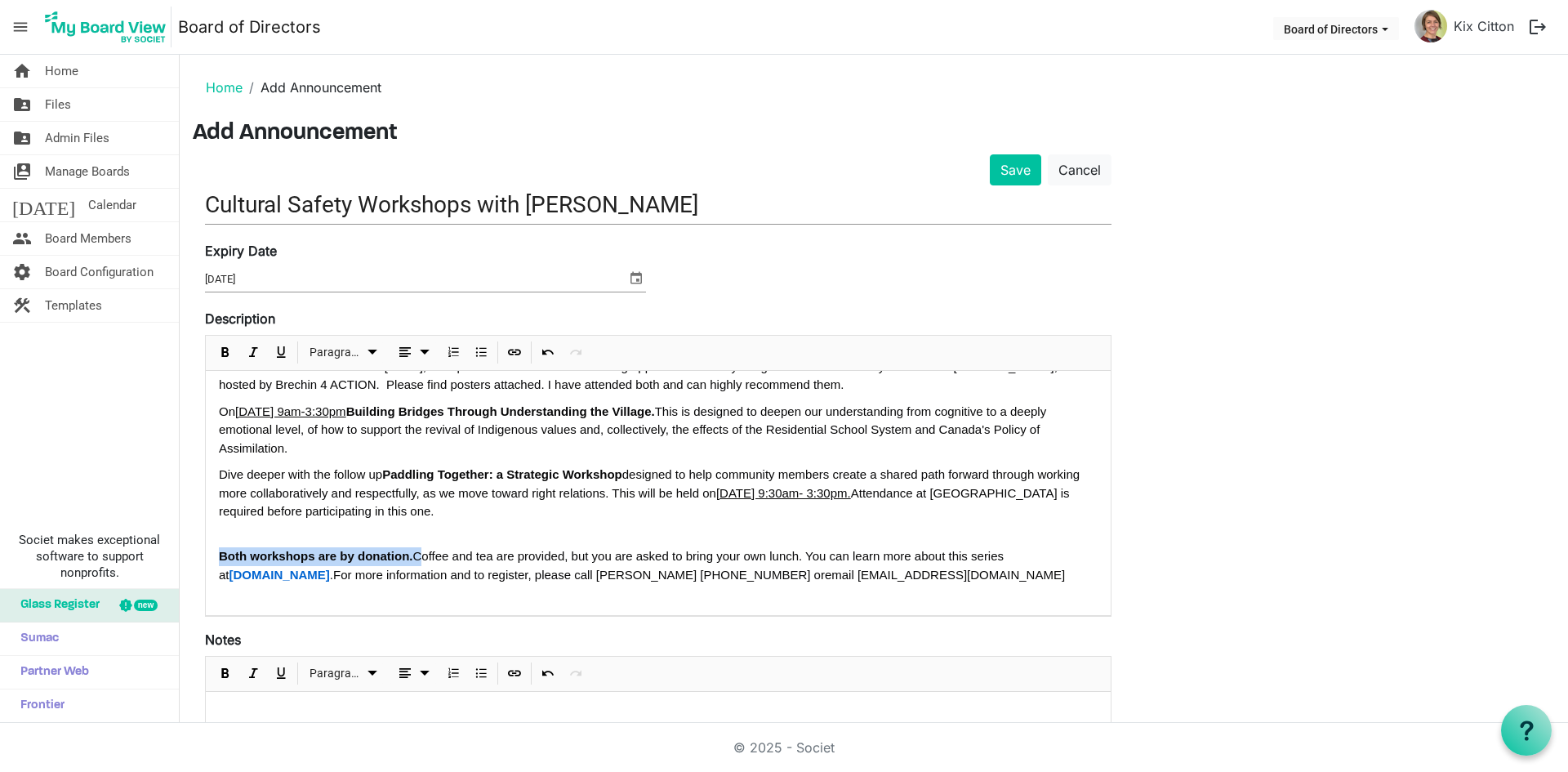
drag, startPoint x: 404, startPoint y: 559, endPoint x: 212, endPoint y: 554, distance: 192.1
click at [212, 554] on div "Dear Board Members In honor of National Truth and Reconciliation Day, I am plea…" at bounding box center [658, 458] width 905 height 317
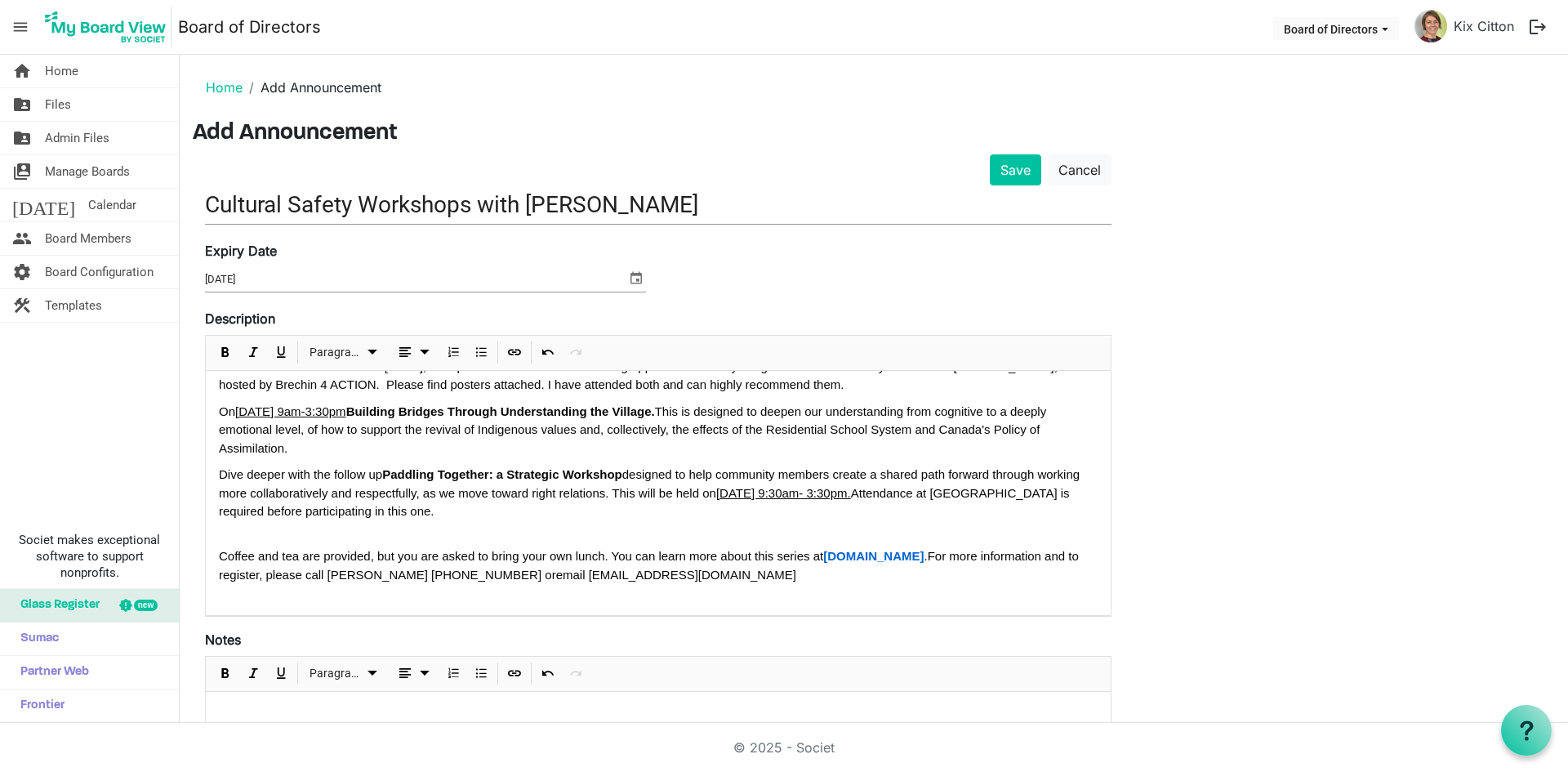
scroll to position [0, 0]
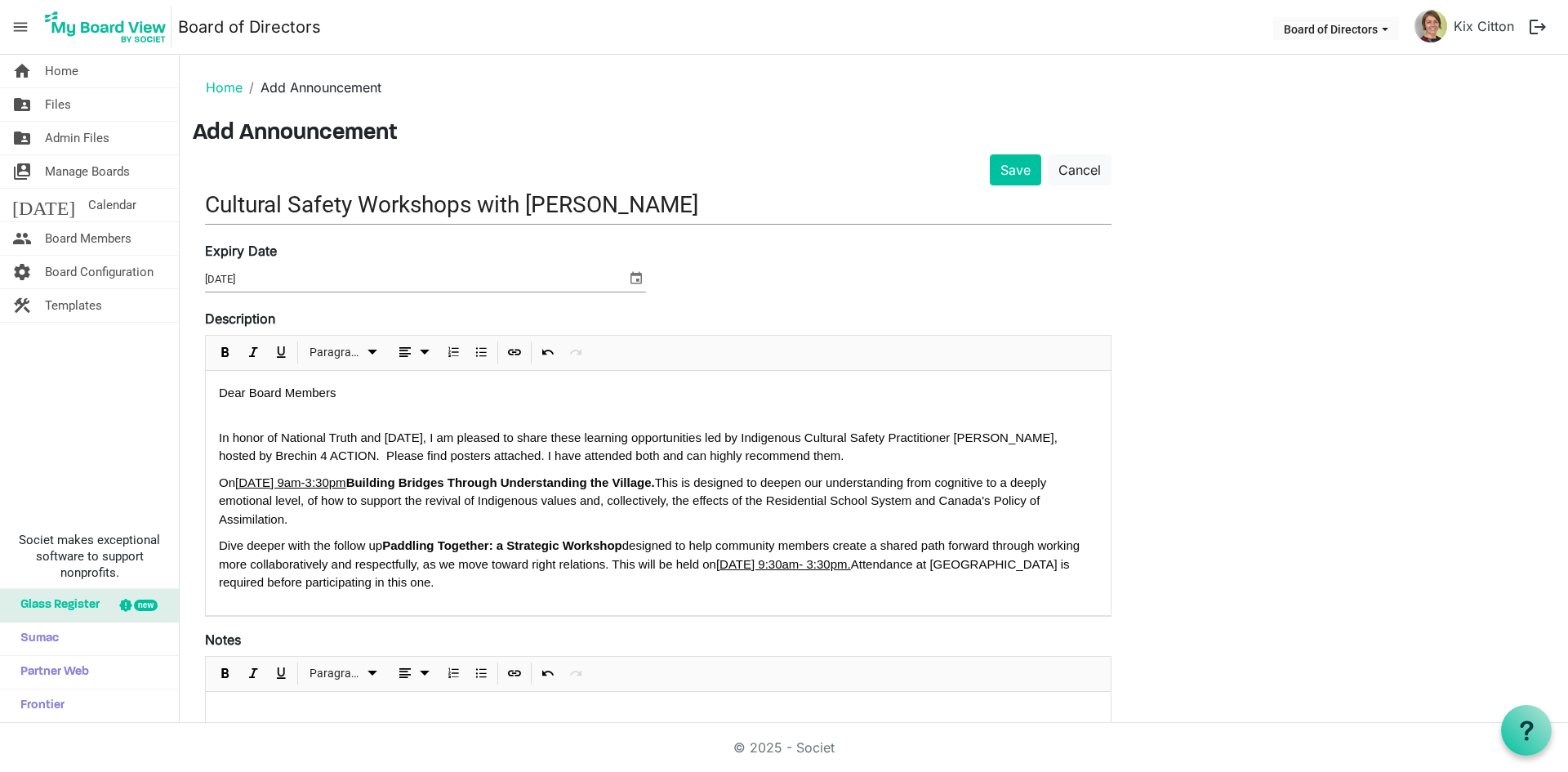
click at [592, 458] on p "In honor of National Truth and Reconciliation Day, I am pleased to share these …" at bounding box center [658, 447] width 879 height 37
click at [628, 457] on strong "Both workshops are by donation." at bounding box center [642, 455] width 194 height 14
drag, startPoint x: 605, startPoint y: 455, endPoint x: 596, endPoint y: 455, distance: 9.0
click at [596, 455] on p "In honor of National Truth and Reconciliation Day, I am pleased to share these …" at bounding box center [658, 447] width 879 height 37
click at [225, 350] on span "Bold" at bounding box center [225, 352] width 19 height 20
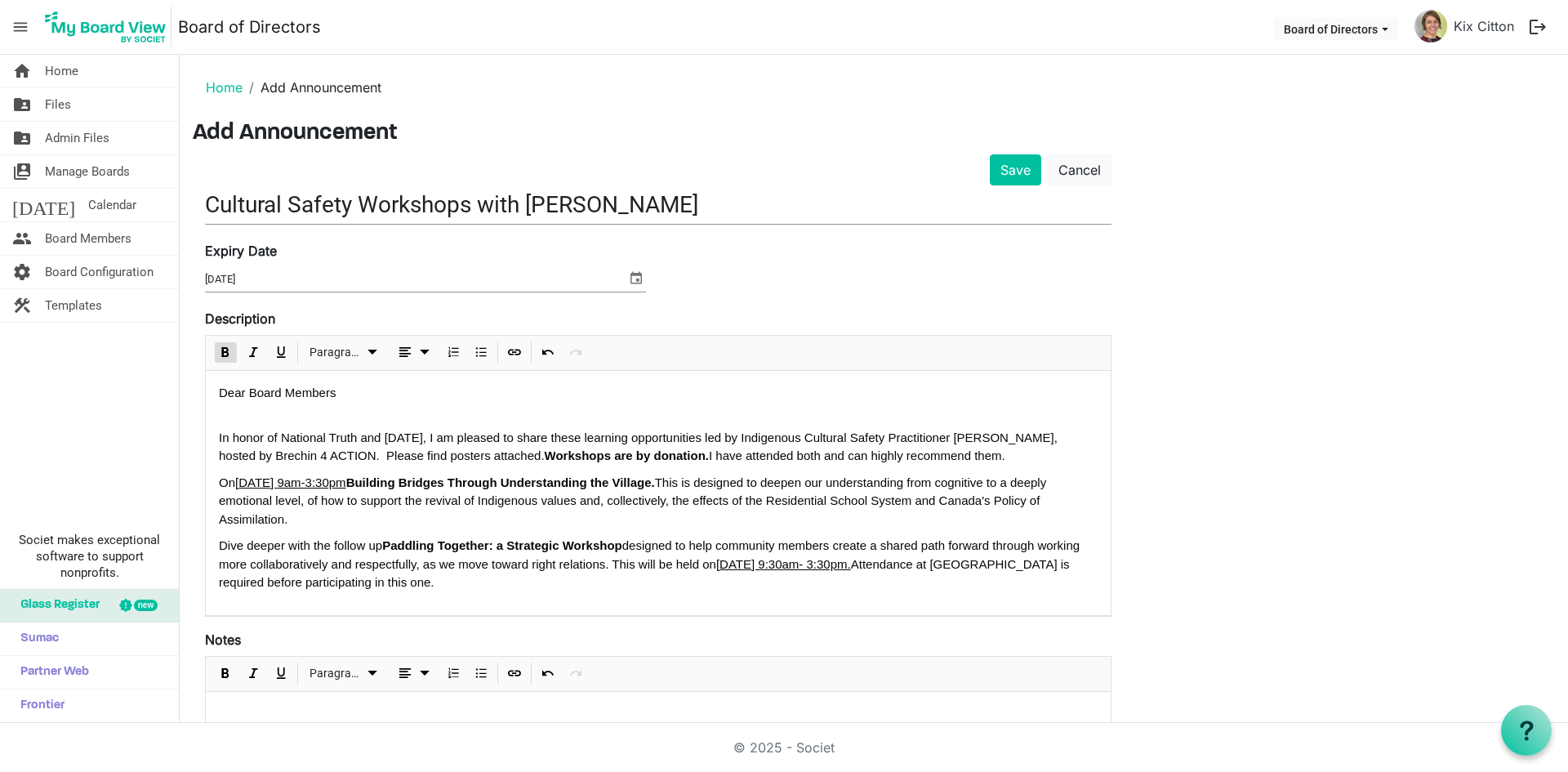
click at [846, 474] on p "On Saturday October 18th, 9am-3:30pm Building Bridges Through Understanding the…" at bounding box center [658, 501] width 879 height 56
click at [436, 483] on strong "Building Bridges Through Understanding the Village." at bounding box center [500, 483] width 308 height 14
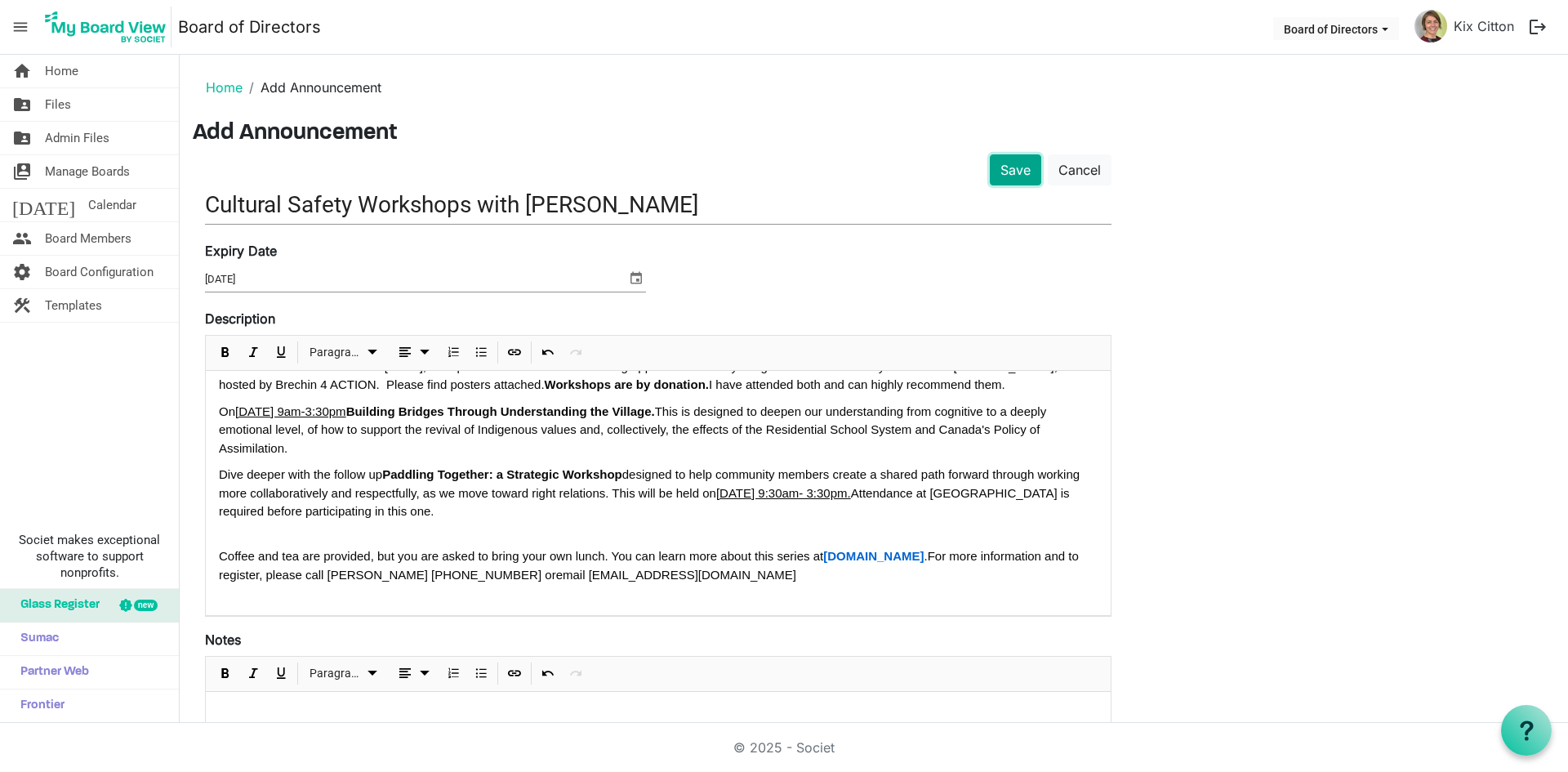
click at [1026, 167] on button "Save" at bounding box center [1016, 170] width 51 height 31
